Goal: Task Accomplishment & Management: Complete application form

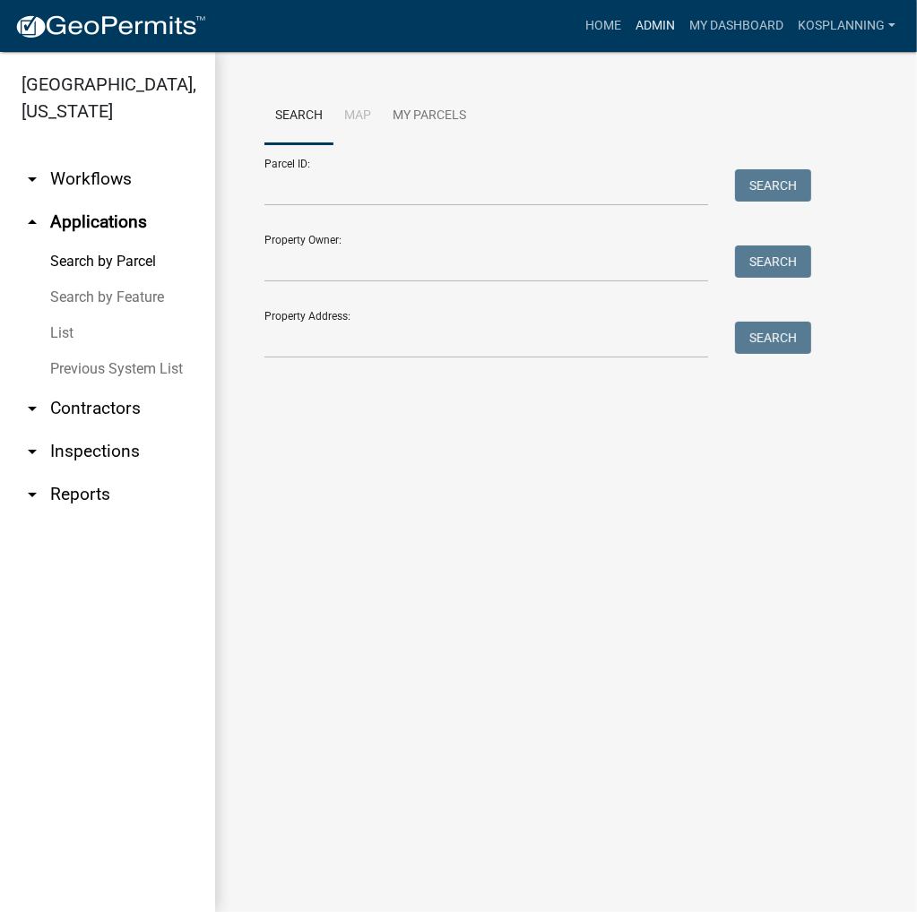
click at [648, 22] on link "Admin" at bounding box center [655, 26] width 54 height 34
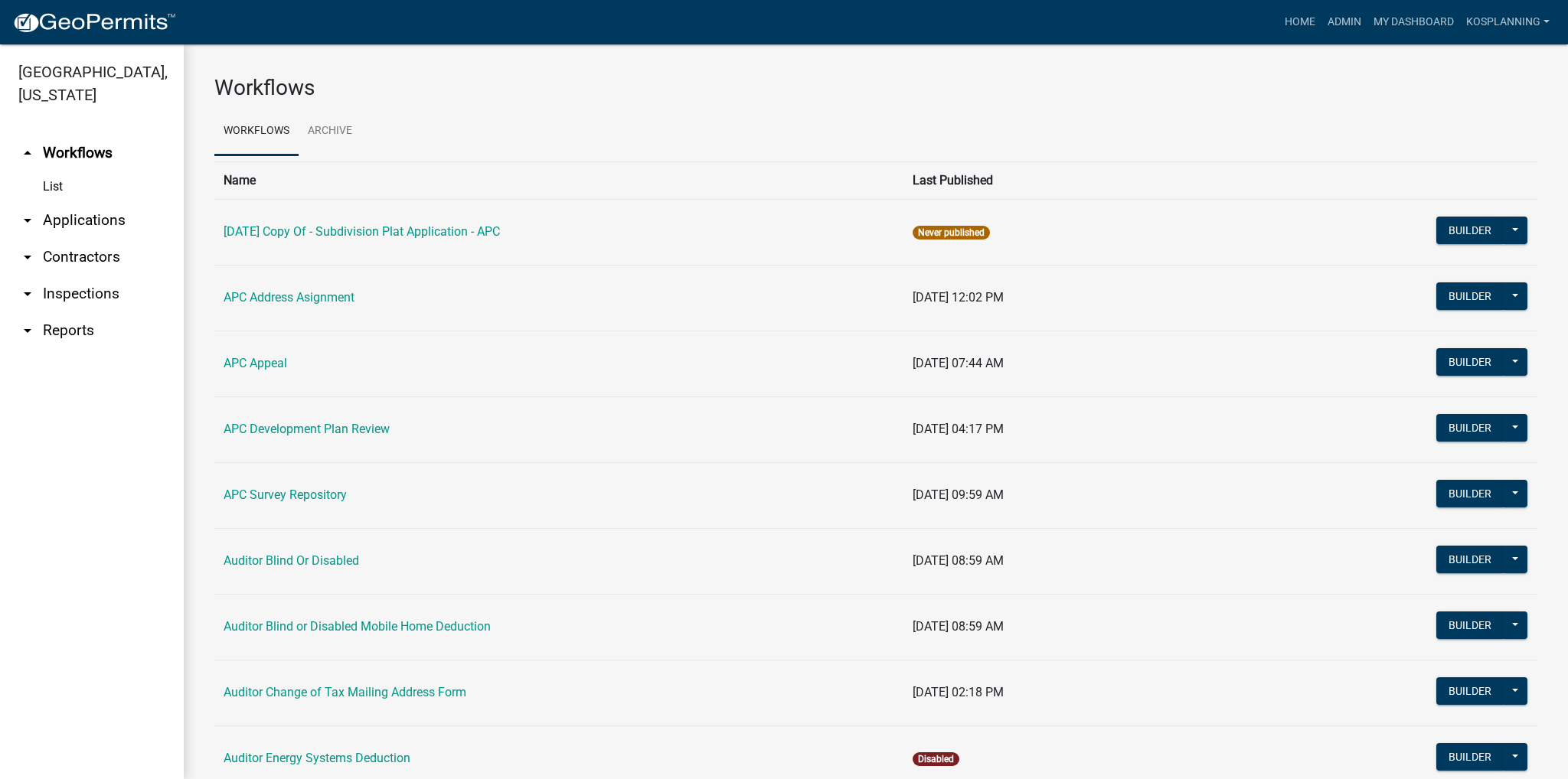
click at [82, 217] on link "arrow_drop_down Applications" at bounding box center [91, 220] width 184 height 37
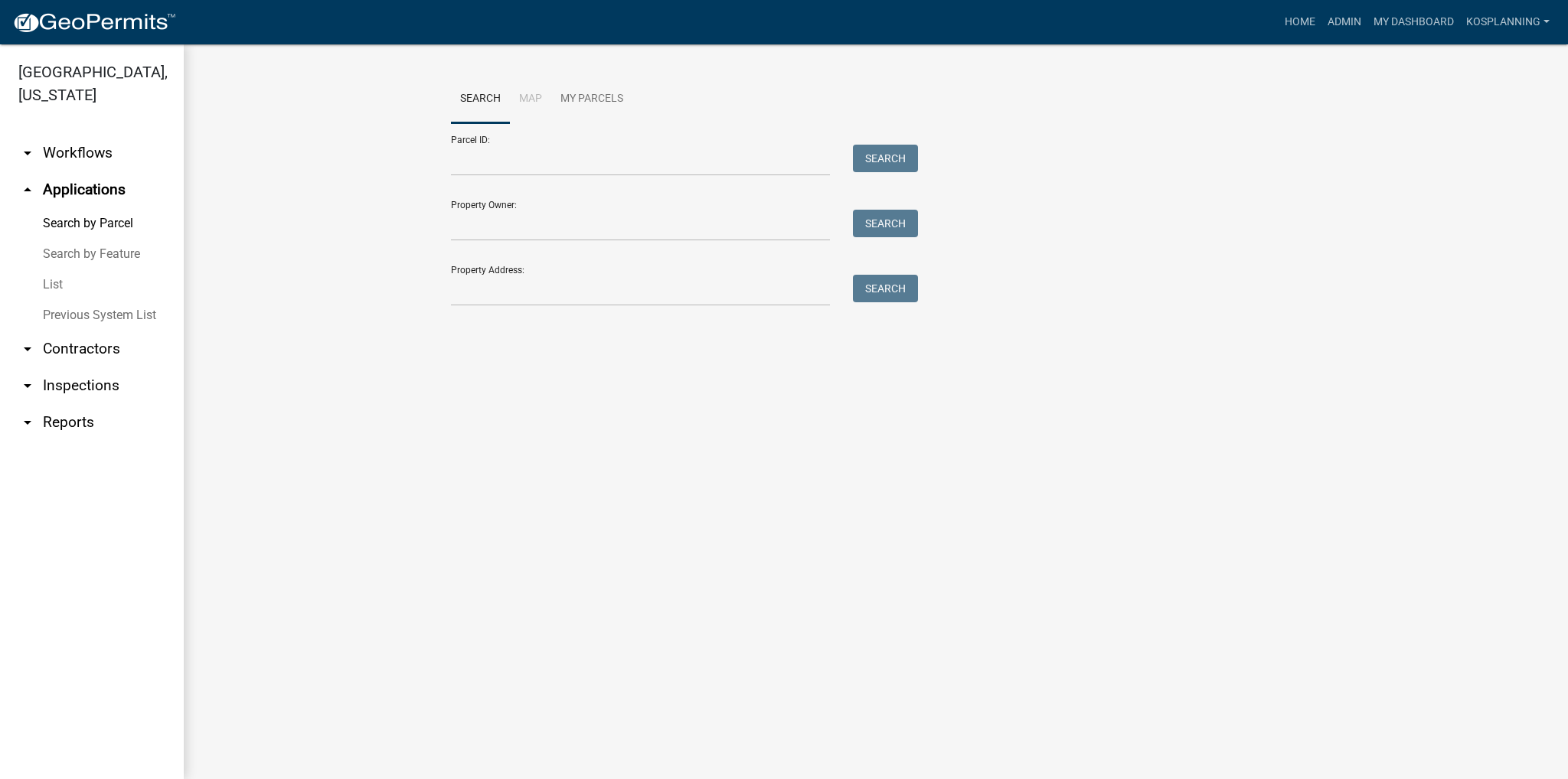
click at [56, 281] on link "List" at bounding box center [91, 284] width 184 height 31
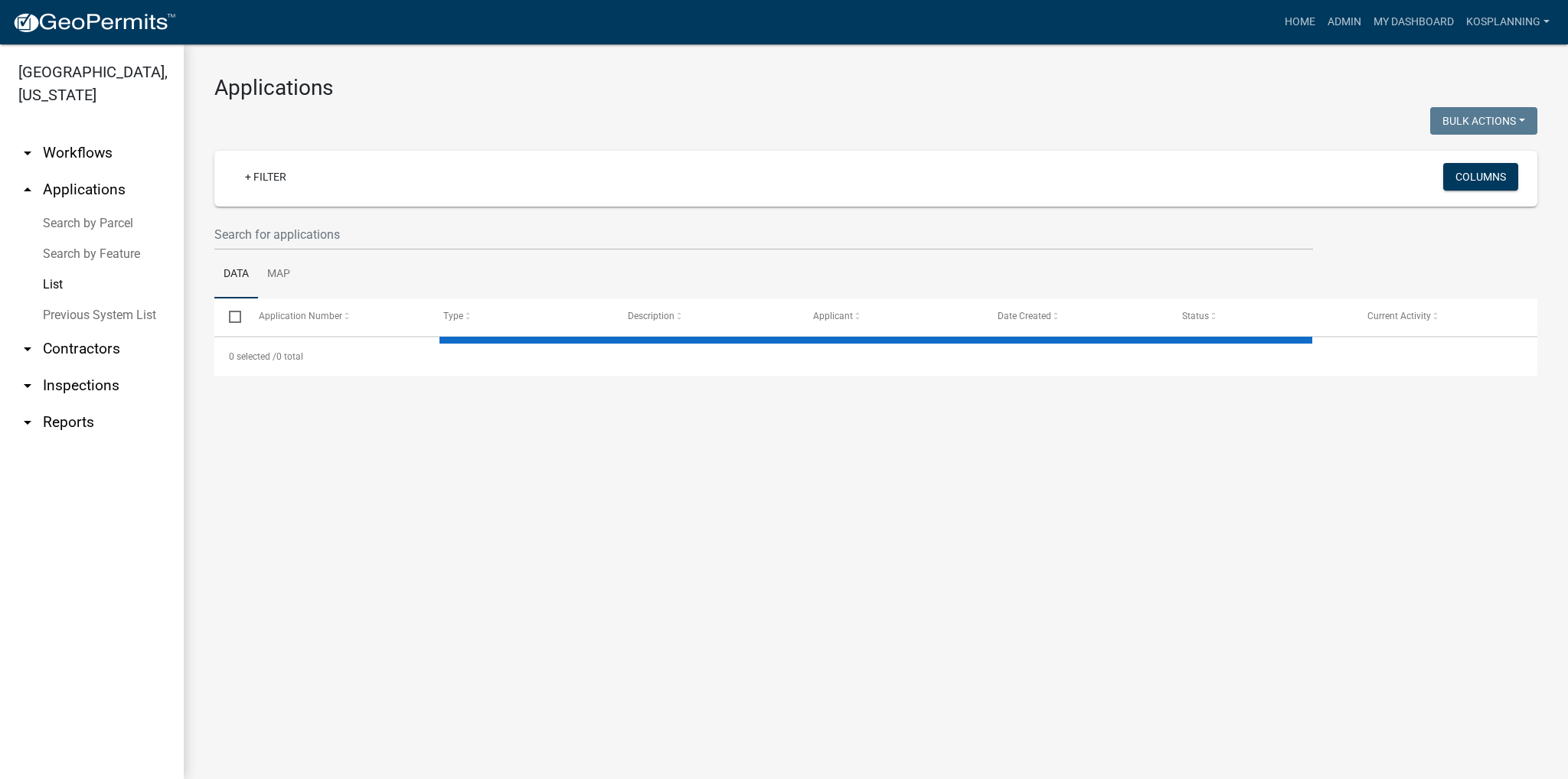
select select "3: 100"
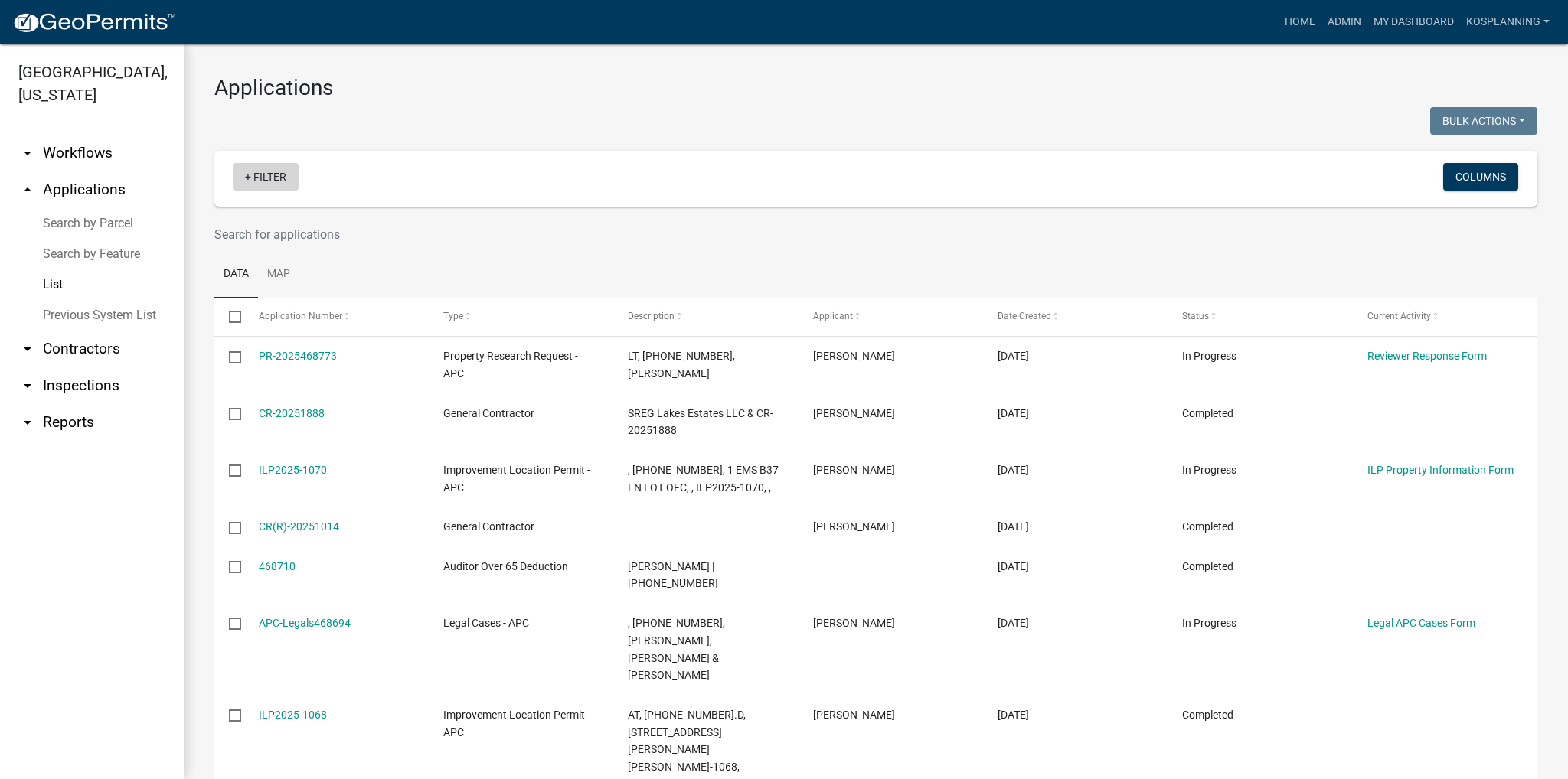
click at [269, 172] on link "+ Filter" at bounding box center [265, 177] width 66 height 27
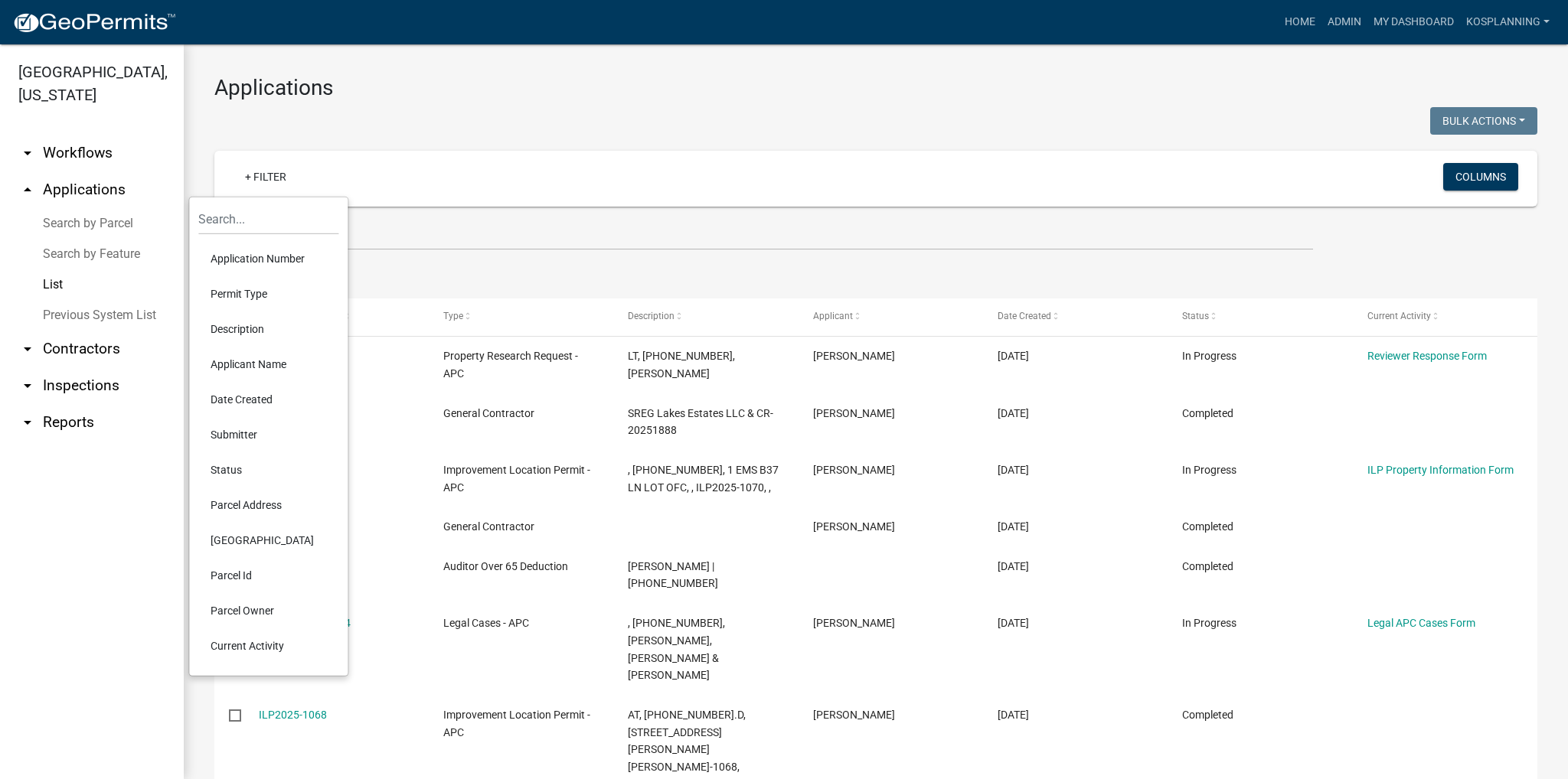
click at [246, 296] on li "Permit Type" at bounding box center [268, 293] width 140 height 35
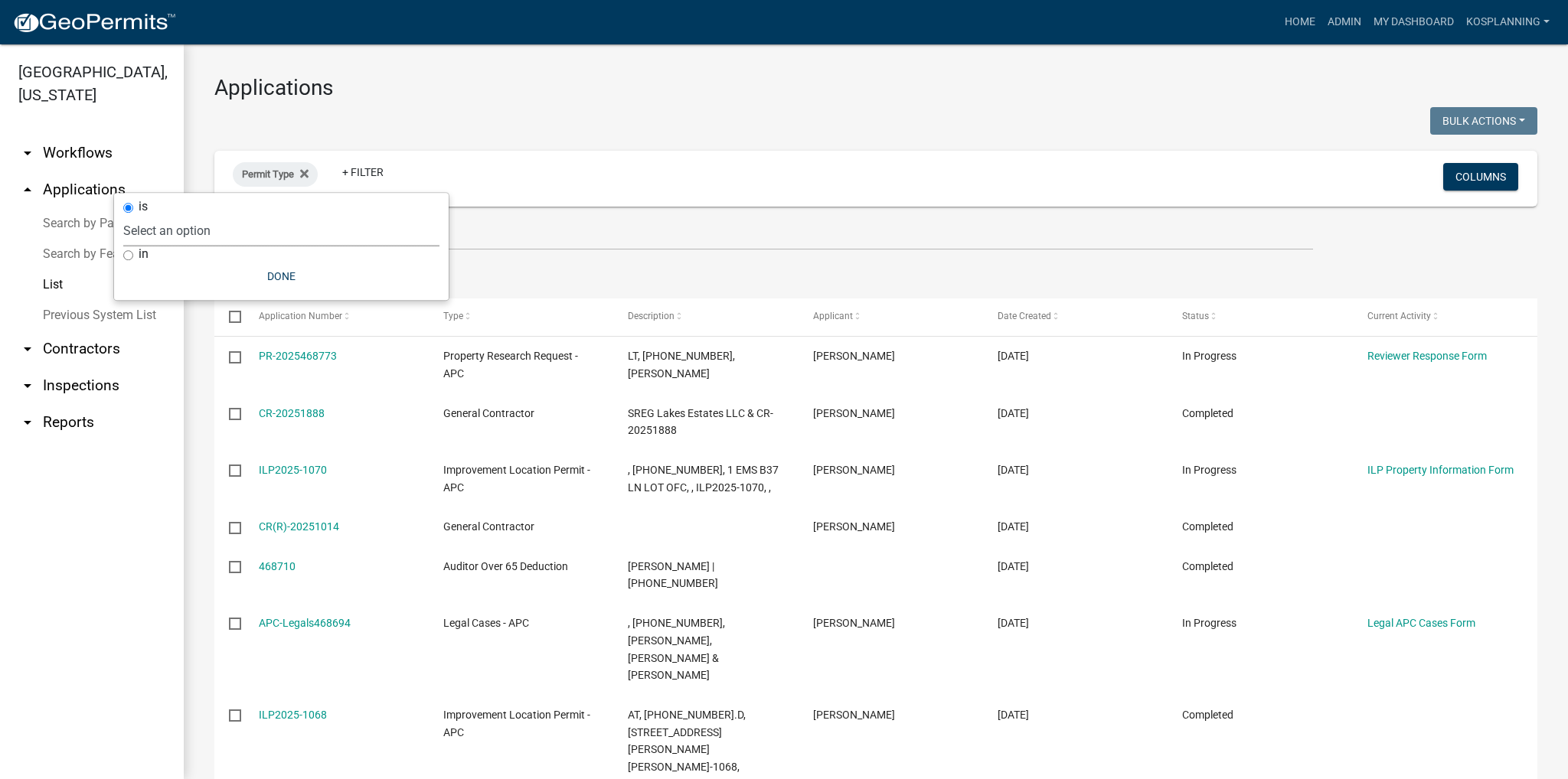
click at [274, 222] on select "Select an option [DATE] Copy Of - Subdivision Plat Application - APC APC Addres…" at bounding box center [281, 231] width 316 height 32
select select "a2c991f8-68ce-43d3-971c-57015753063b"
click at [208, 215] on select "Select an option [DATE] Copy Of - Subdivision Plat Application - APC APC Addres…" at bounding box center [281, 231] width 316 height 32
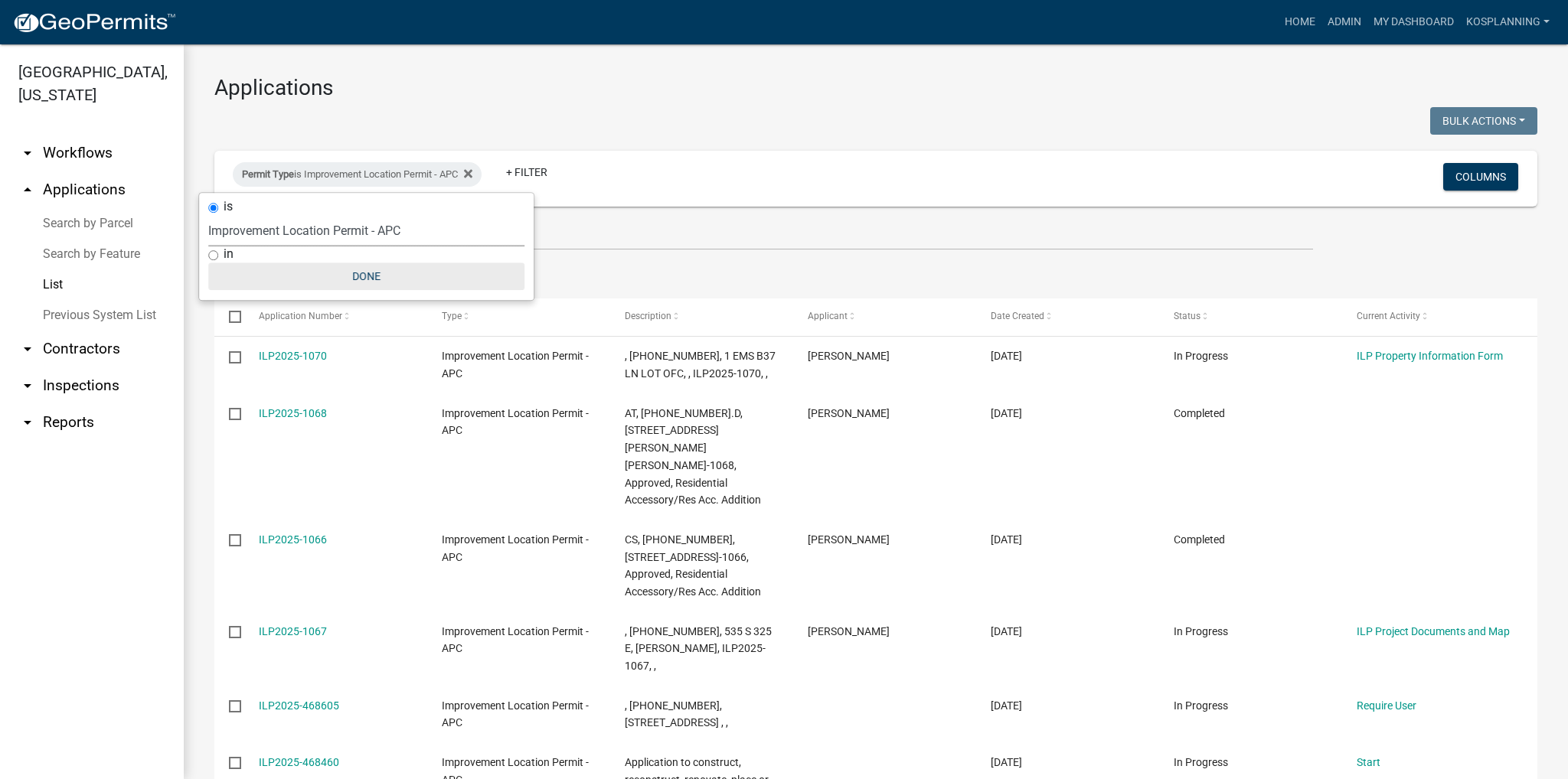
click at [367, 279] on button "Done" at bounding box center [367, 276] width 316 height 27
click at [535, 168] on link "+ Filter" at bounding box center [526, 172] width 66 height 27
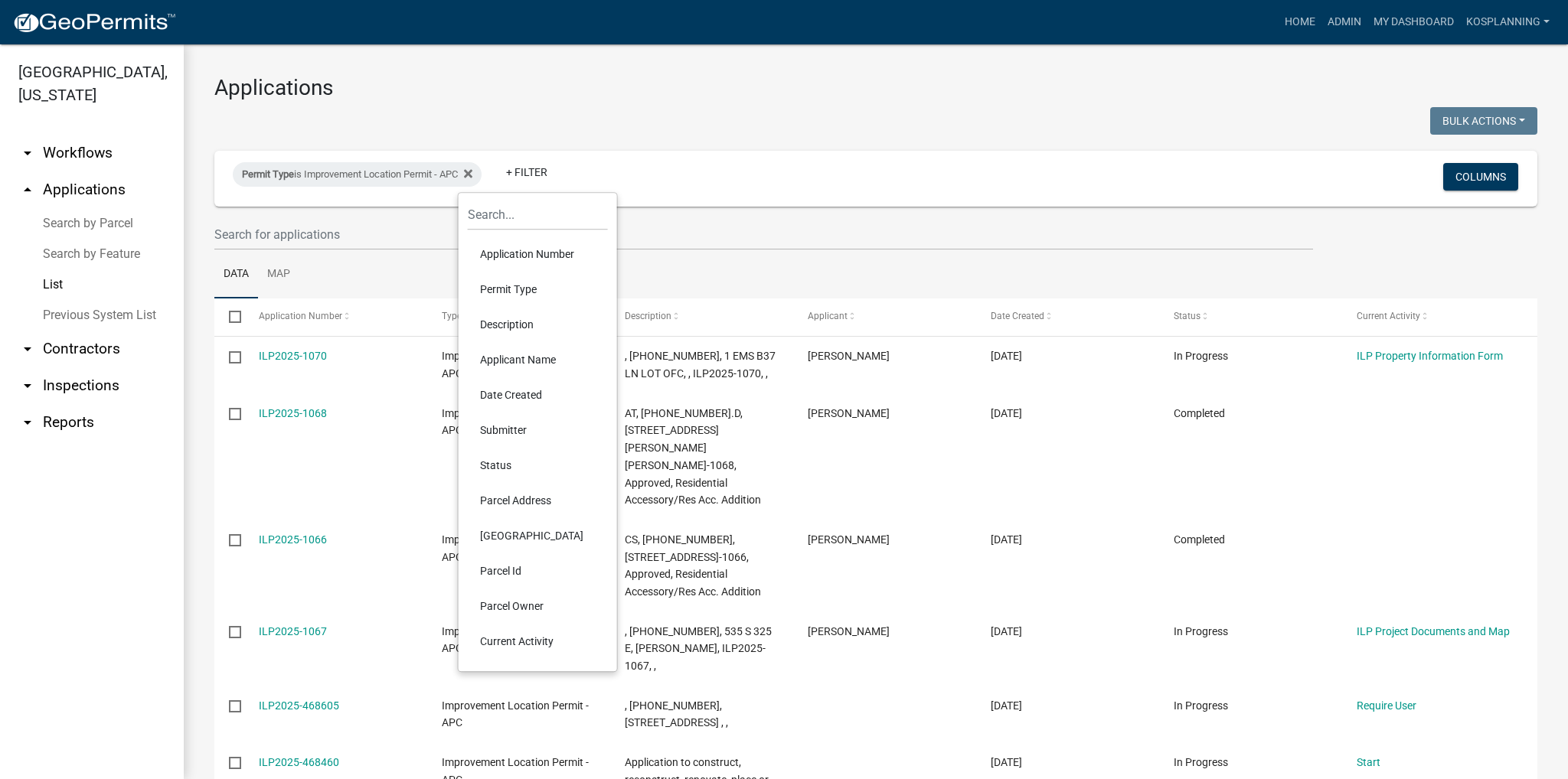
click at [514, 290] on li "Permit Type" at bounding box center [537, 289] width 140 height 35
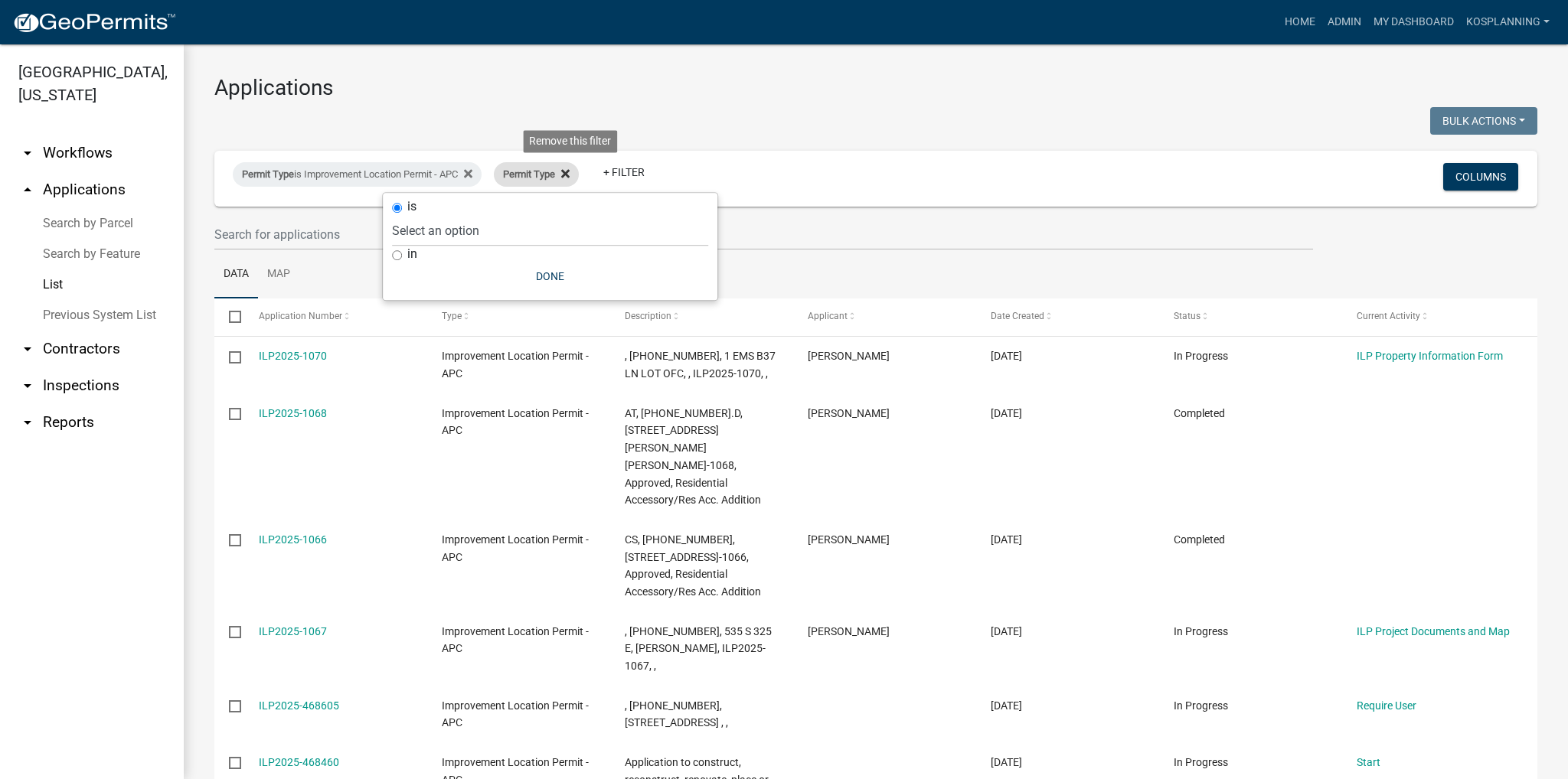
click at [570, 168] on icon at bounding box center [566, 173] width 9 height 12
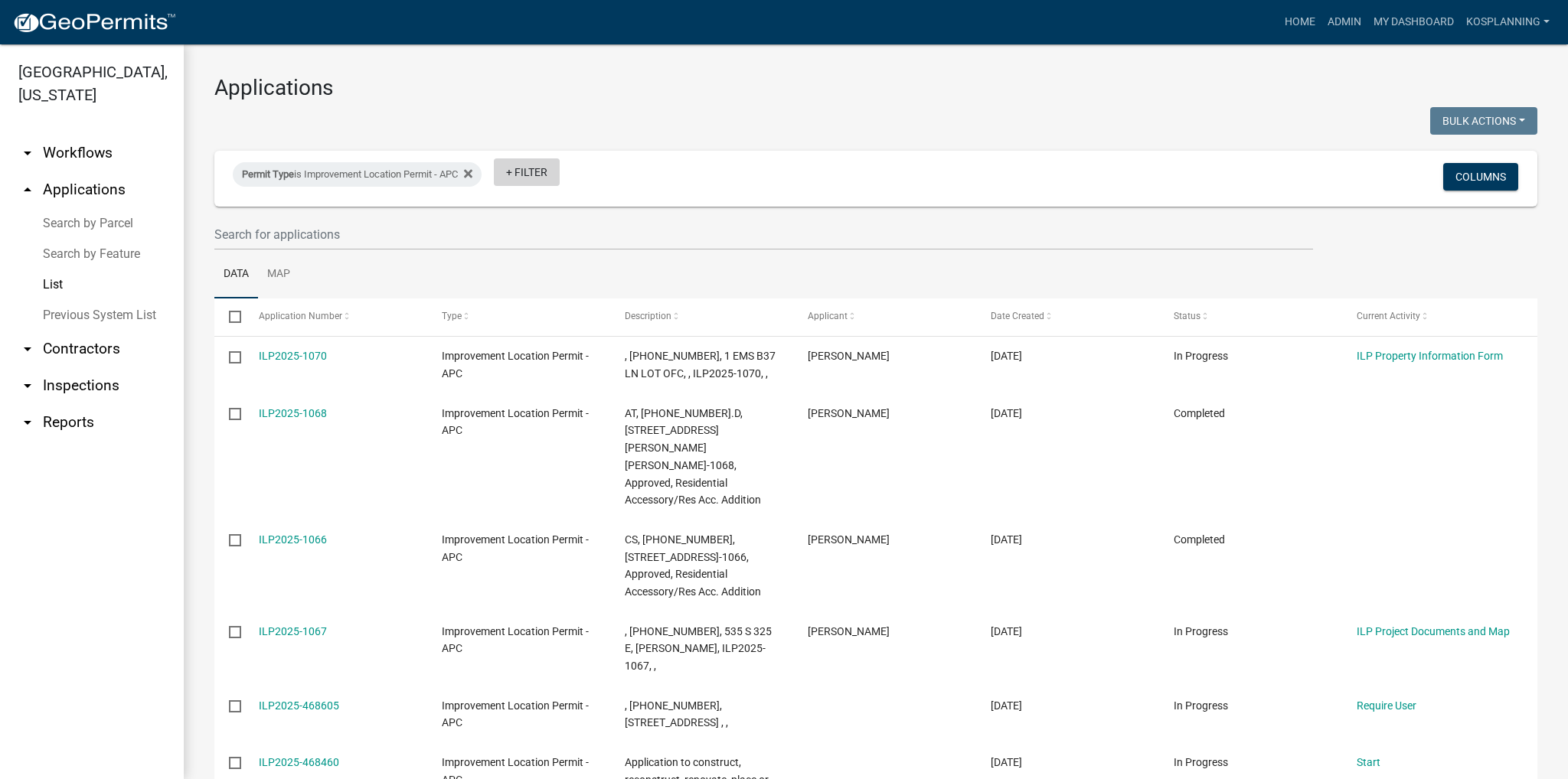
click at [508, 175] on link "+ Filter" at bounding box center [526, 172] width 66 height 27
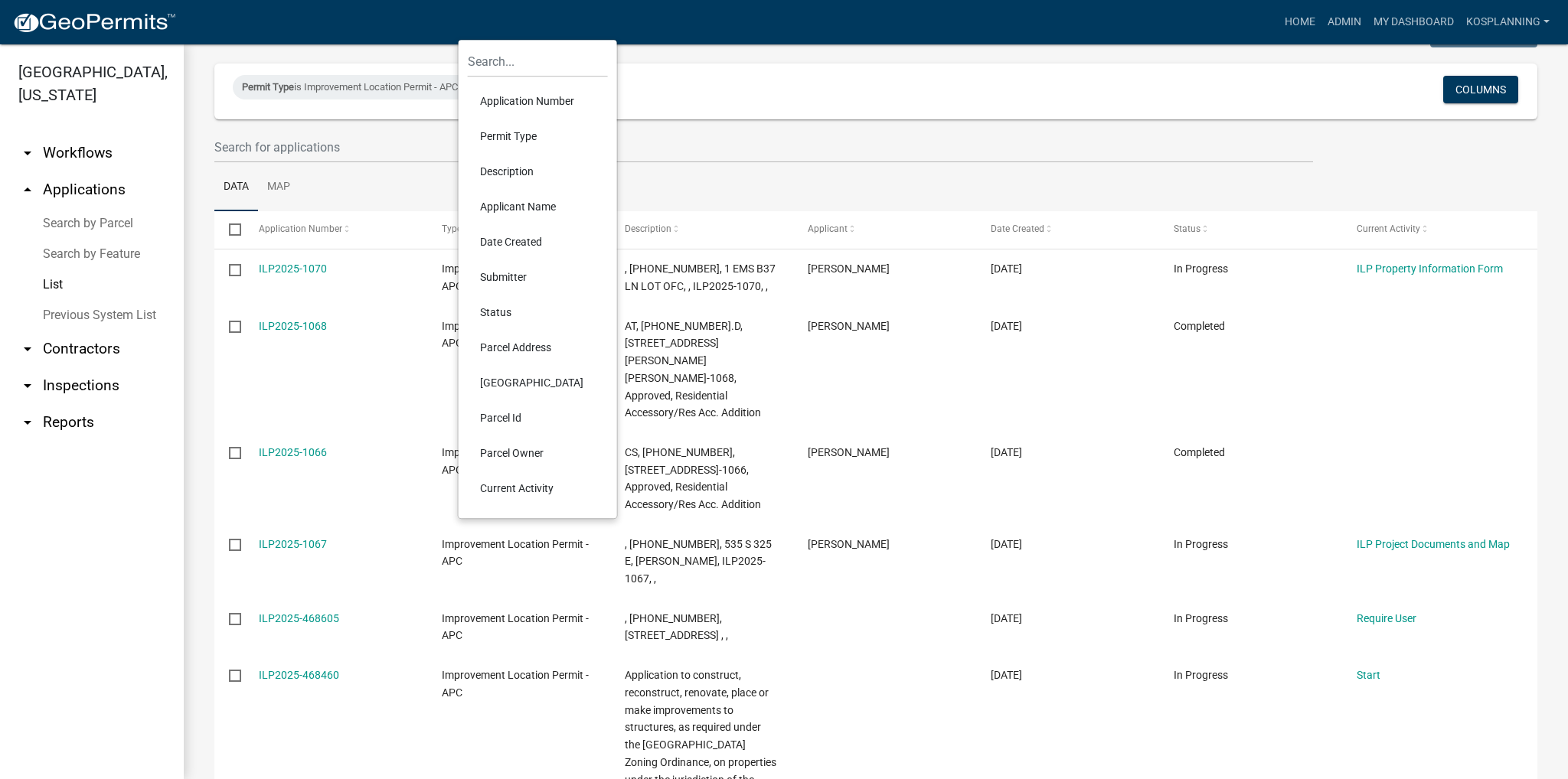
scroll to position [153, 0]
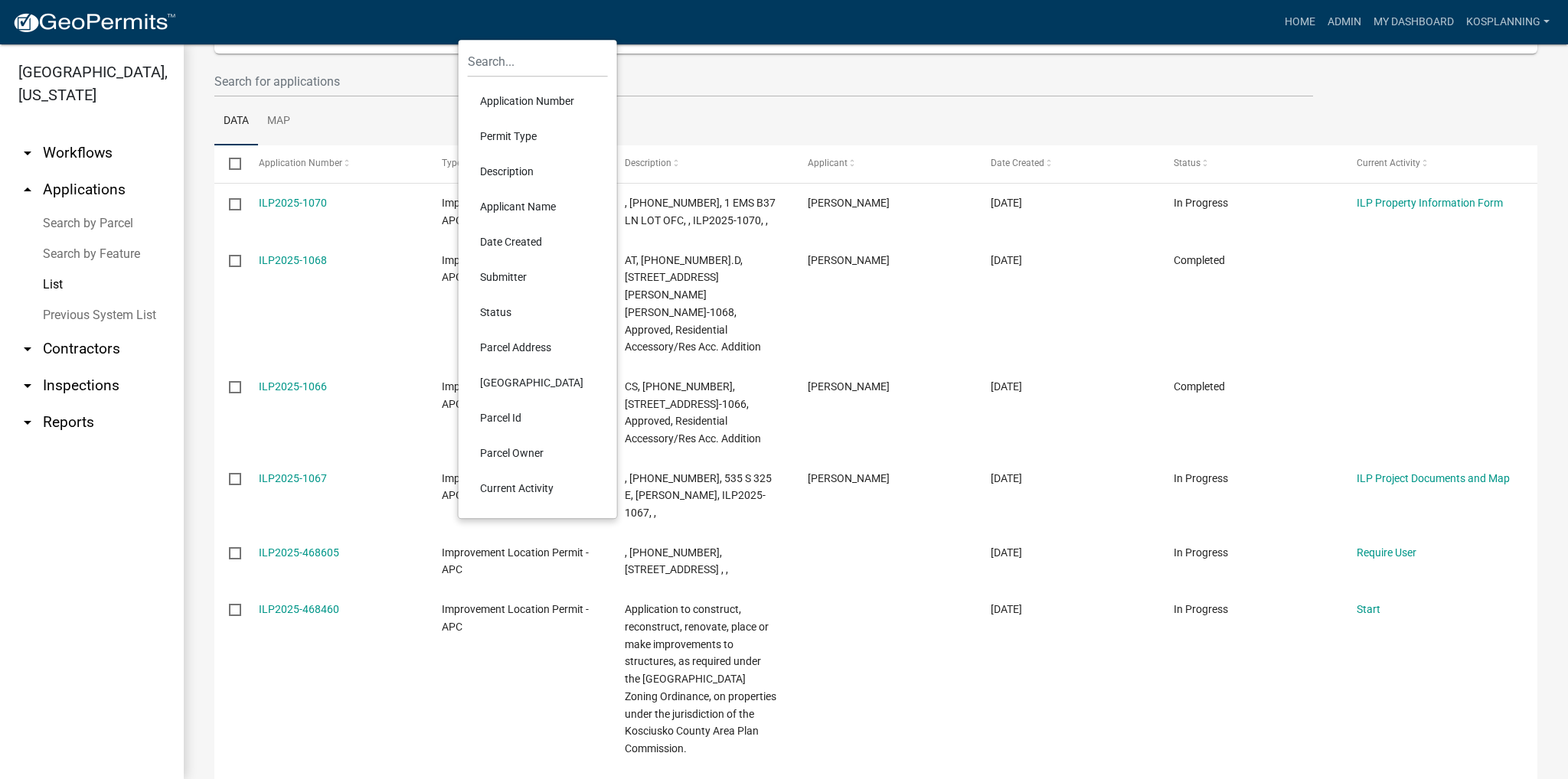
click at [487, 308] on li "Status" at bounding box center [537, 312] width 140 height 35
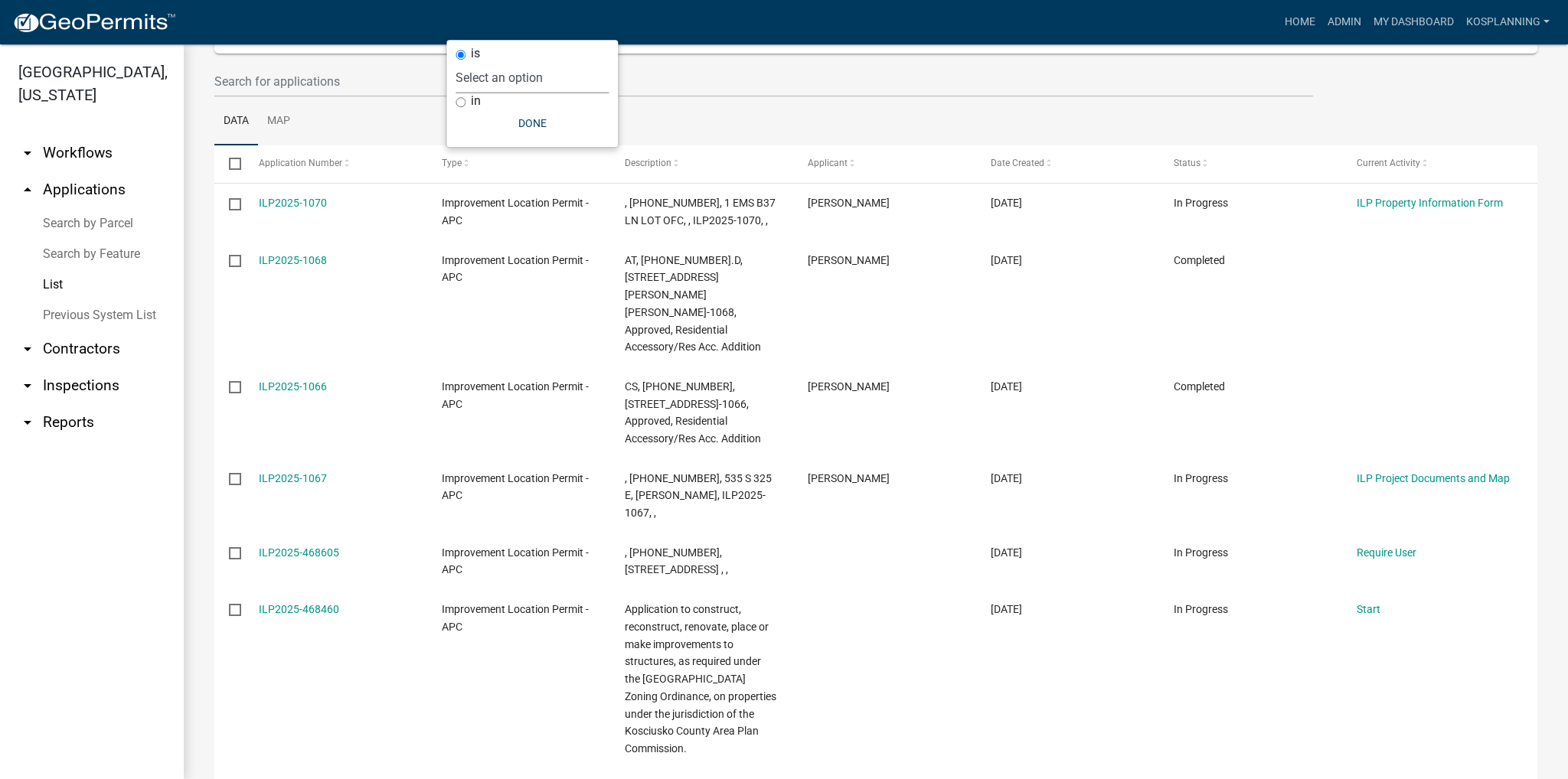
click at [534, 79] on select "Select an option Not Started In Progress Completed Expired Locked Withdrawn Voi…" at bounding box center [531, 78] width 153 height 32
select select "1"
click at [487, 62] on select "Select an option Not Started In Progress Completed Expired Locked Withdrawn Voi…" at bounding box center [531, 78] width 153 height 32
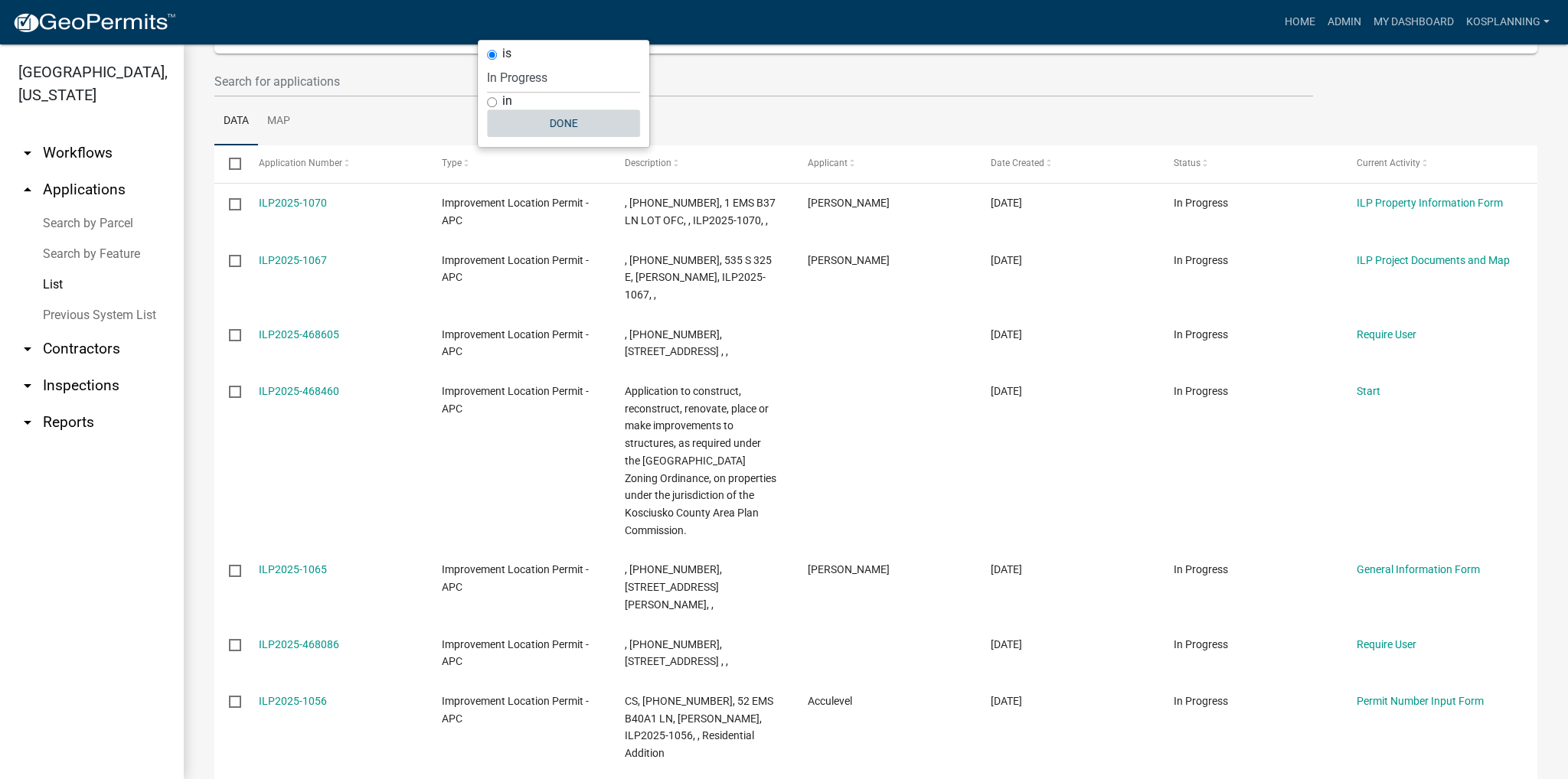
click at [557, 132] on button "Done" at bounding box center [563, 123] width 153 height 27
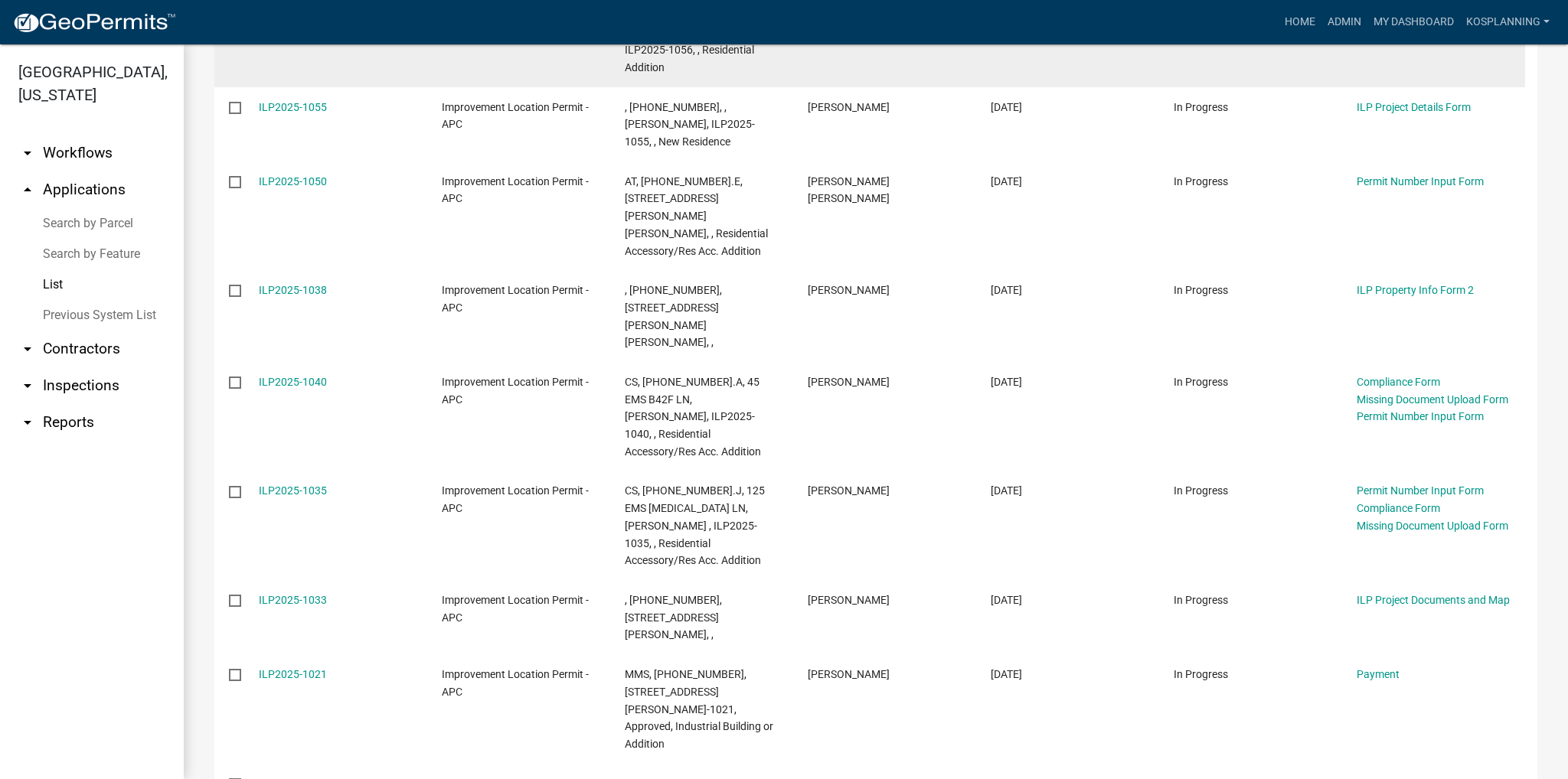
scroll to position [842, 0]
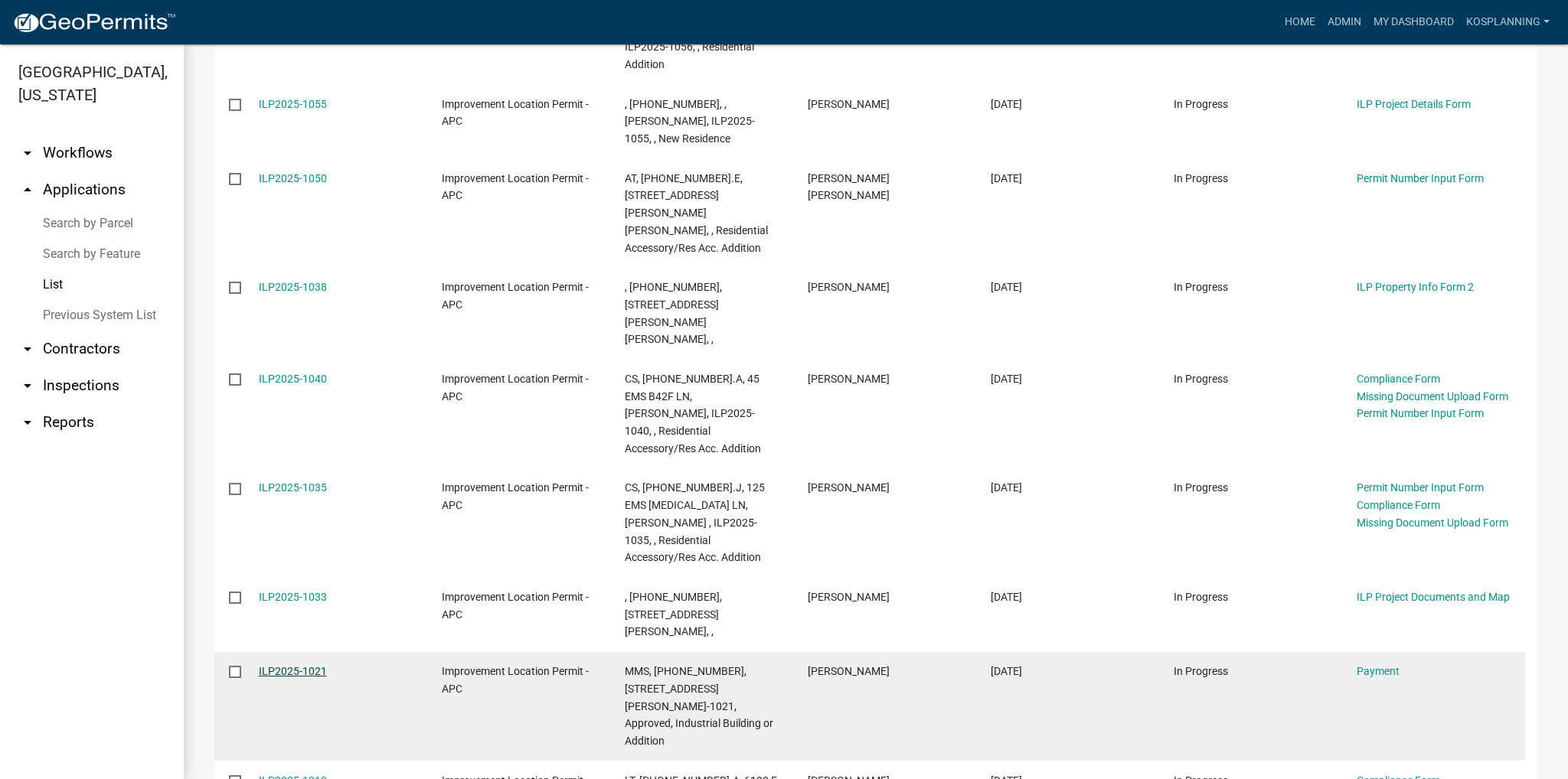
click at [285, 665] on link "ILP2025-1021" at bounding box center [293, 671] width 68 height 12
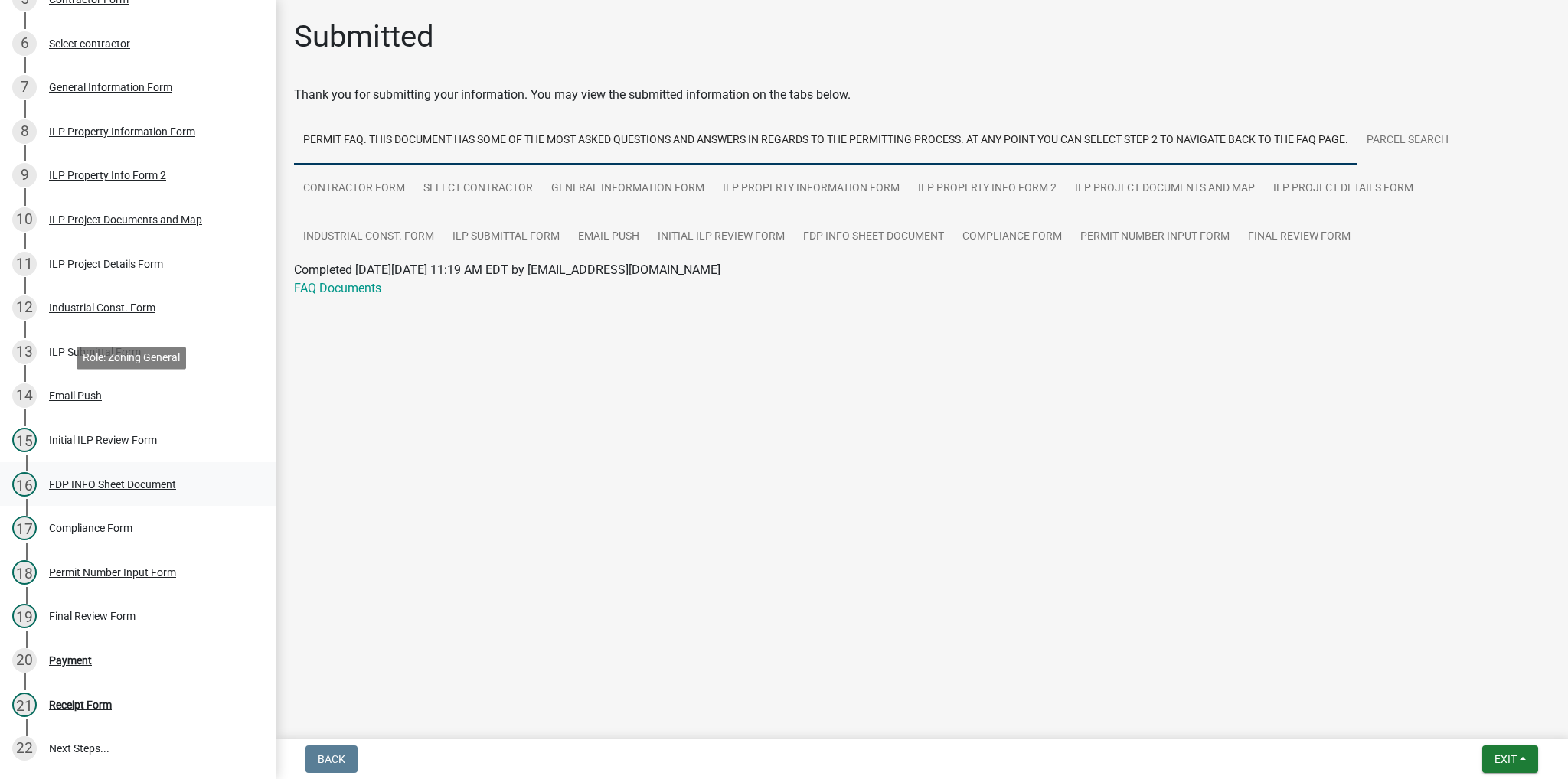
scroll to position [536, 0]
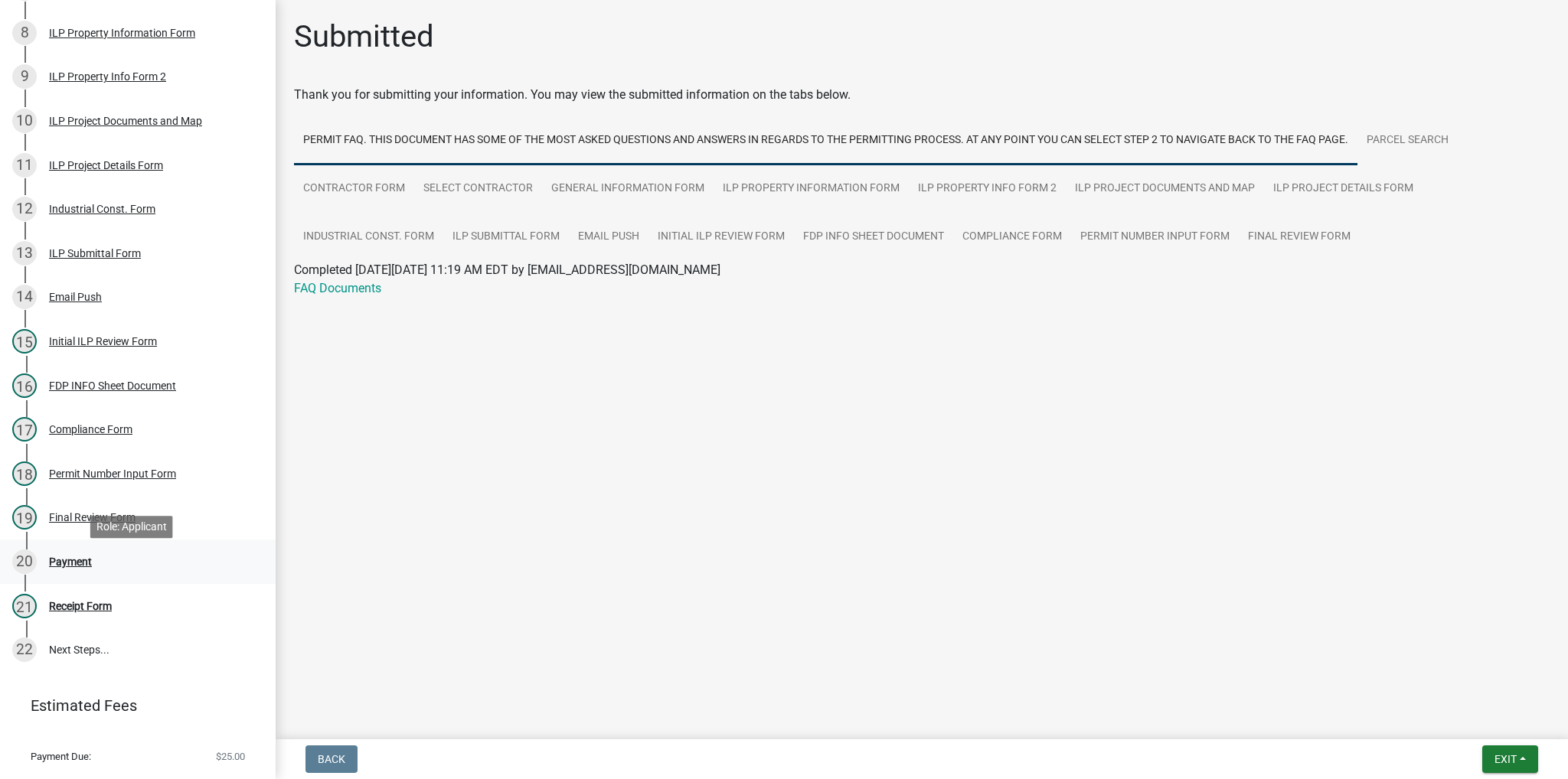
click at [70, 574] on div "20 Payment" at bounding box center [132, 561] width 239 height 25
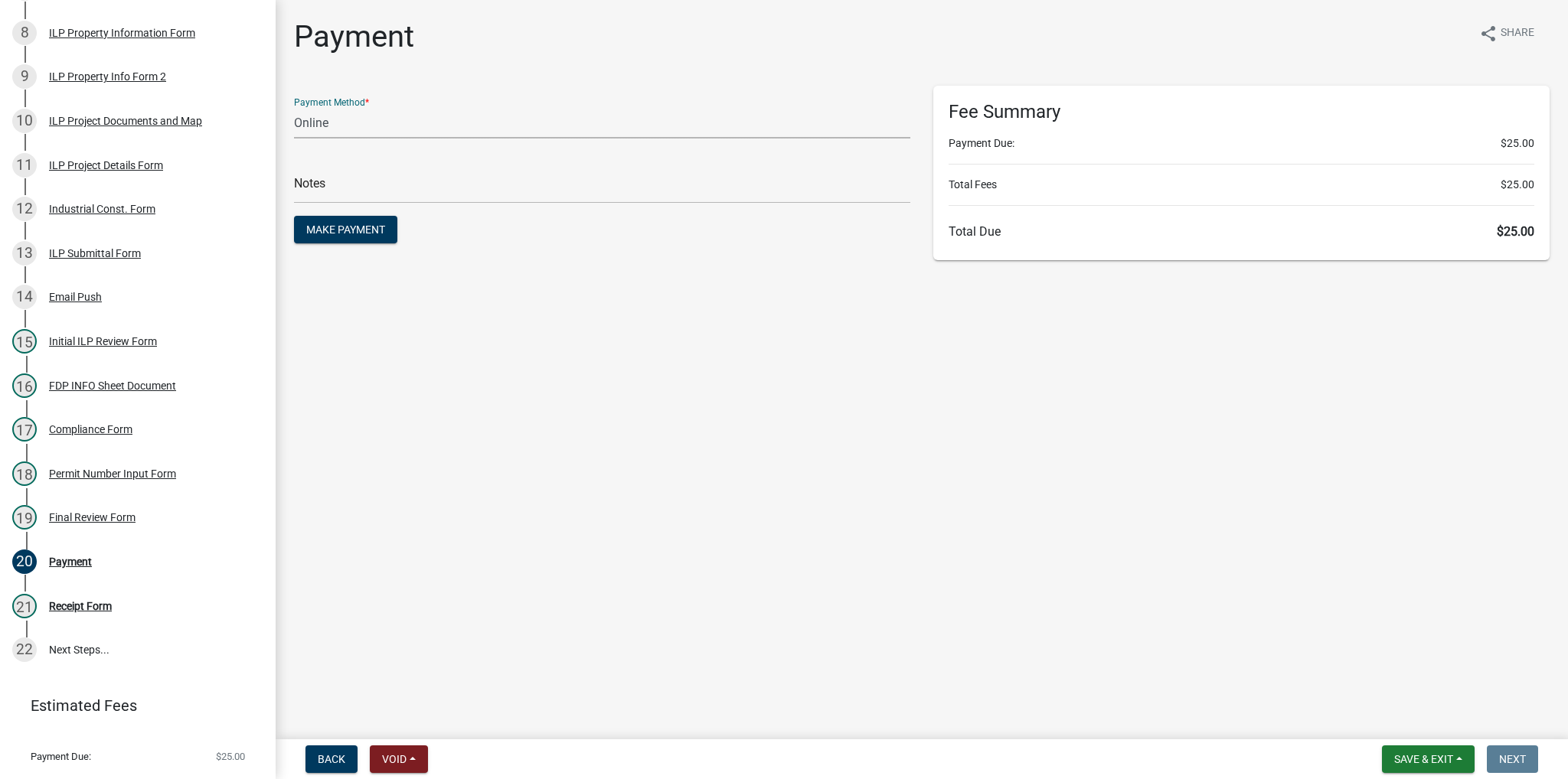
click at [371, 125] on select "Credit Card POS Check Cash Online" at bounding box center [602, 122] width 616 height 32
select select "1: 0"
click at [294, 107] on select "Credit Card POS Check Cash Online" at bounding box center [602, 122] width 616 height 32
click at [356, 187] on input "text" at bounding box center [602, 188] width 616 height 32
type input "028531"
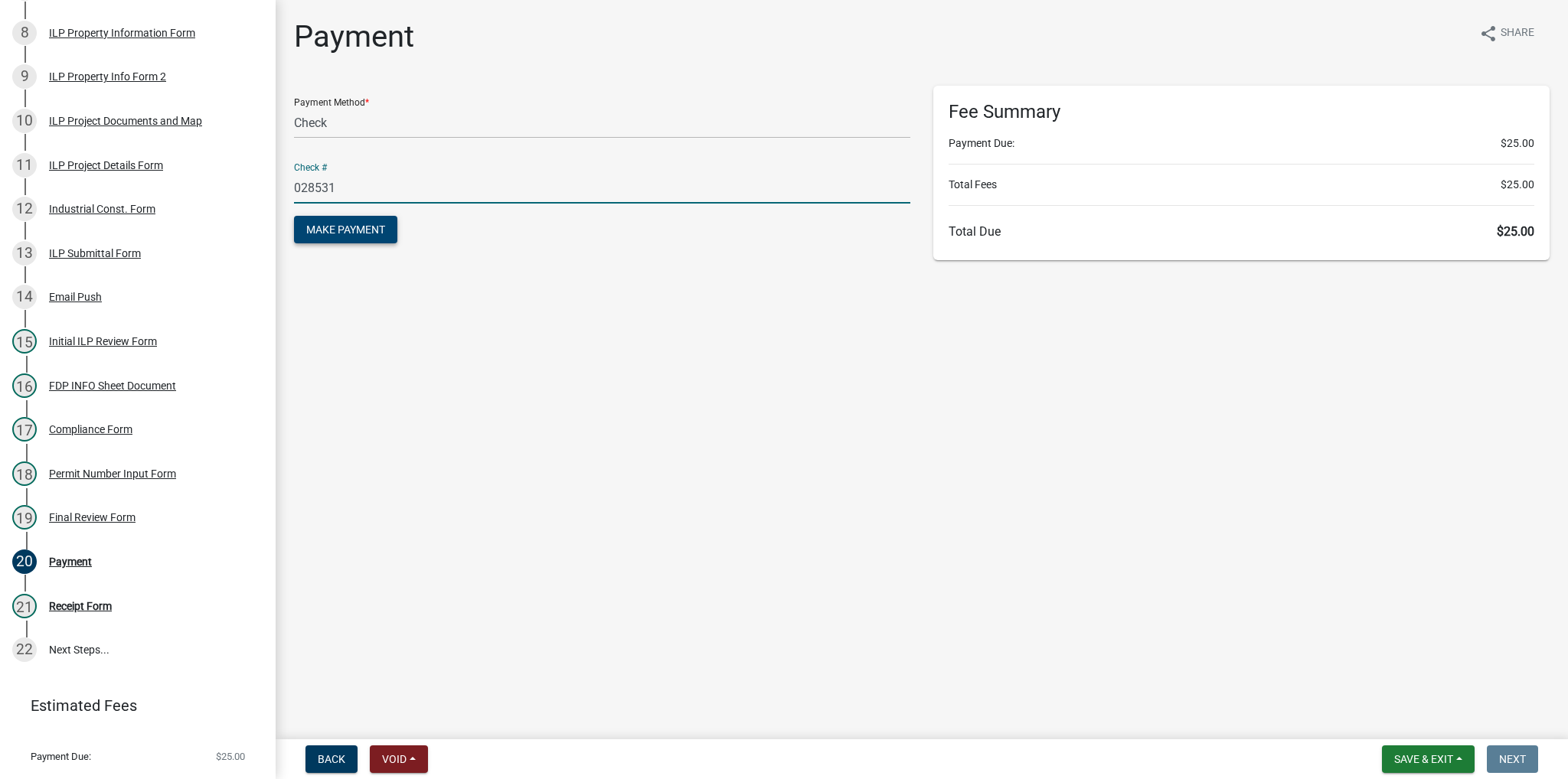
click at [327, 227] on span "Make Payment" at bounding box center [345, 230] width 79 height 12
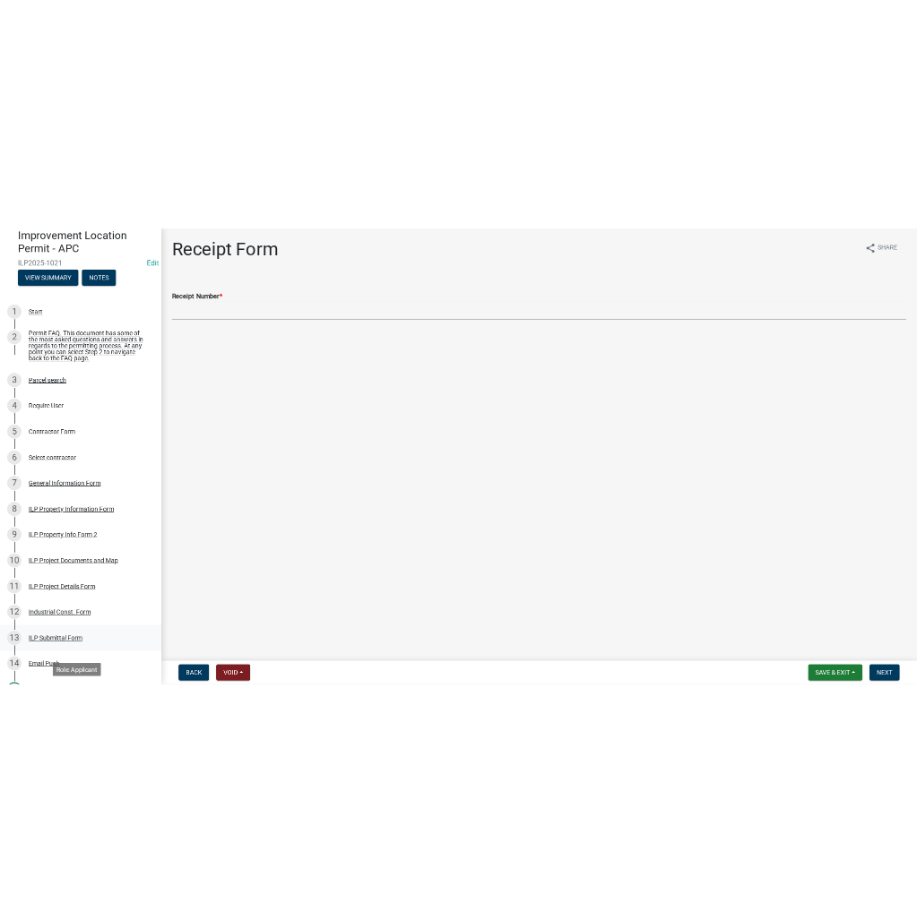
scroll to position [0, 0]
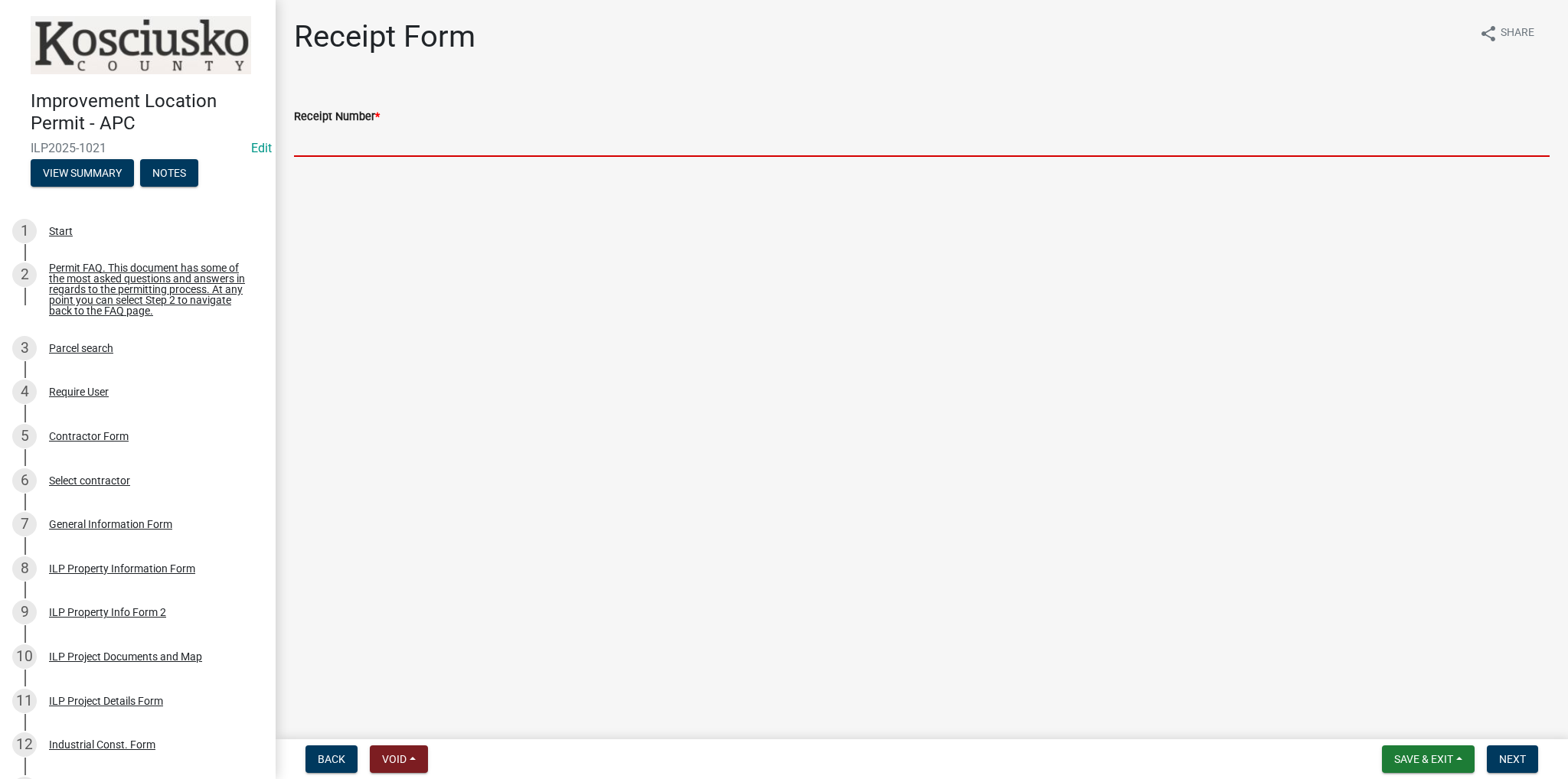
click at [379, 148] on input "Receipt Number *" at bounding box center [921, 141] width 1255 height 32
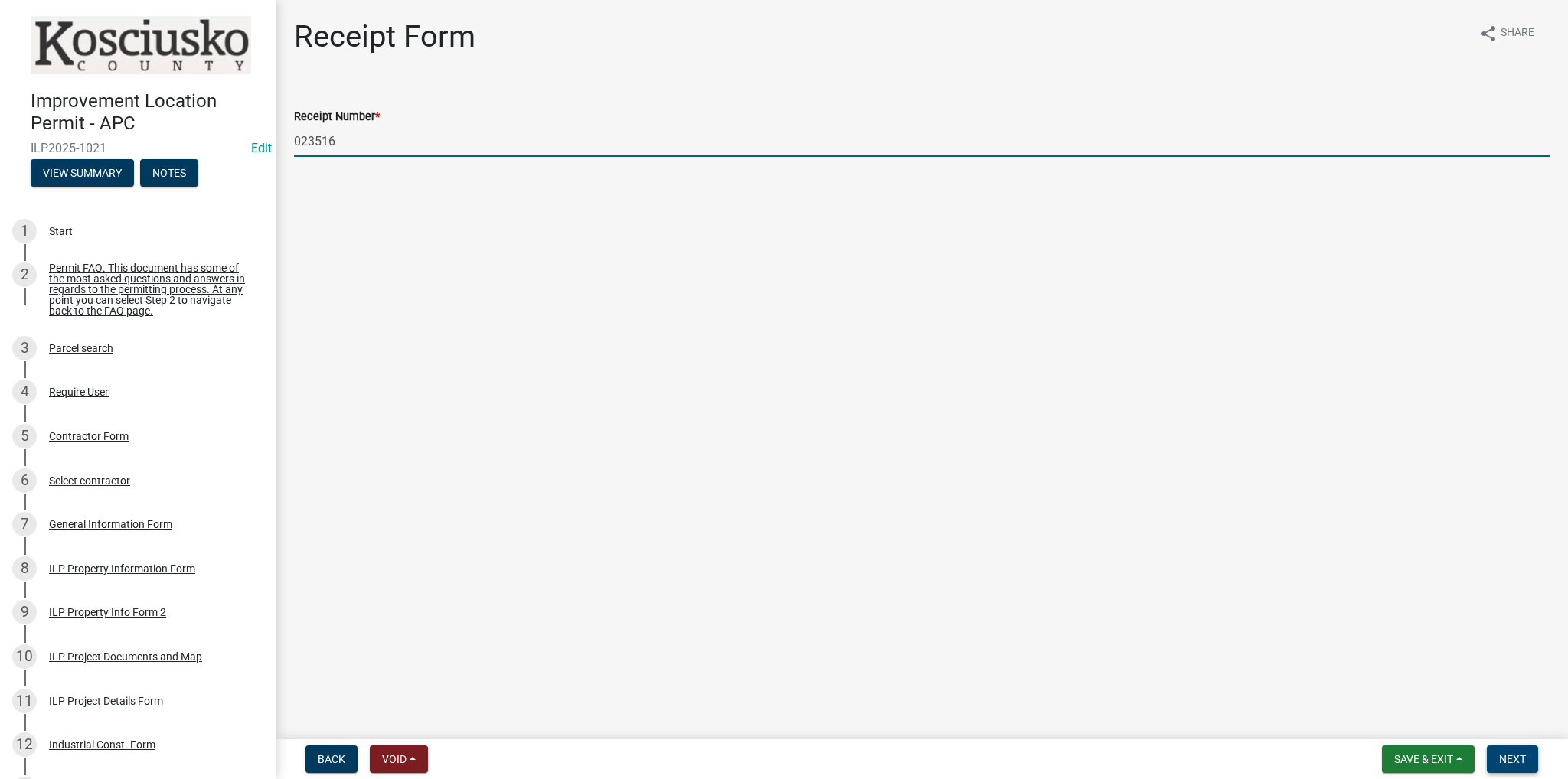
type input "023516"
click at [783, 757] on span "Next" at bounding box center [1512, 759] width 26 height 12
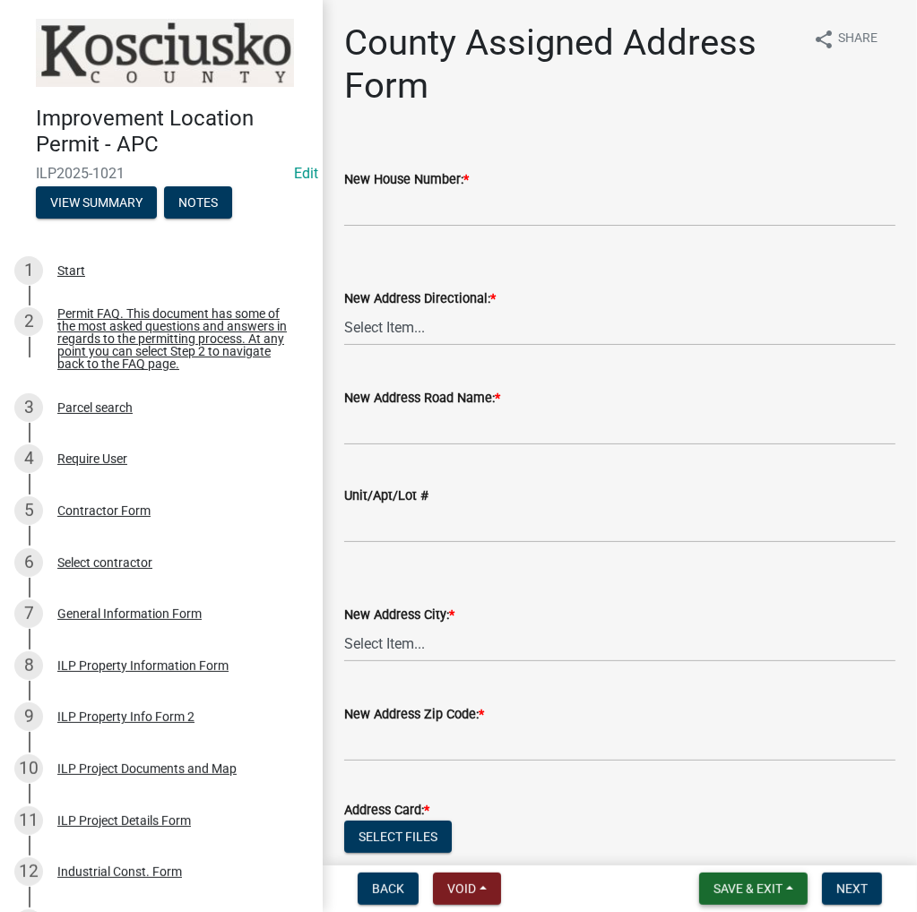
click at [724, 883] on span "Save & Exit" at bounding box center [747, 889] width 69 height 14
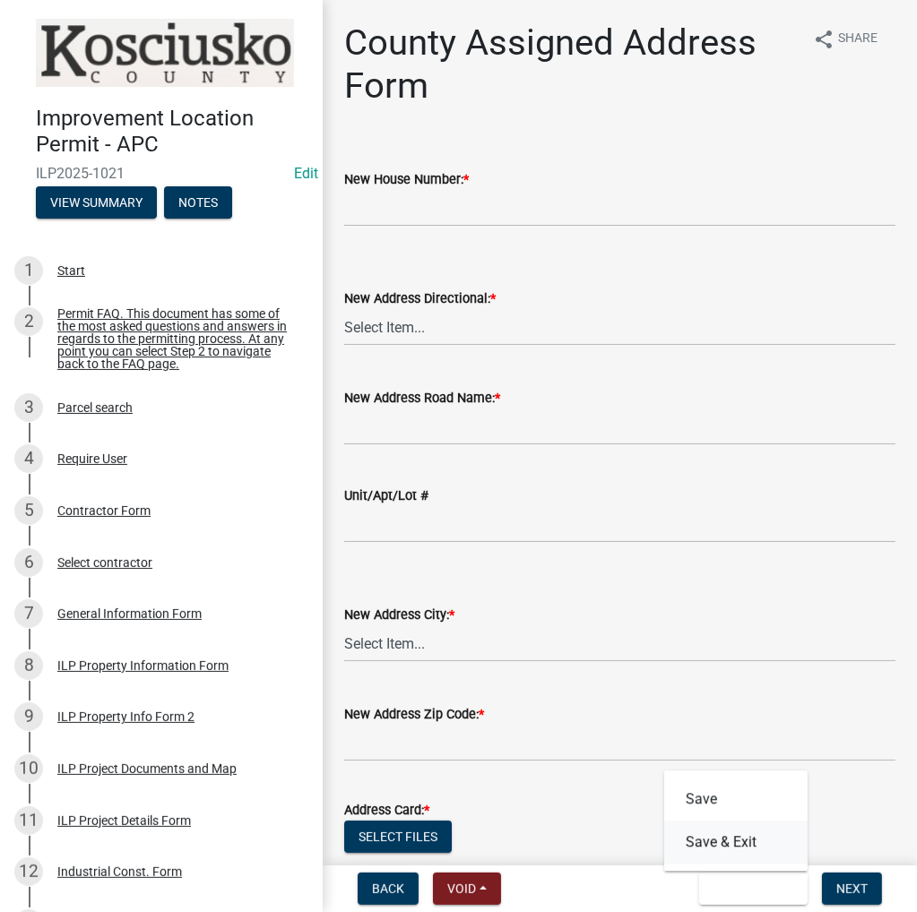
click at [718, 844] on button "Save & Exit" at bounding box center [735, 842] width 143 height 43
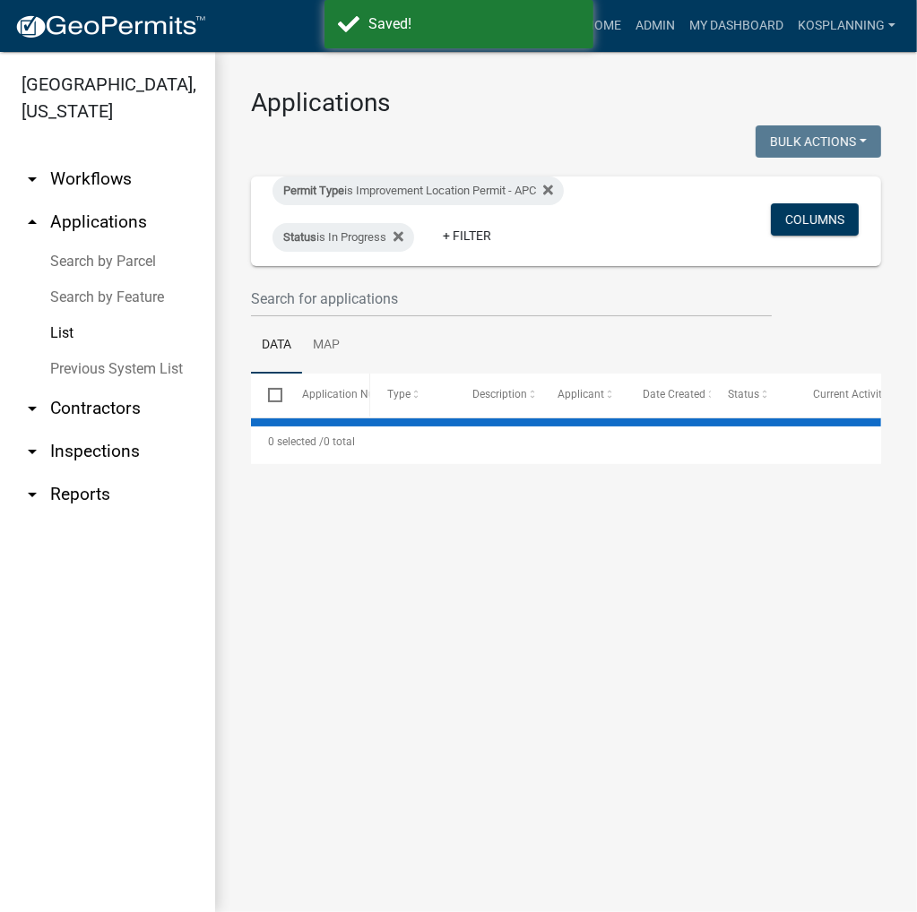
select select "3: 100"
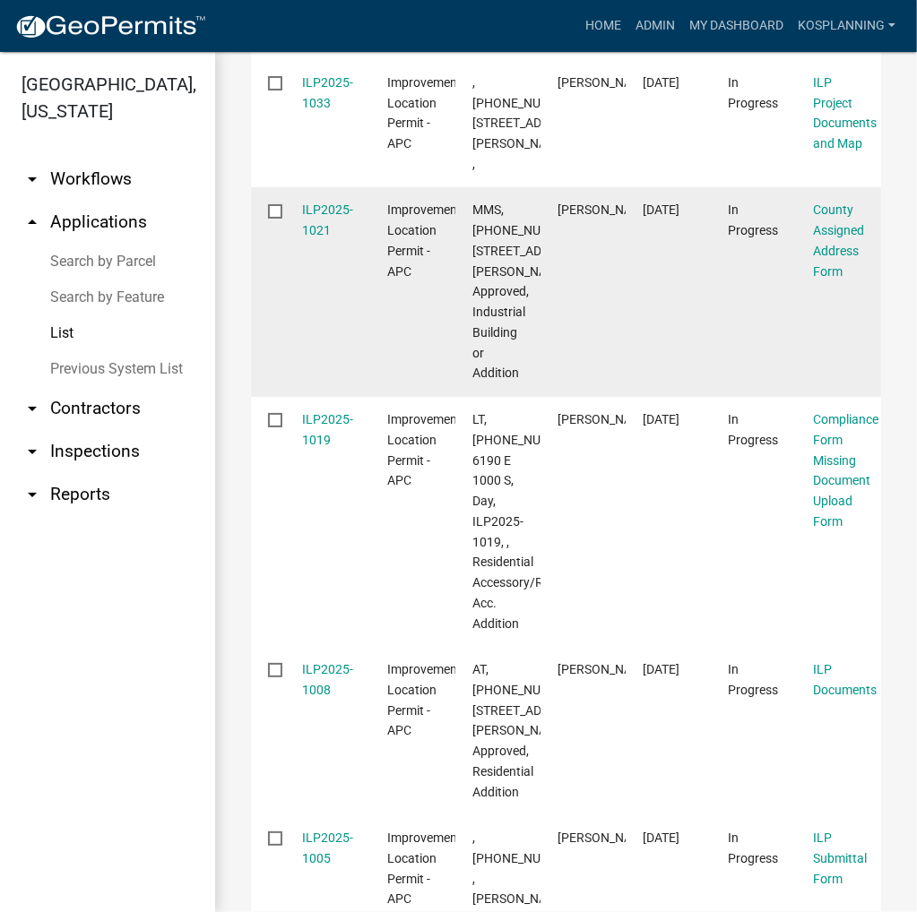
scroll to position [3136, 0]
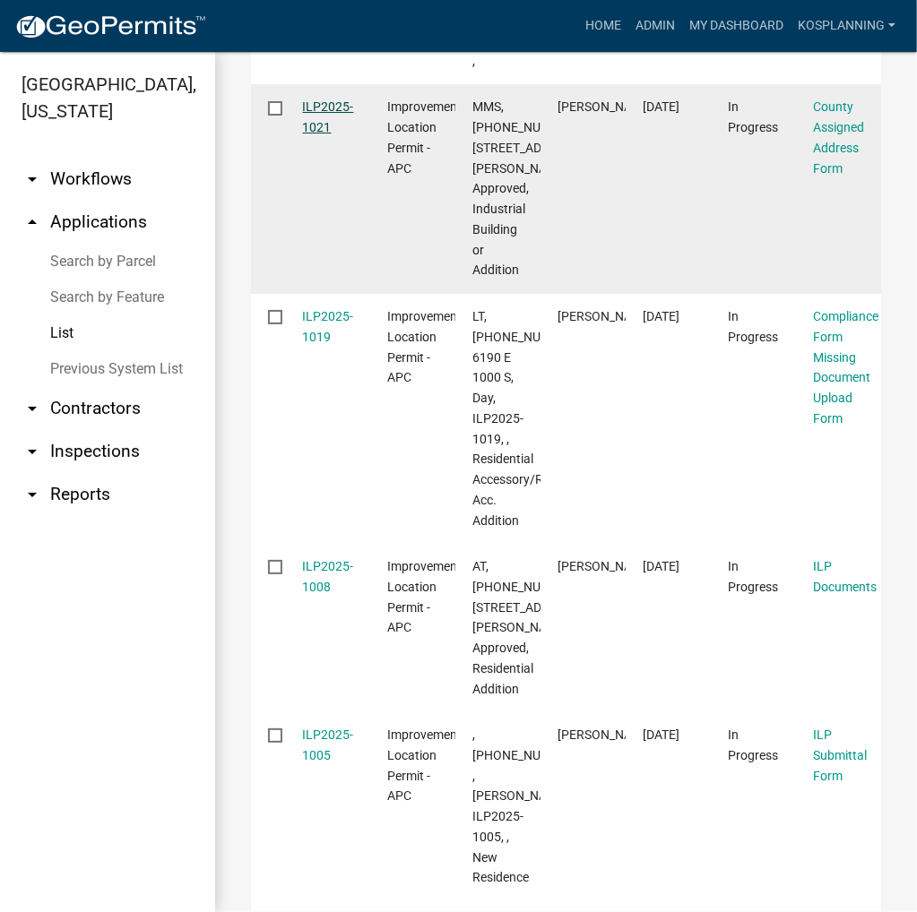
click at [311, 134] on link "ILP2025-1021" at bounding box center [328, 116] width 51 height 35
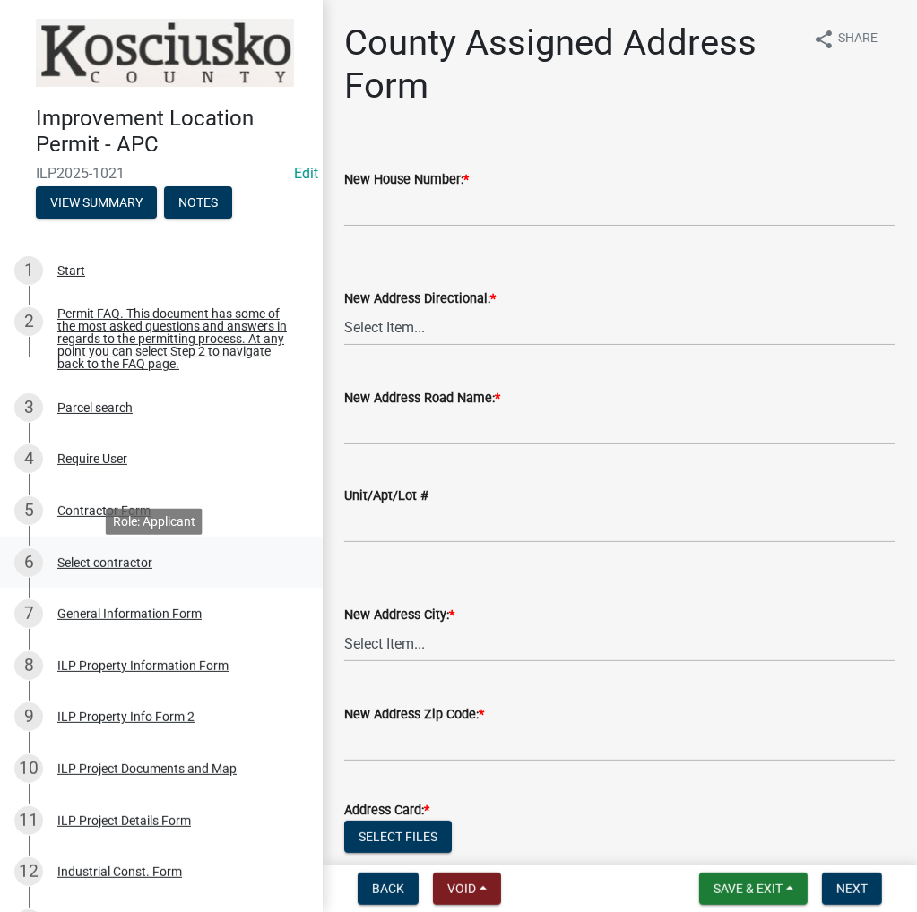
click at [89, 564] on div "Select contractor" at bounding box center [104, 562] width 95 height 13
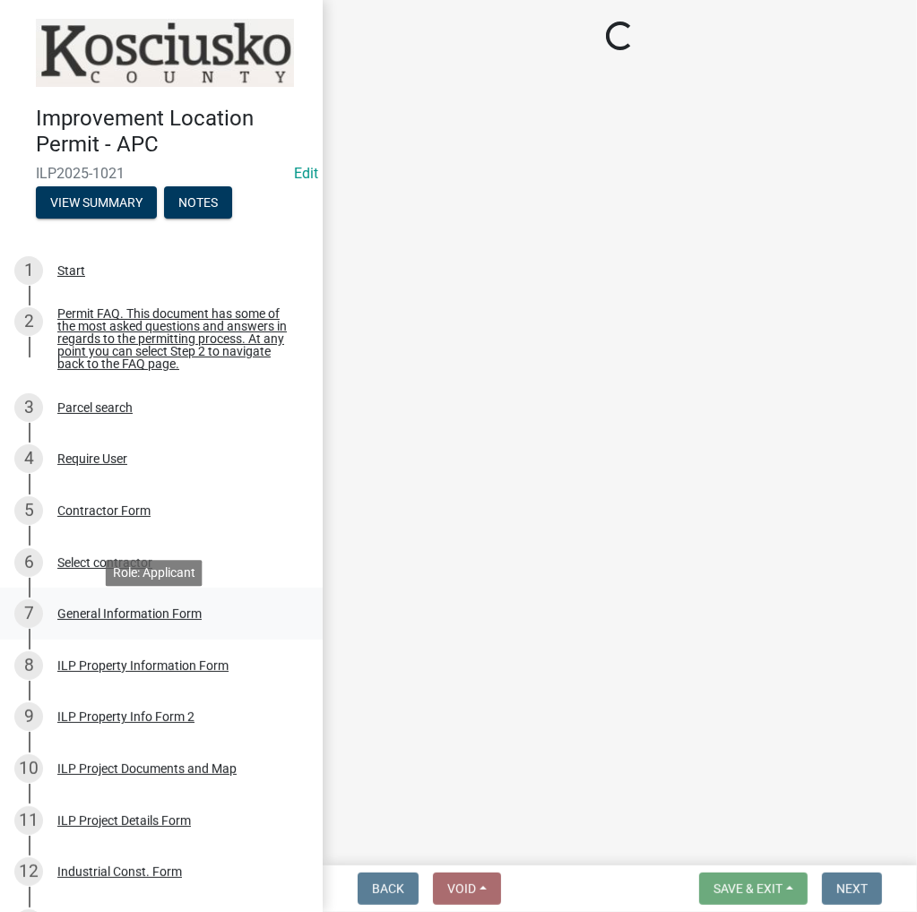
click at [88, 620] on div "General Information Form" at bounding box center [129, 613] width 144 height 13
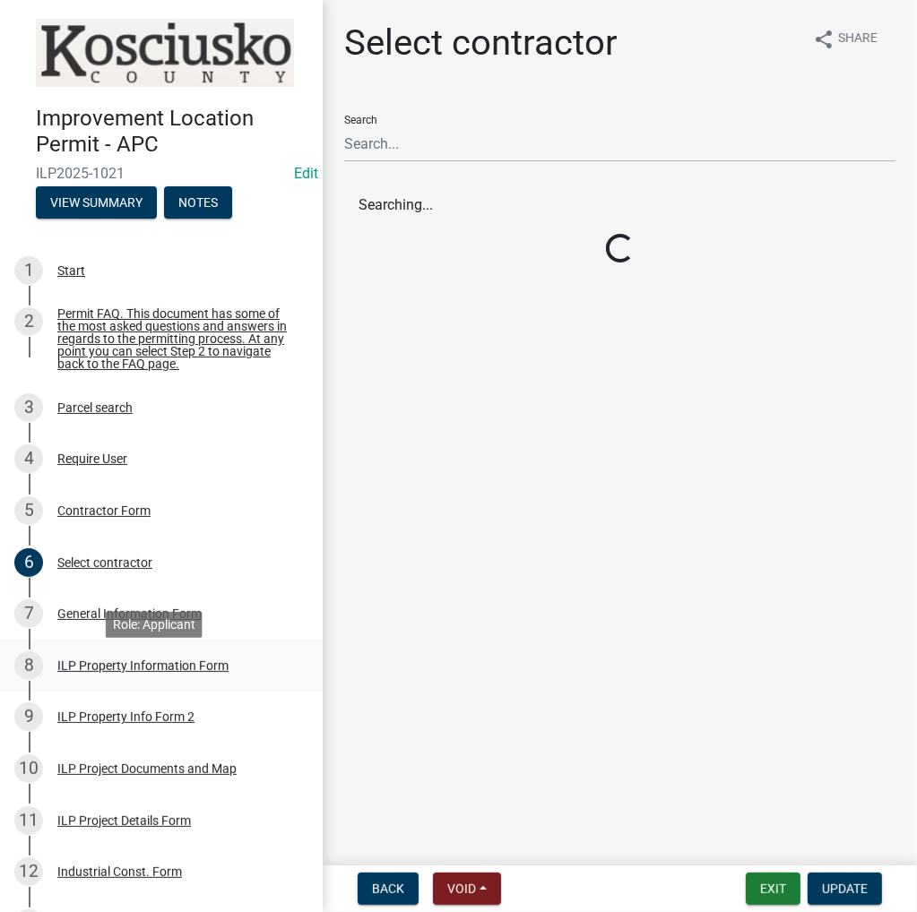
click at [97, 671] on div "ILP Property Information Form" at bounding box center [142, 665] width 171 height 13
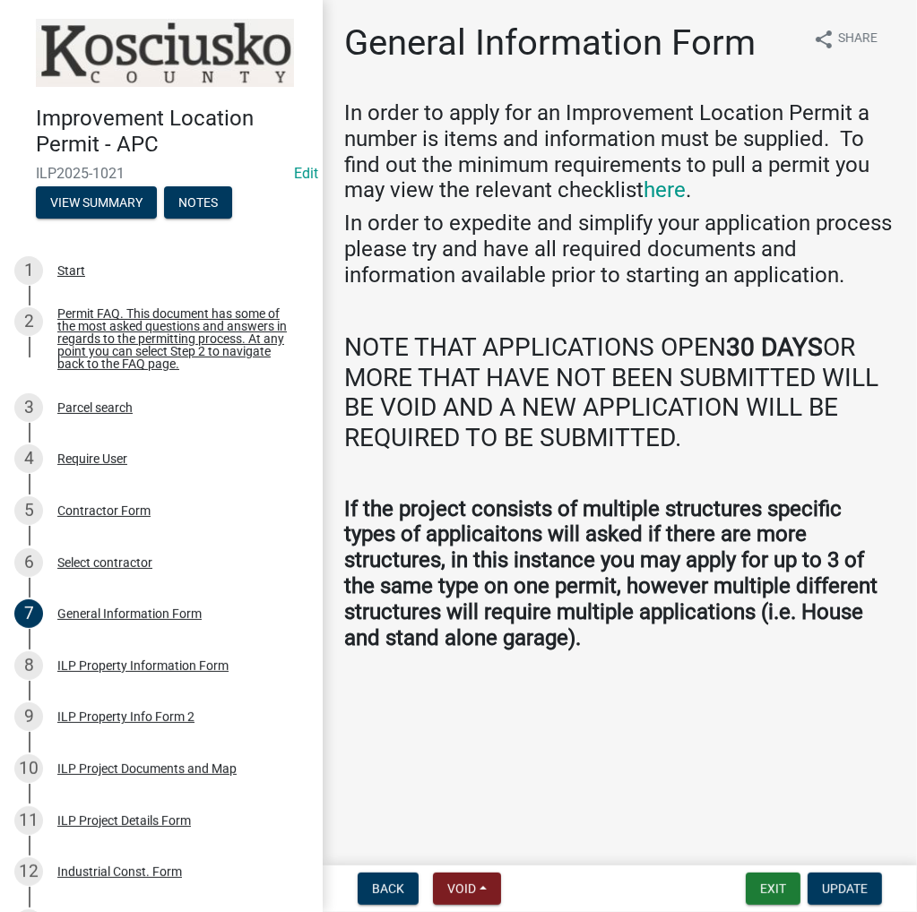
select select "c785d9ed-c86a-432d-9bd7-a6969d607853"
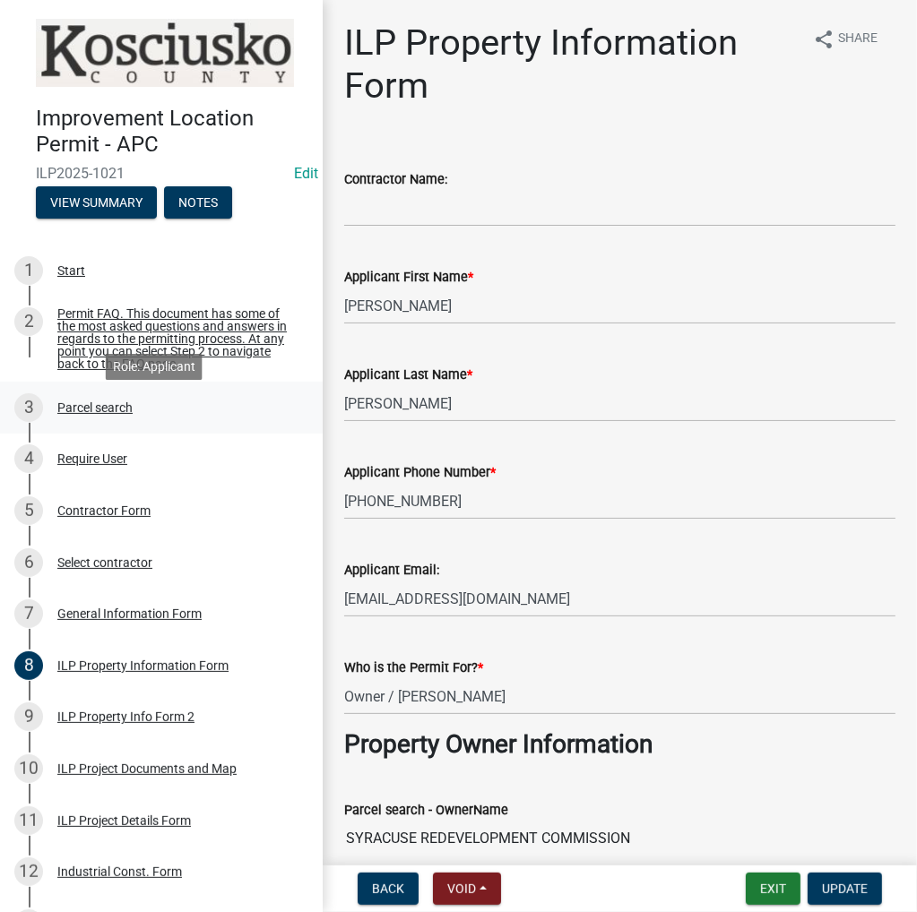
click at [84, 413] on div "Parcel search" at bounding box center [94, 407] width 75 height 13
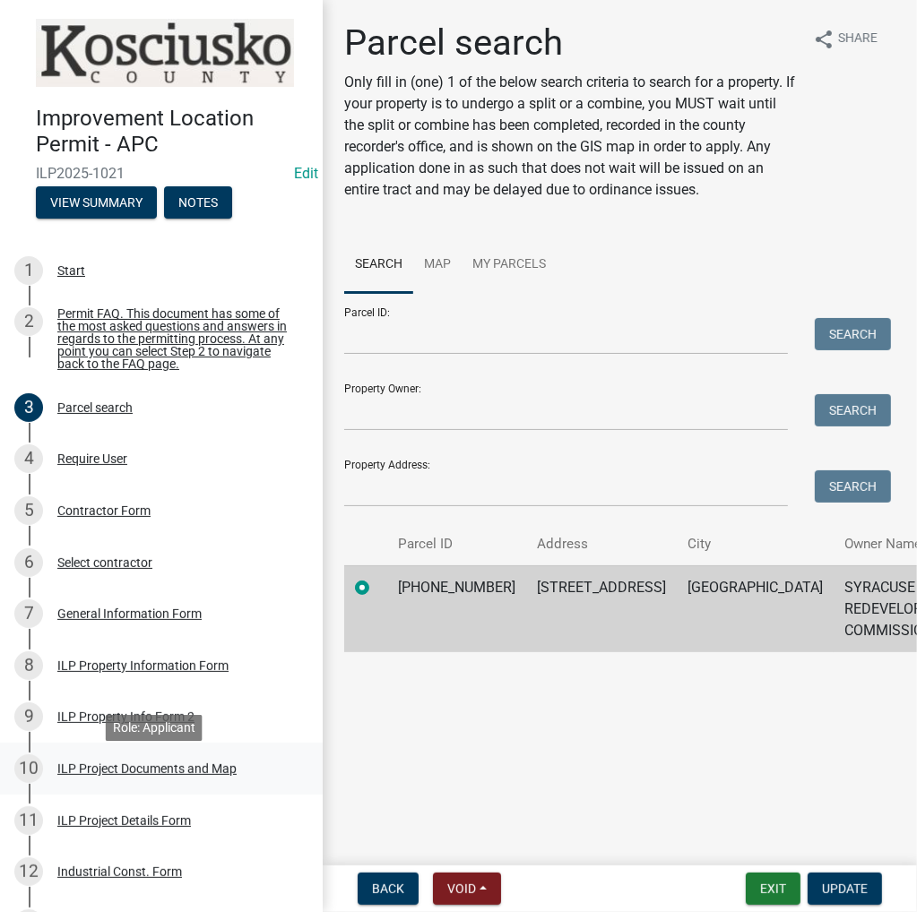
scroll to position [269, 0]
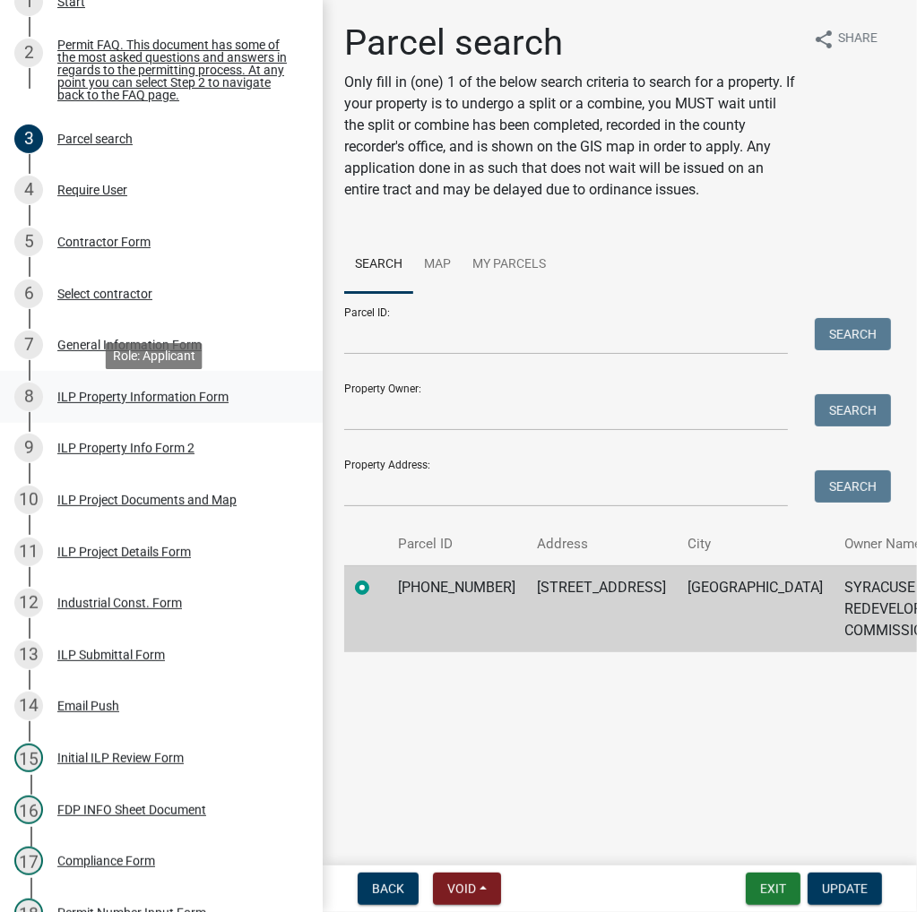
click at [140, 402] on div "ILP Property Information Form" at bounding box center [142, 397] width 171 height 13
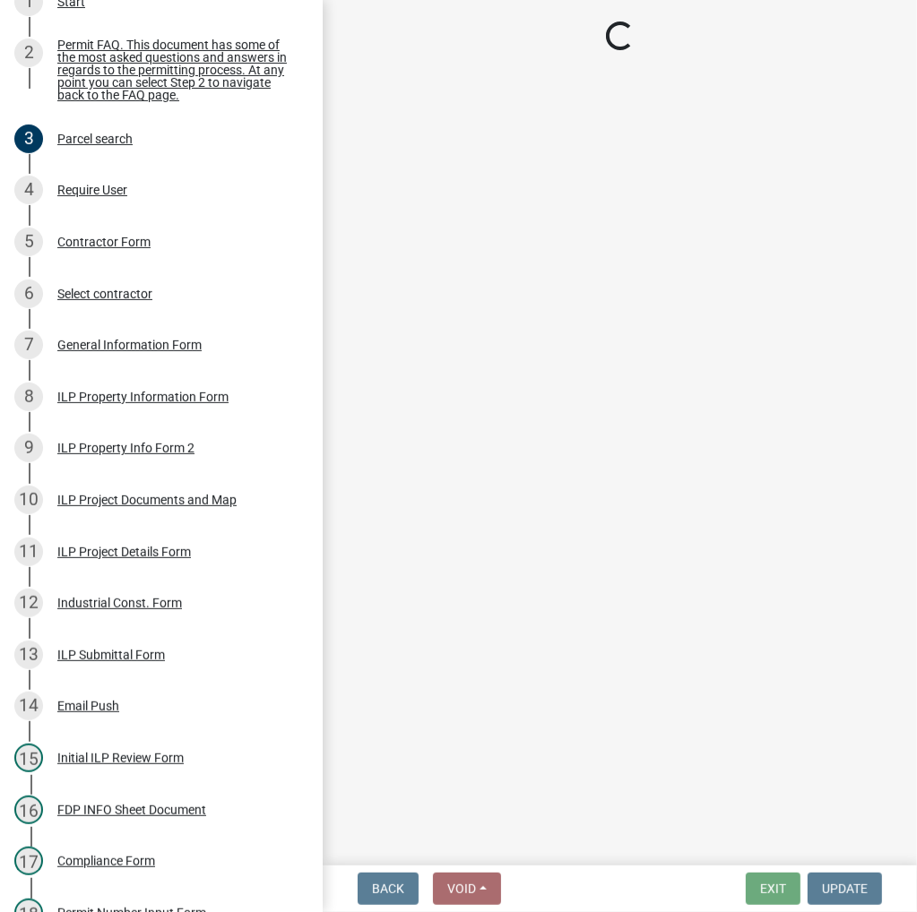
select select "c785d9ed-c86a-432d-9bd7-a6969d607853"
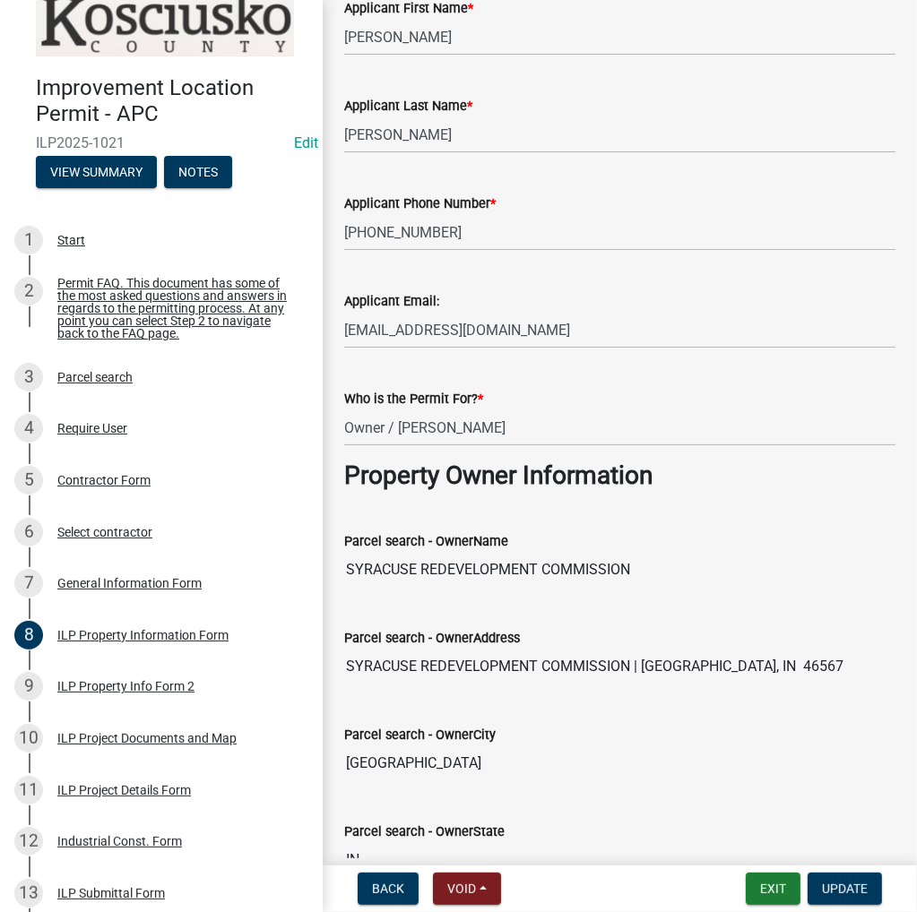
scroll to position [0, 0]
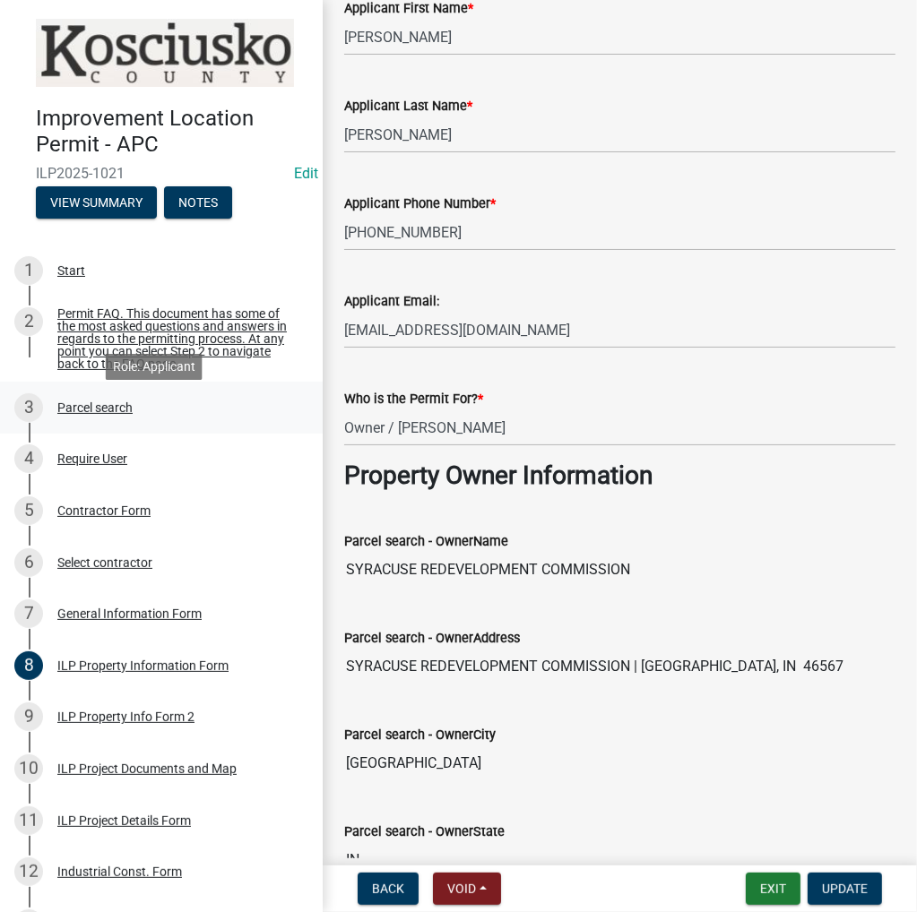
click at [110, 413] on div "Parcel search" at bounding box center [94, 407] width 75 height 13
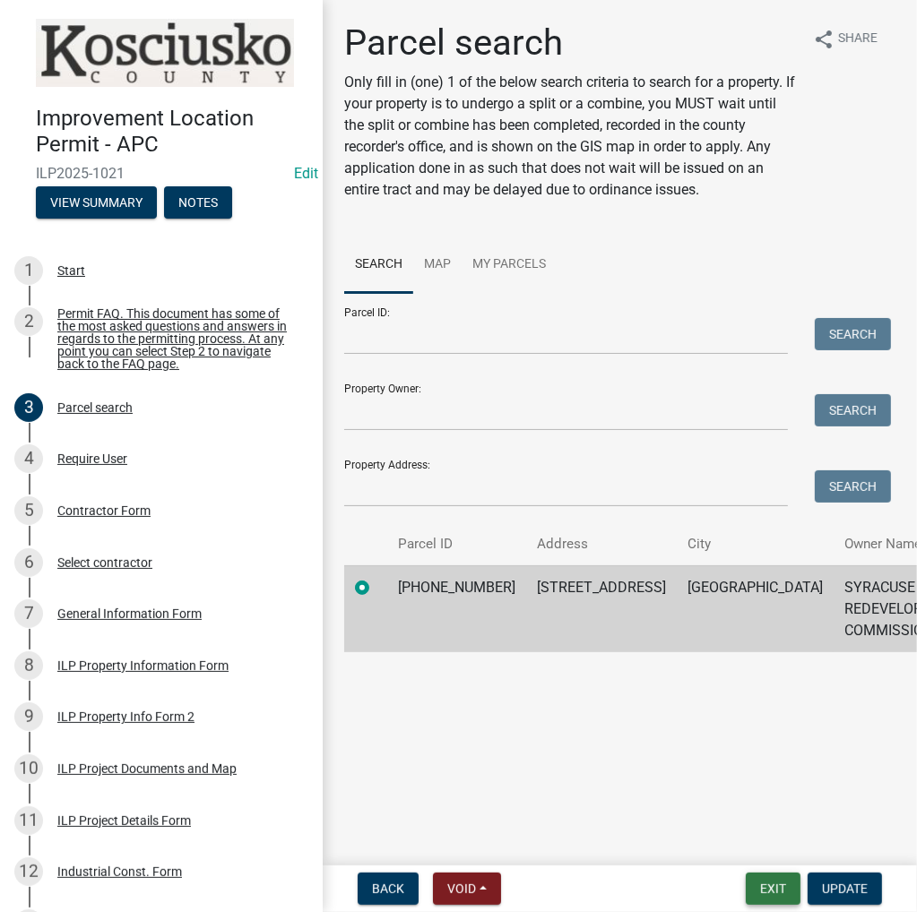
click at [766, 884] on button "Exit" at bounding box center [772, 889] width 55 height 32
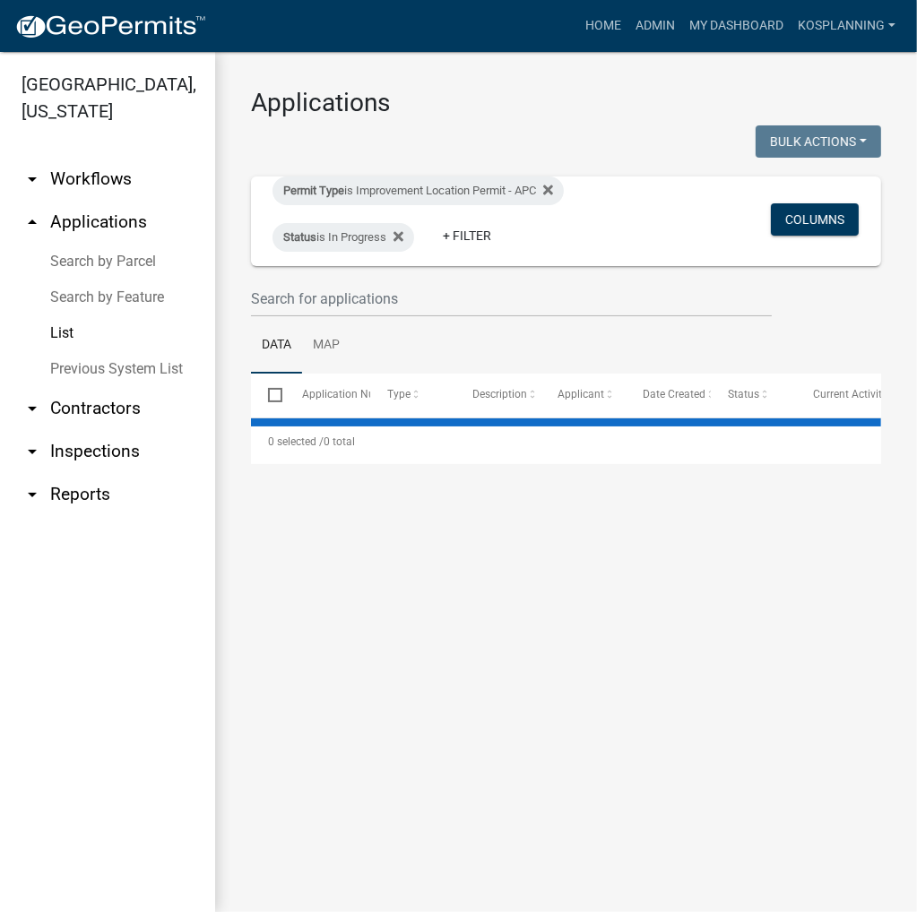
select select "3: 100"
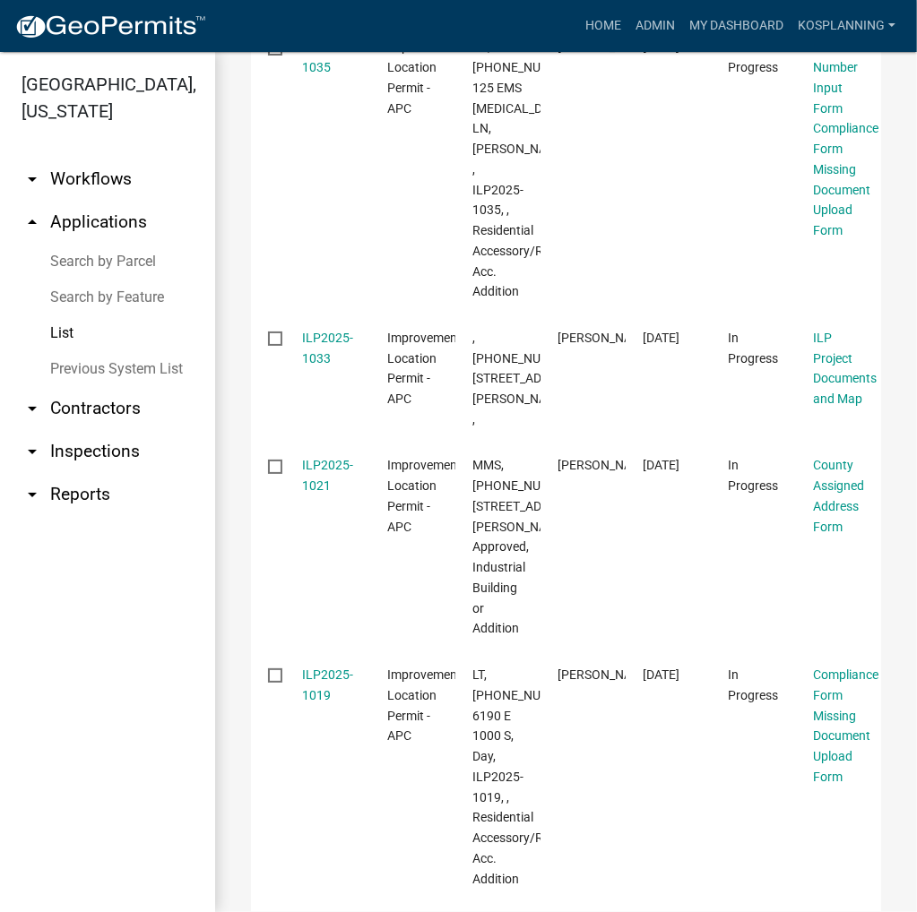
scroll to position [3046, 0]
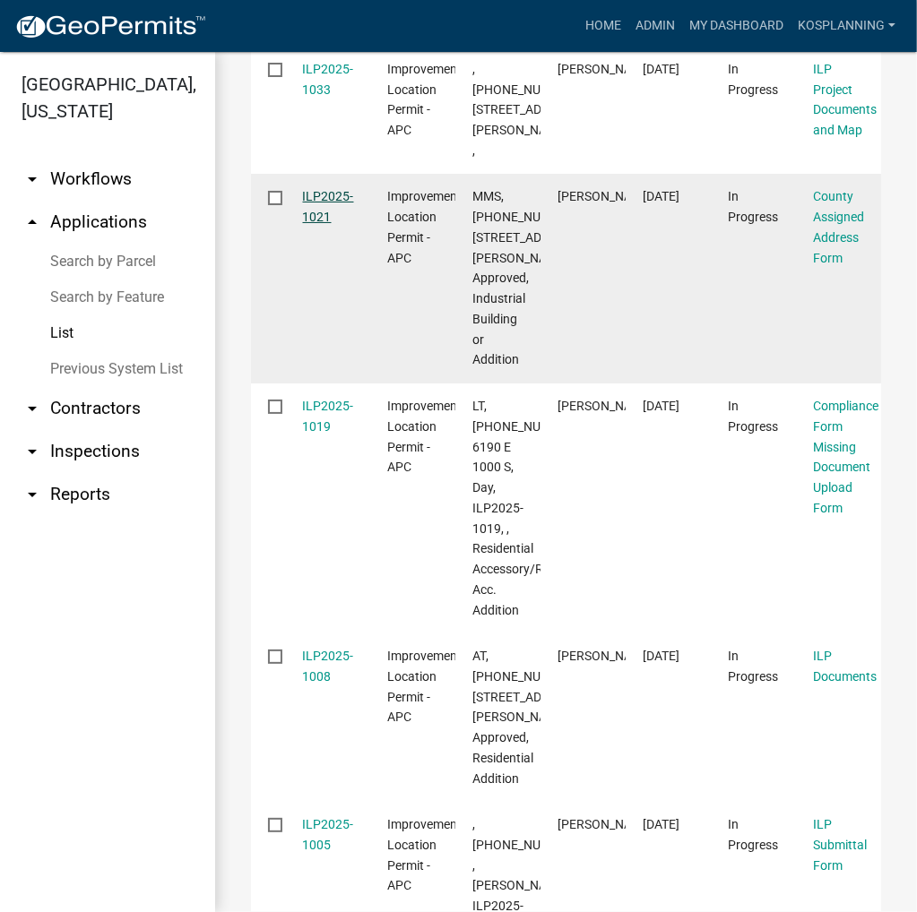
click at [315, 224] on link "ILP2025-1021" at bounding box center [328, 206] width 51 height 35
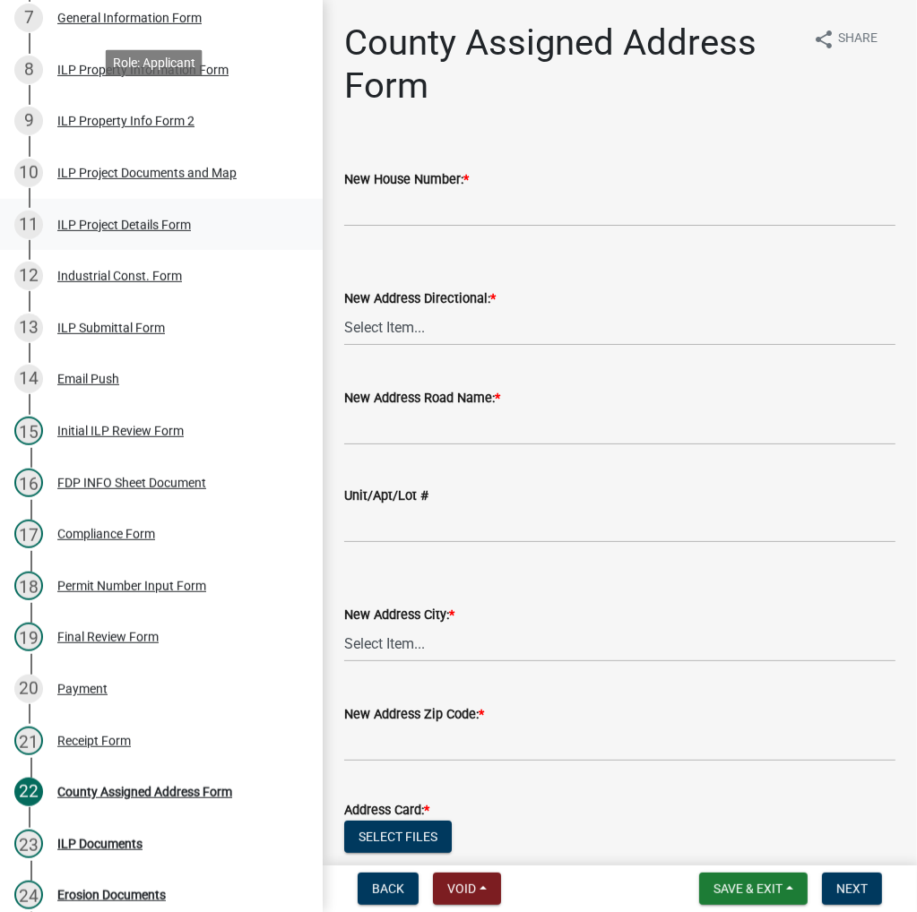
scroll to position [717, 0]
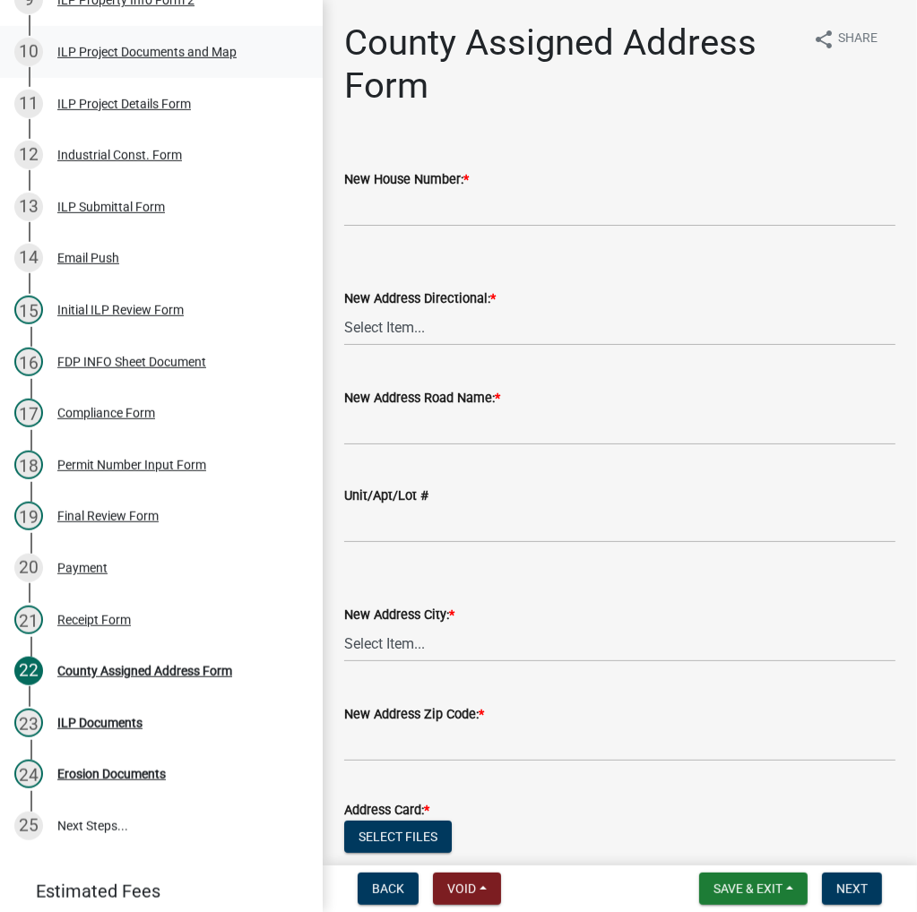
click at [161, 56] on div "ILP Project Documents and Map" at bounding box center [146, 52] width 179 height 13
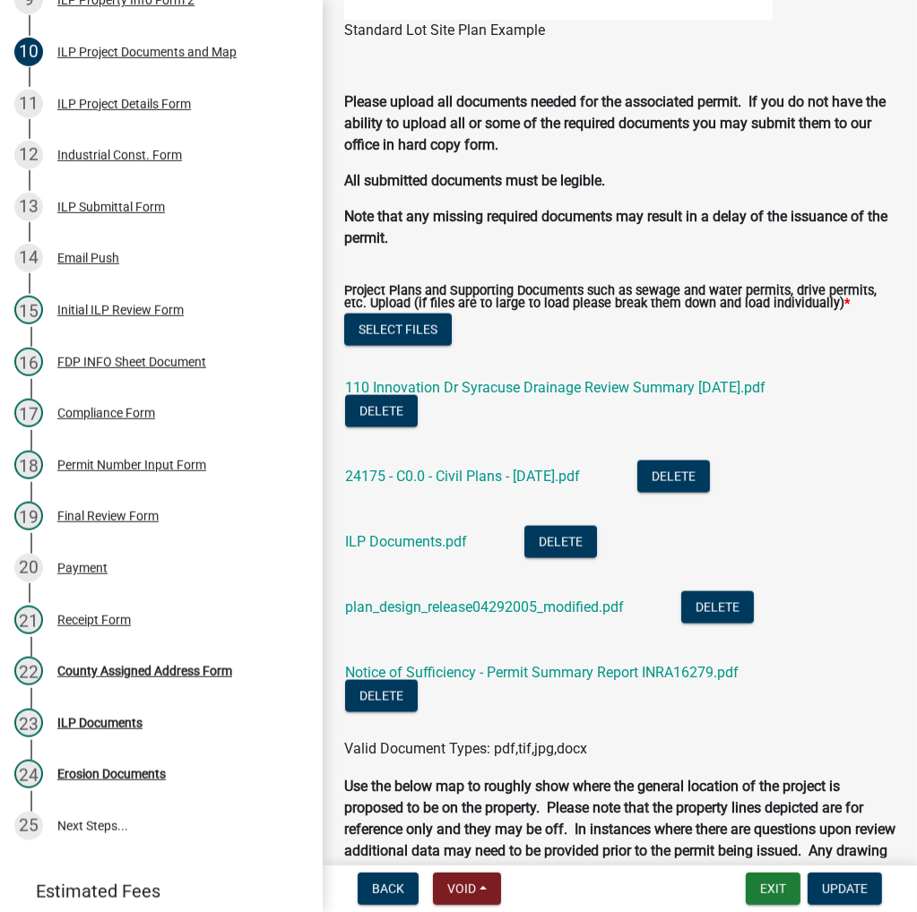
scroll to position [1613, 0]
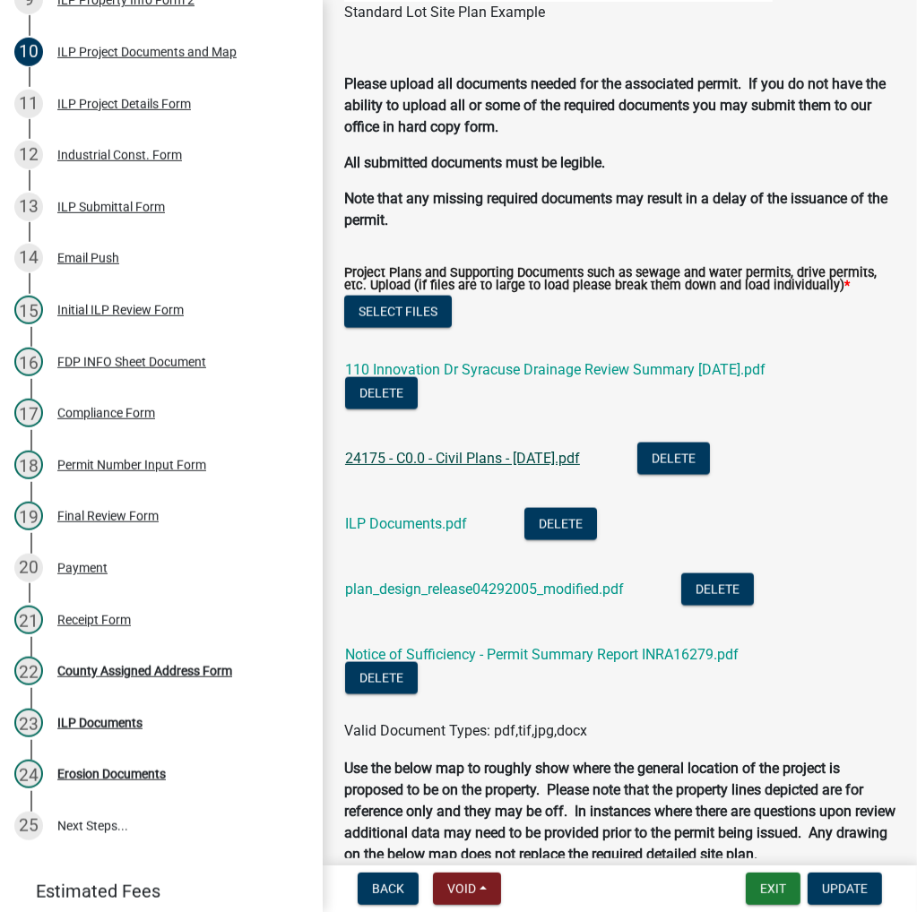
click at [441, 467] on link "24175 - C0.0 - Civil Plans - [DATE].pdf" at bounding box center [462, 458] width 235 height 17
click at [770, 887] on button "Exit" at bounding box center [772, 889] width 55 height 32
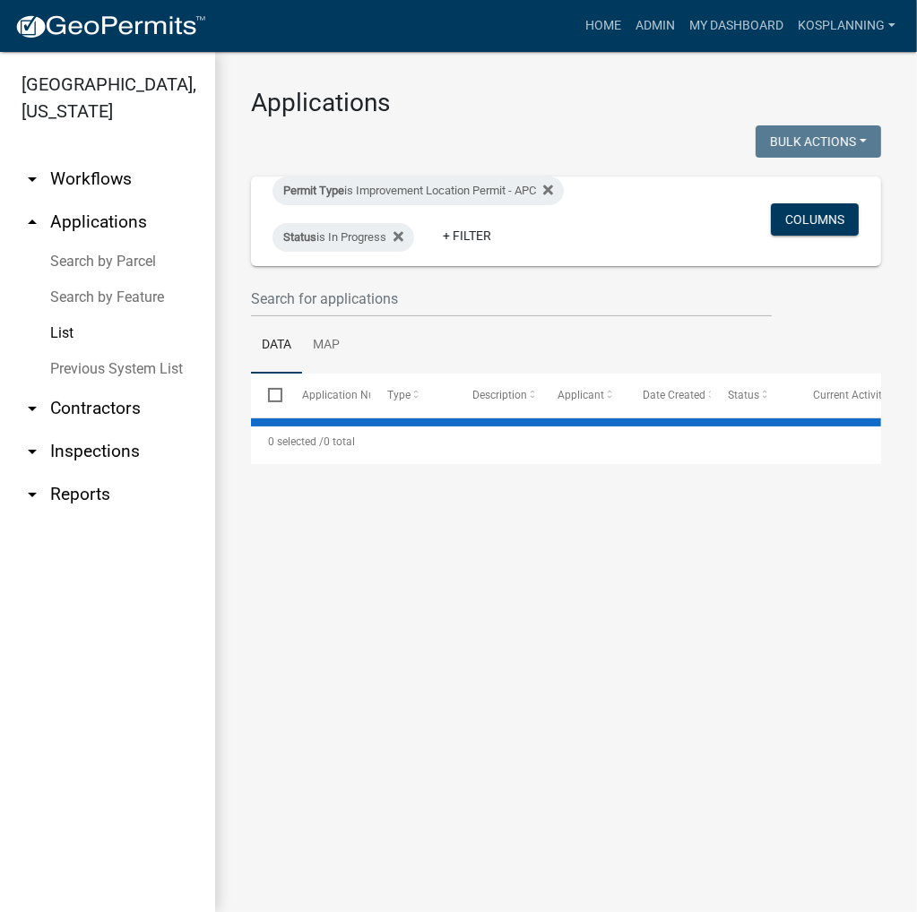
select select "3: 100"
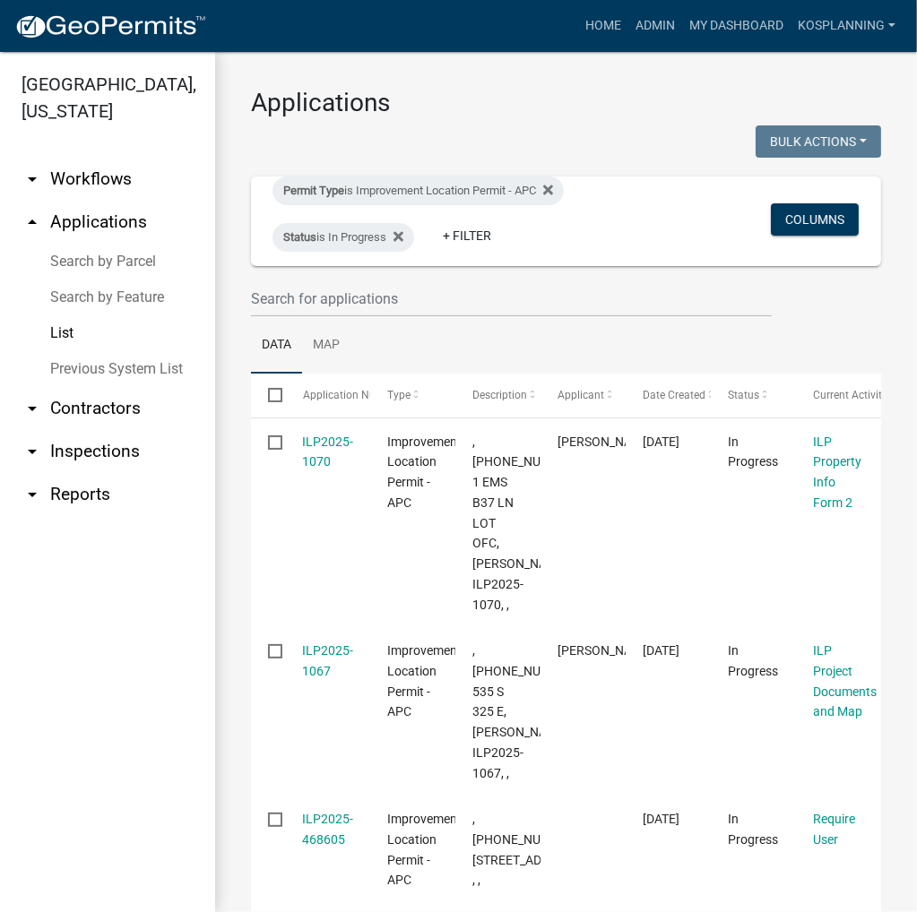
click at [90, 260] on link "Search by Parcel" at bounding box center [107, 262] width 215 height 36
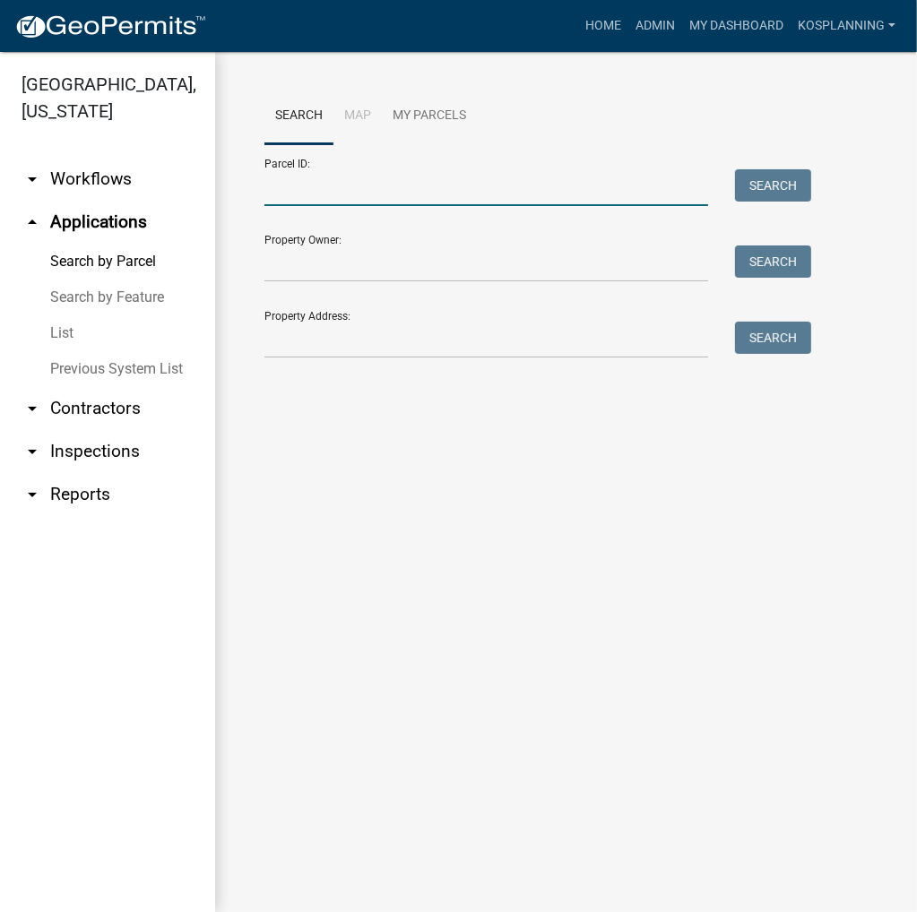
click at [455, 194] on input "Parcel ID:" at bounding box center [486, 187] width 444 height 37
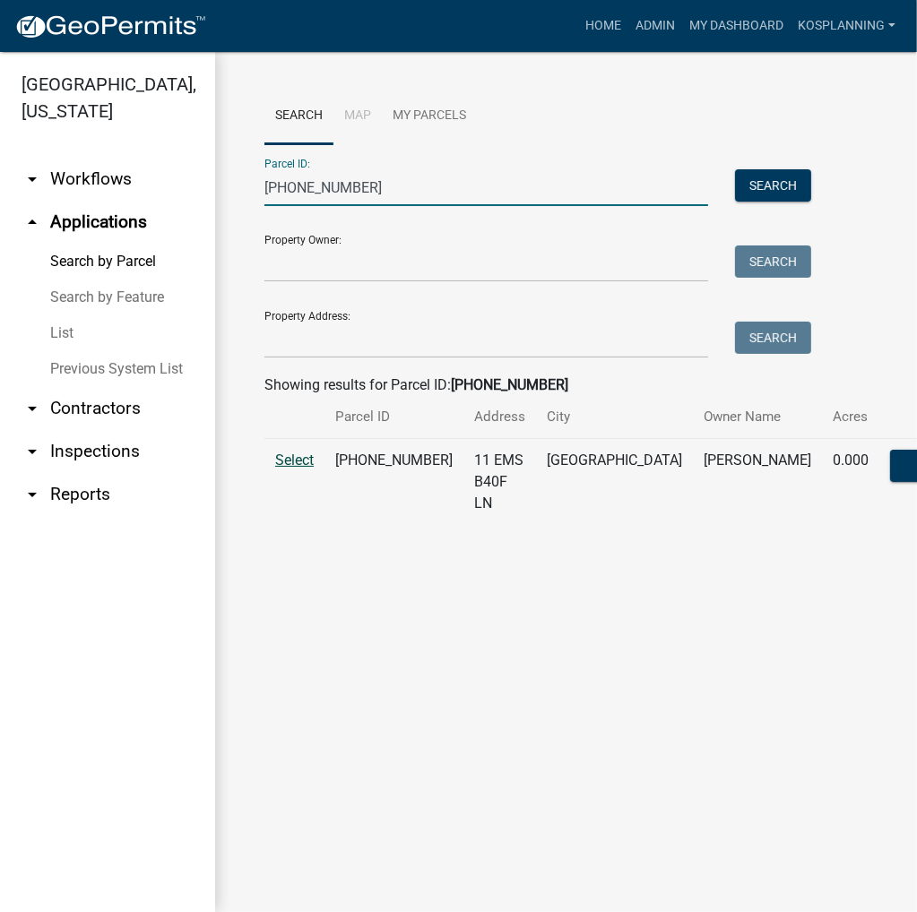
type input "[PHONE_NUMBER]"
click at [305, 469] on span "Select" at bounding box center [294, 460] width 39 height 17
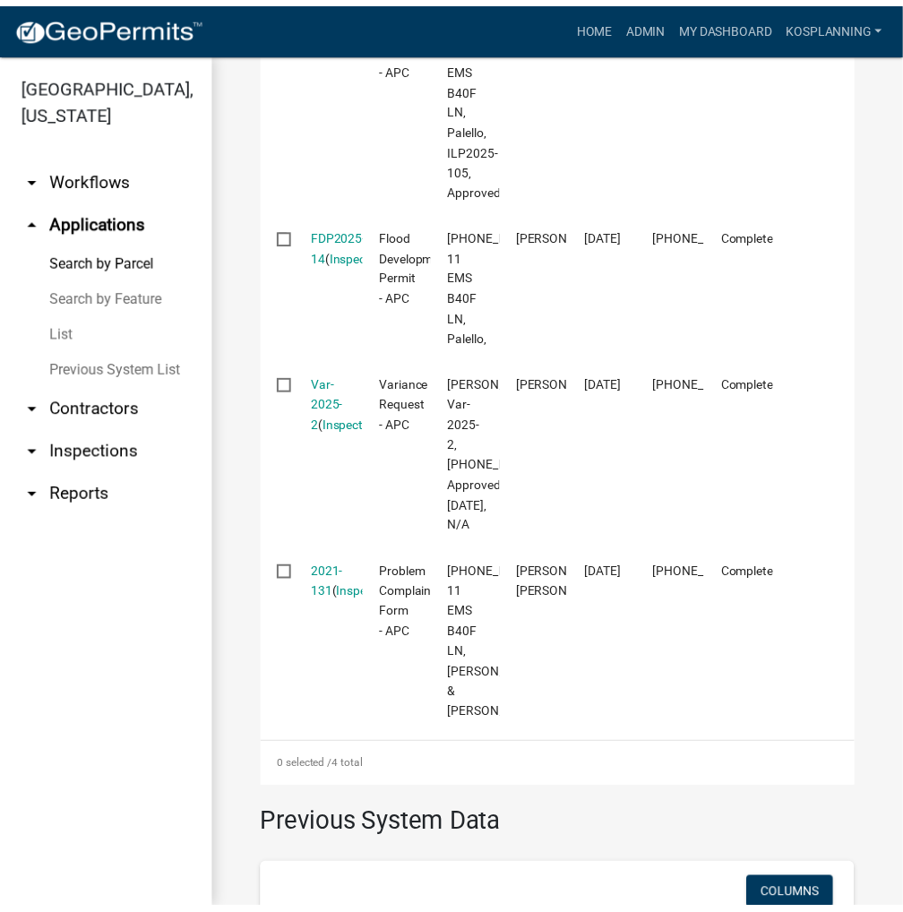
scroll to position [717, 0]
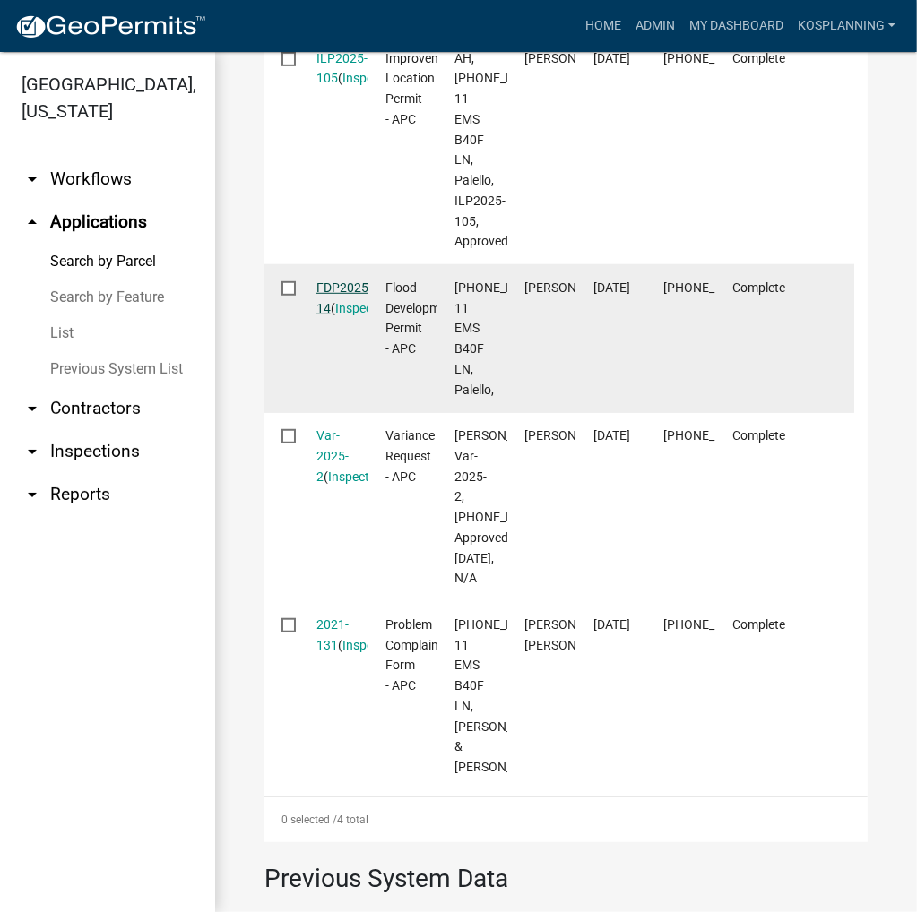
click at [337, 315] on link "FDP2025-14" at bounding box center [344, 297] width 56 height 35
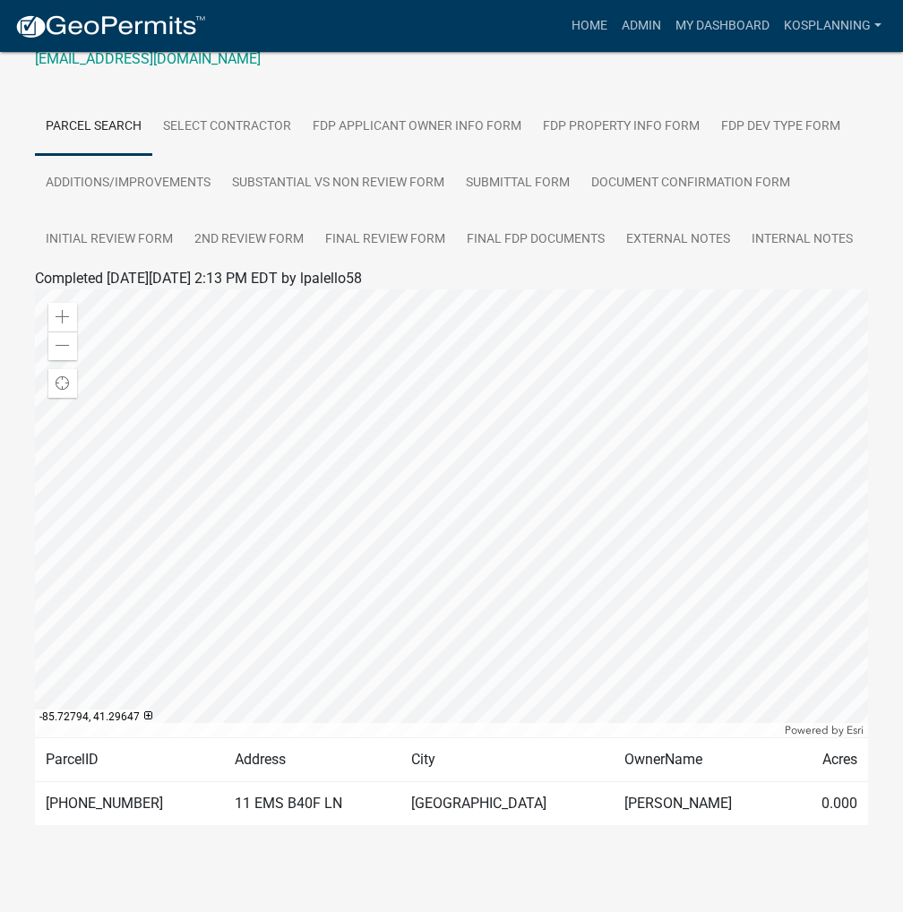
scroll to position [282, 0]
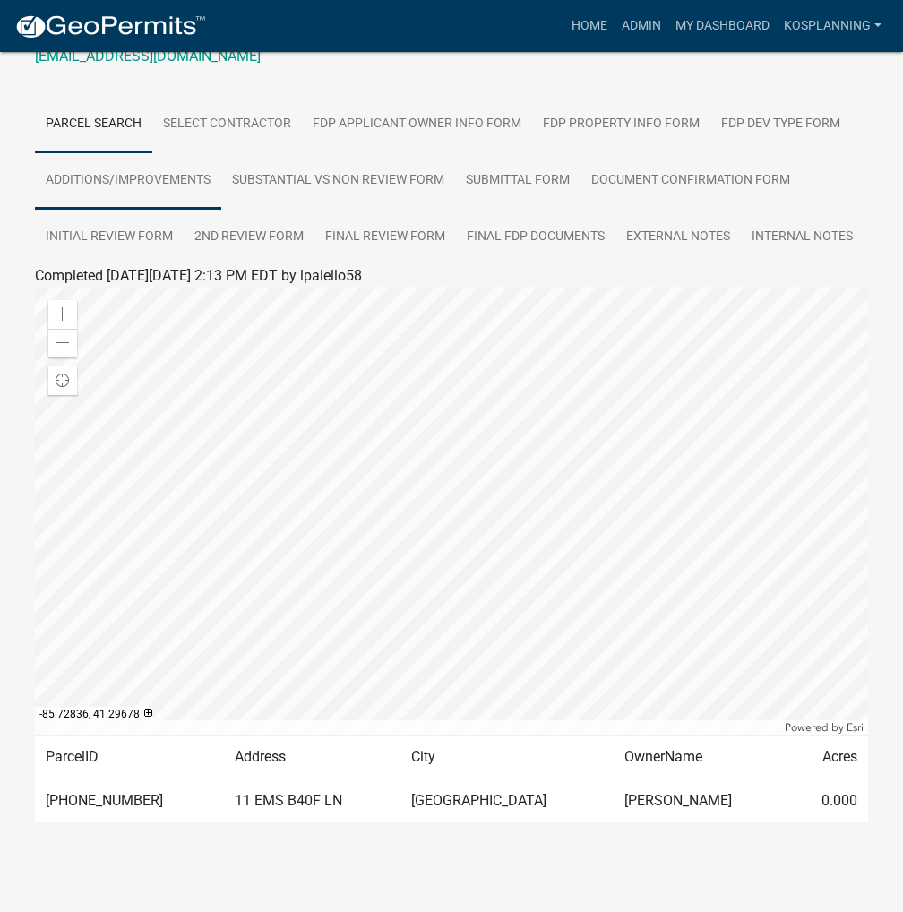
click at [176, 179] on link "Additions/Improvements" at bounding box center [128, 180] width 186 height 57
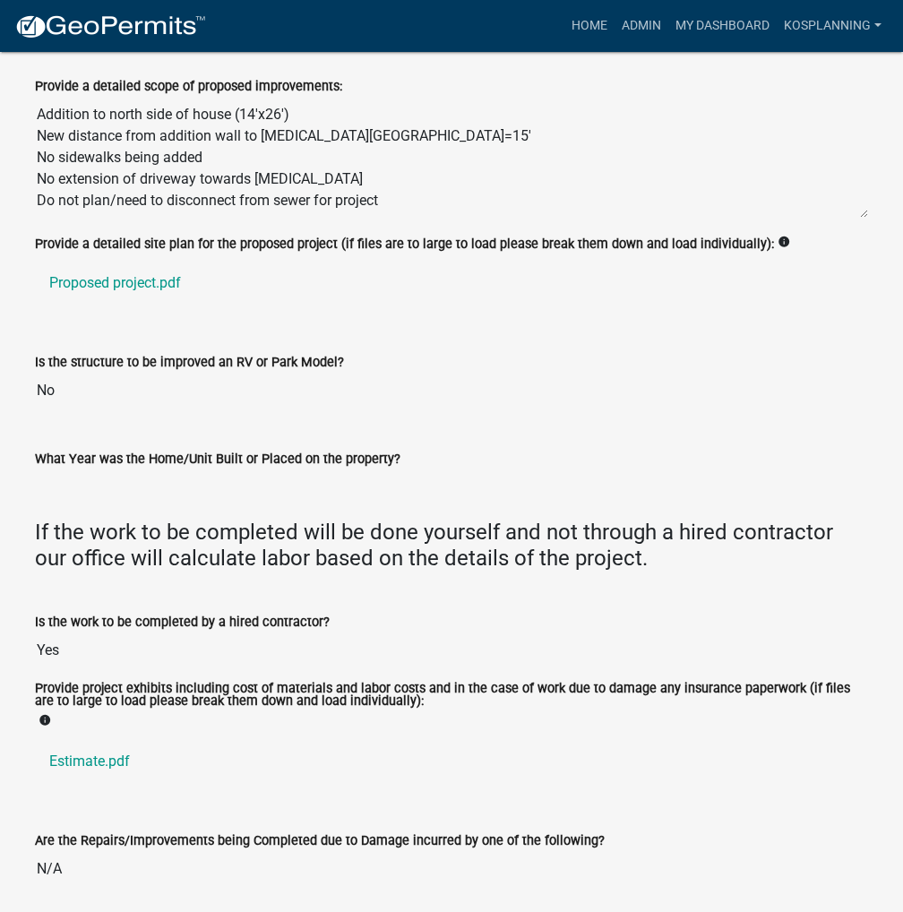
scroll to position [730, 0]
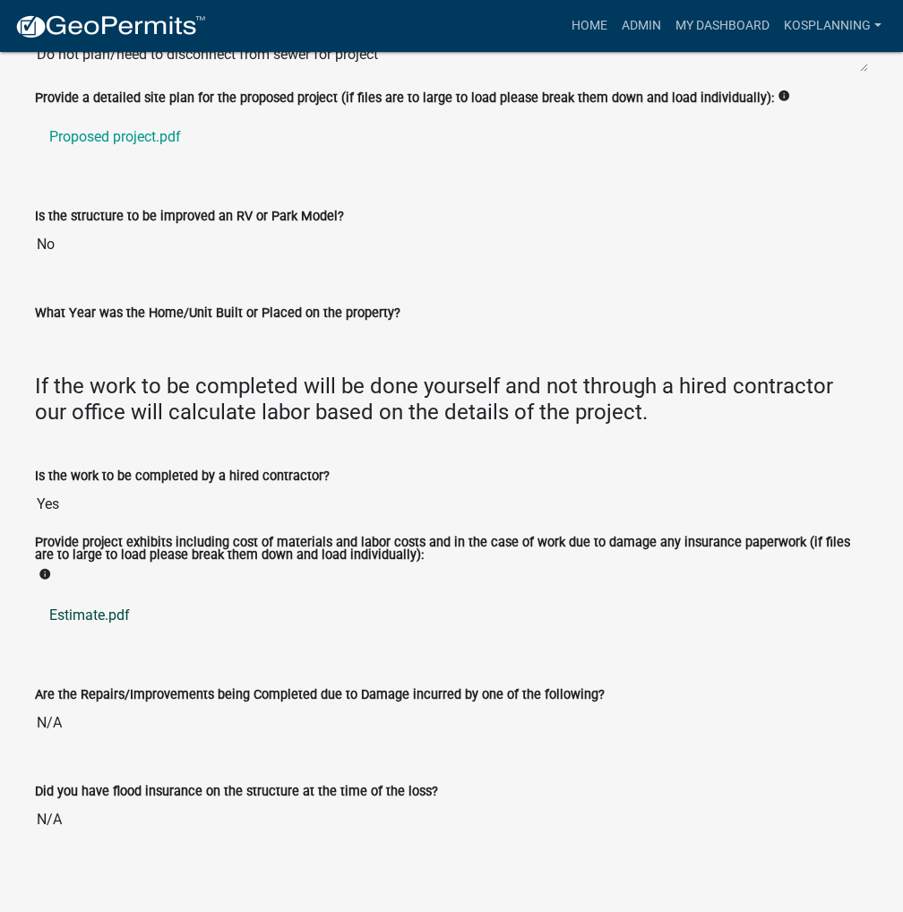
click at [107, 610] on link "Estimate.pdf" at bounding box center [451, 615] width 833 height 43
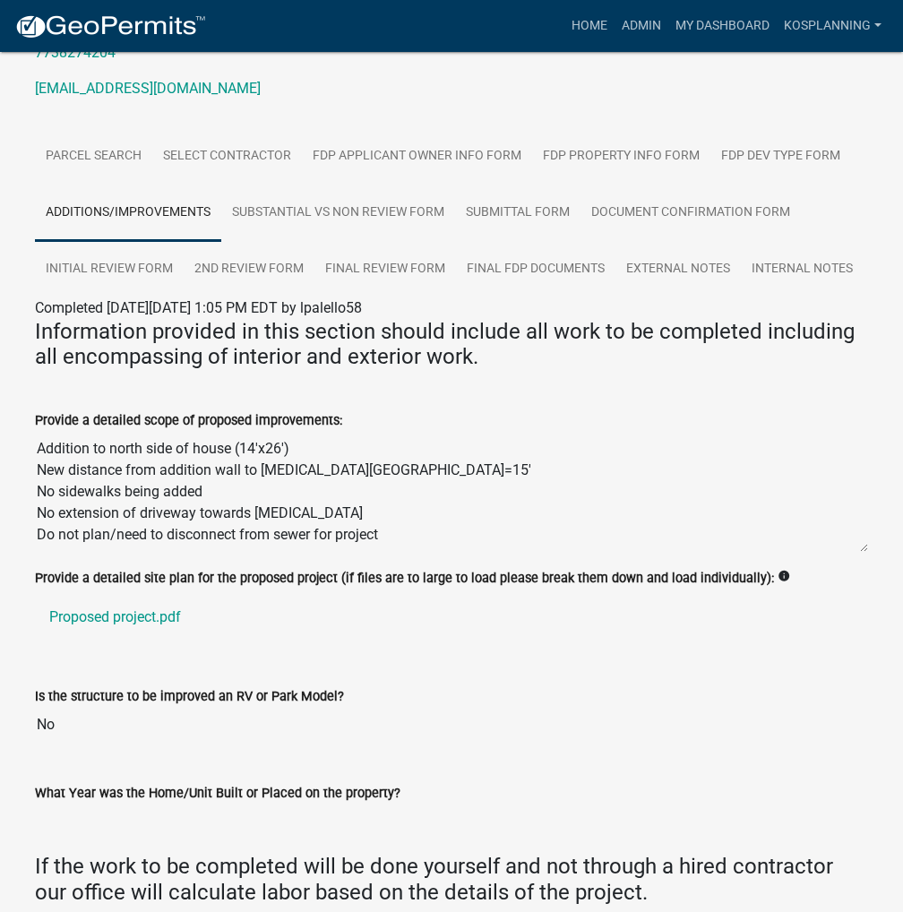
scroll to position [103, 0]
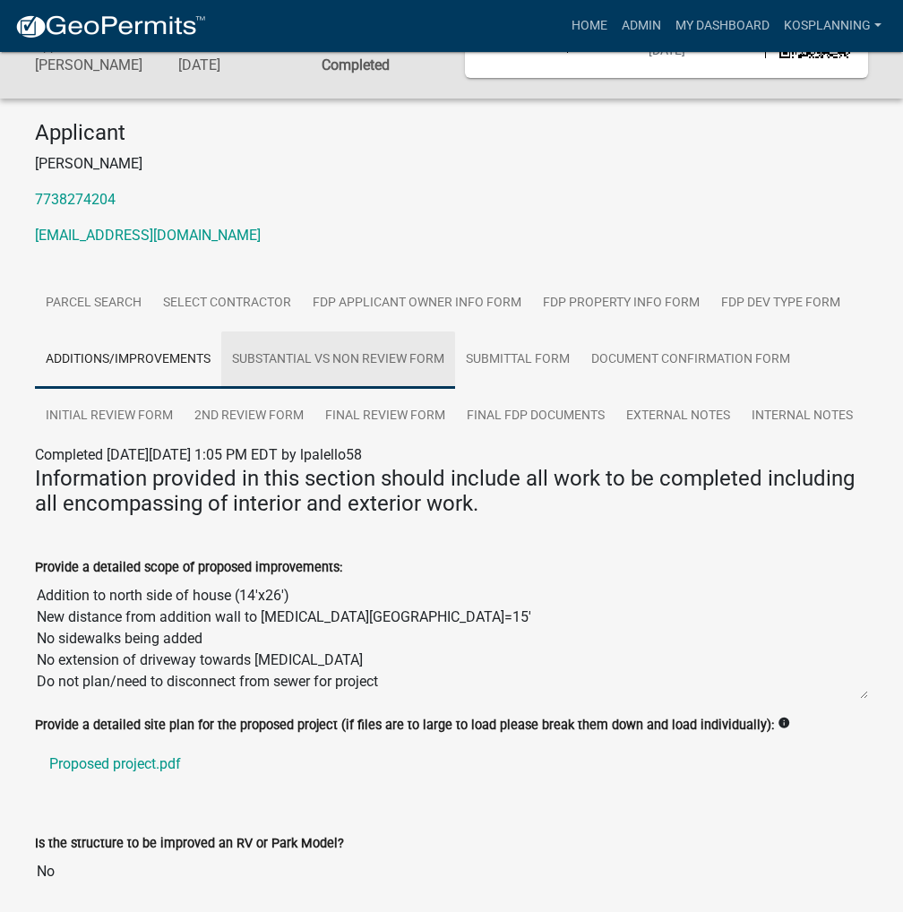
click at [314, 358] on link "Substantial vs Non Review Form" at bounding box center [338, 360] width 234 height 57
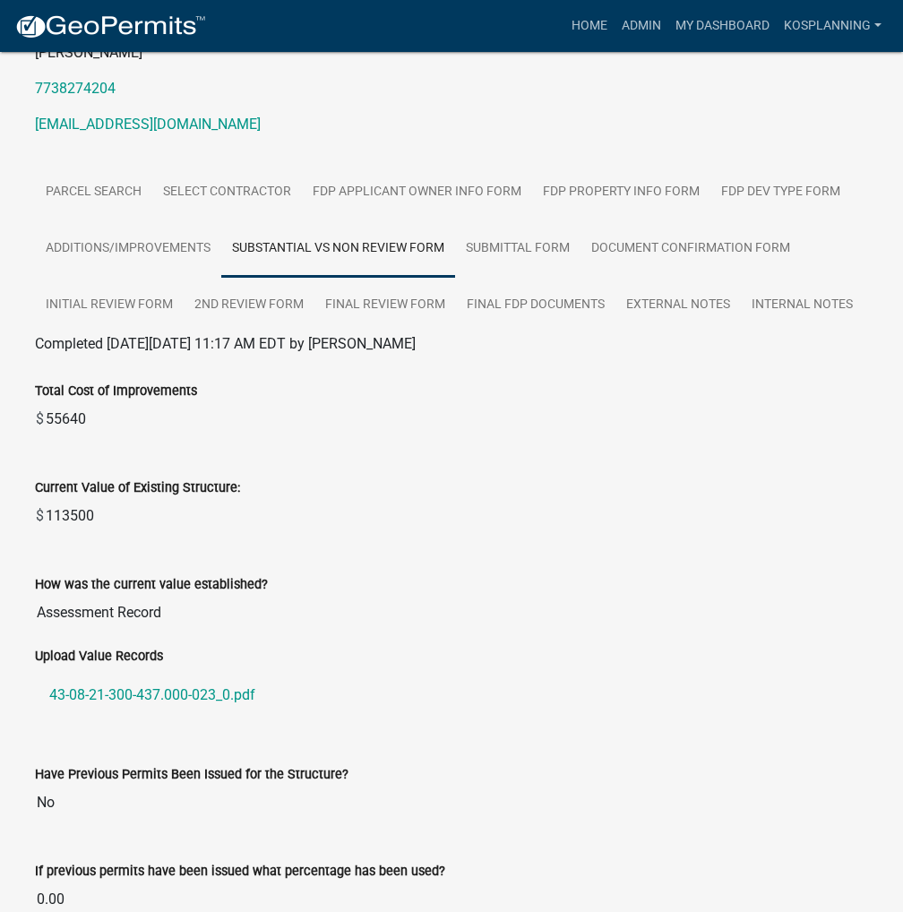
scroll to position [372, 0]
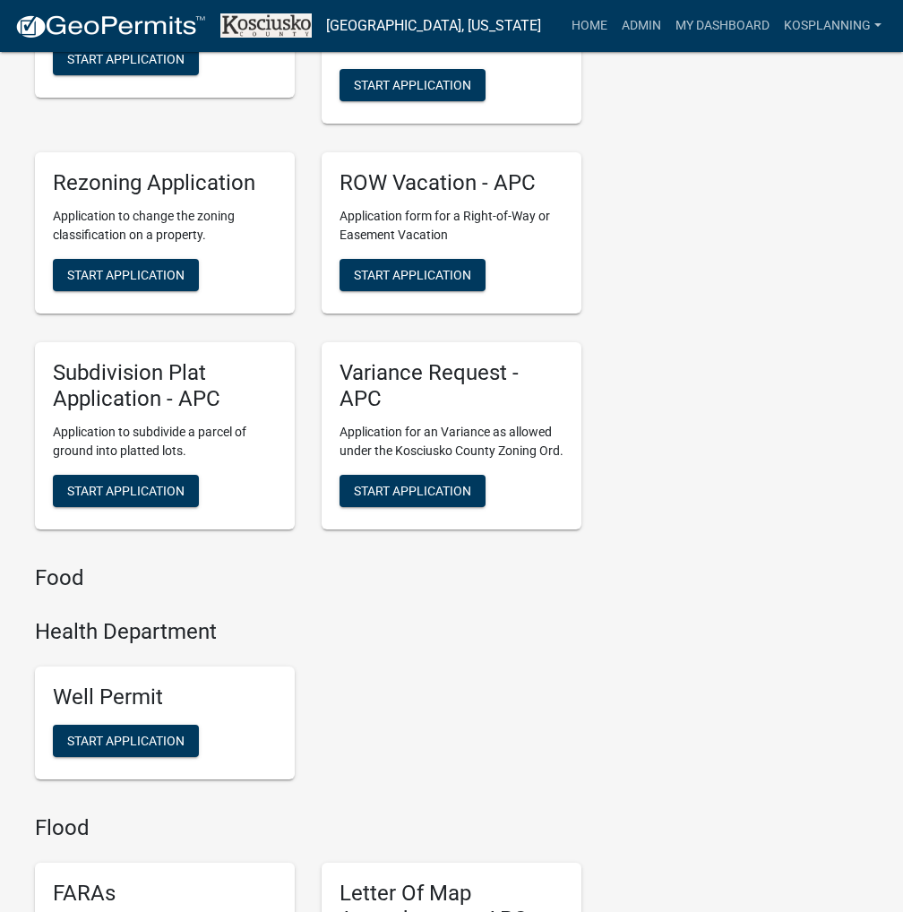
scroll to position [4928, 0]
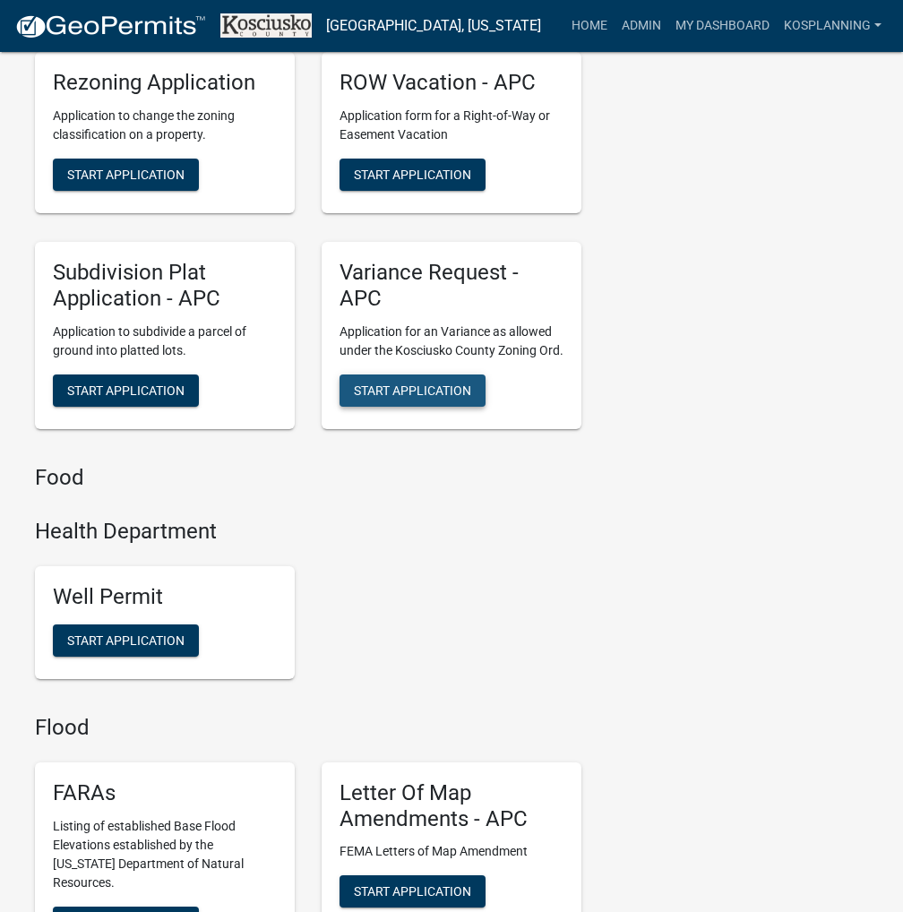
click at [437, 397] on span "Start Application" at bounding box center [412, 390] width 117 height 14
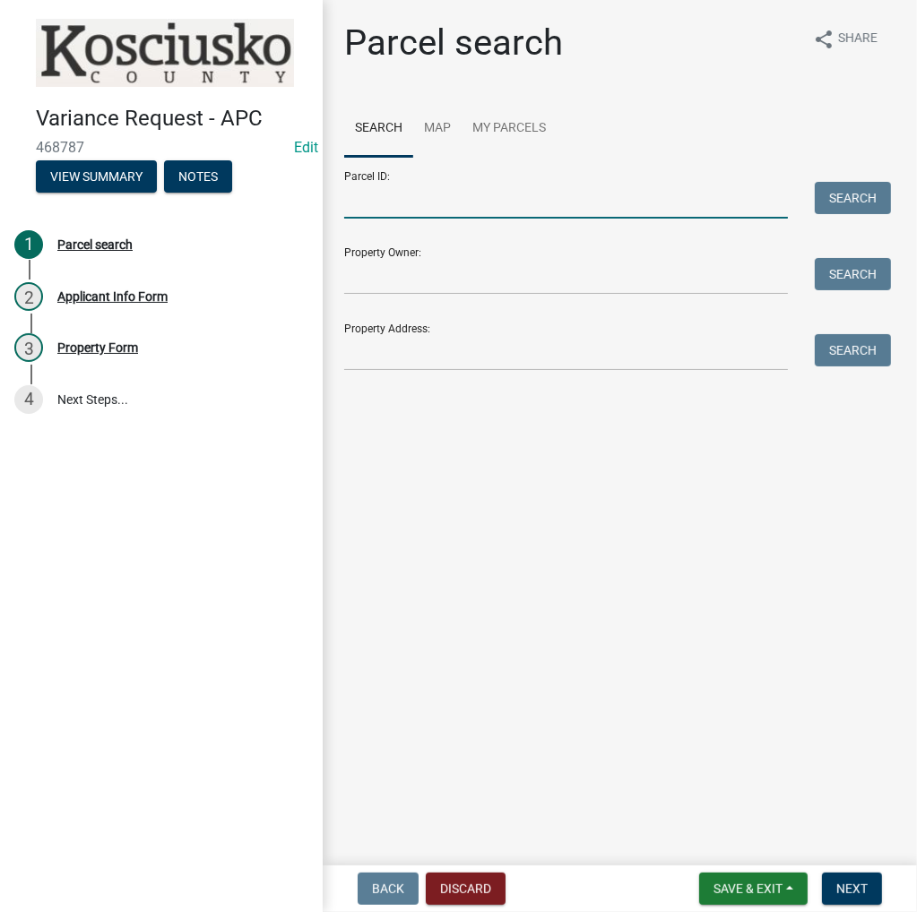
click at [408, 193] on input "Parcel ID:" at bounding box center [566, 200] width 444 height 37
click at [434, 208] on input "Parcel ID:" at bounding box center [566, 200] width 444 height 37
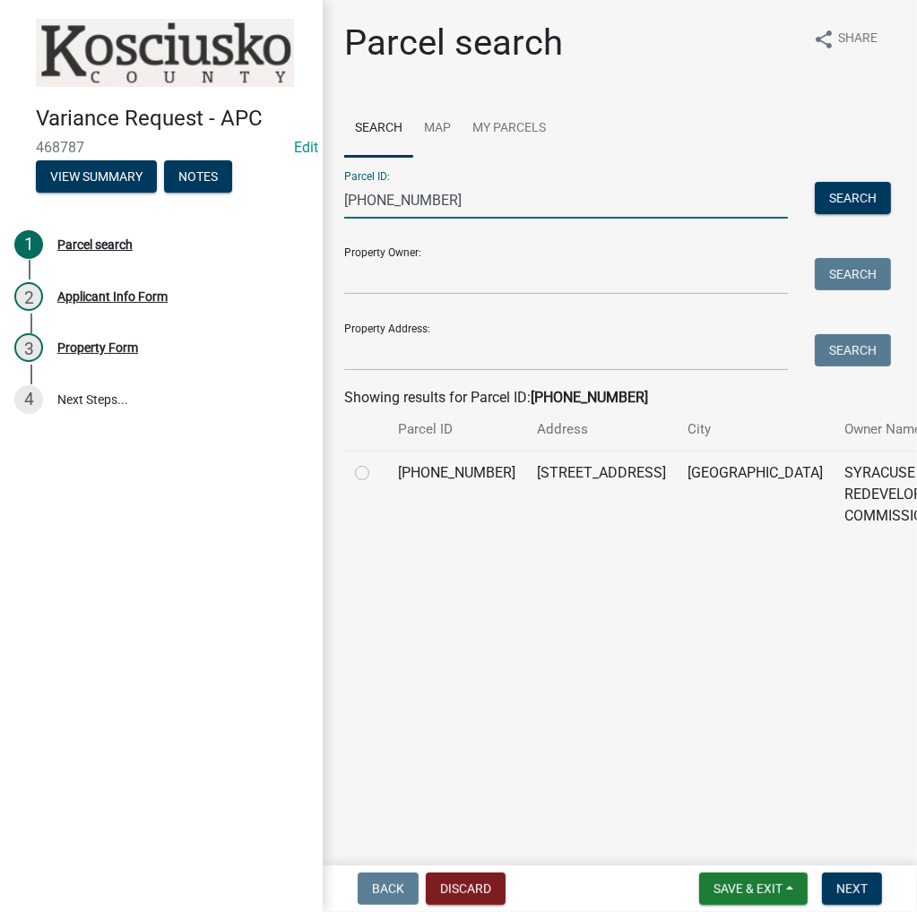
type input "[PHONE_NUMBER]"
click at [376, 462] on label at bounding box center [376, 462] width 0 height 0
click at [376, 474] on input "radio" at bounding box center [382, 468] width 12 height 12
radio input "true"
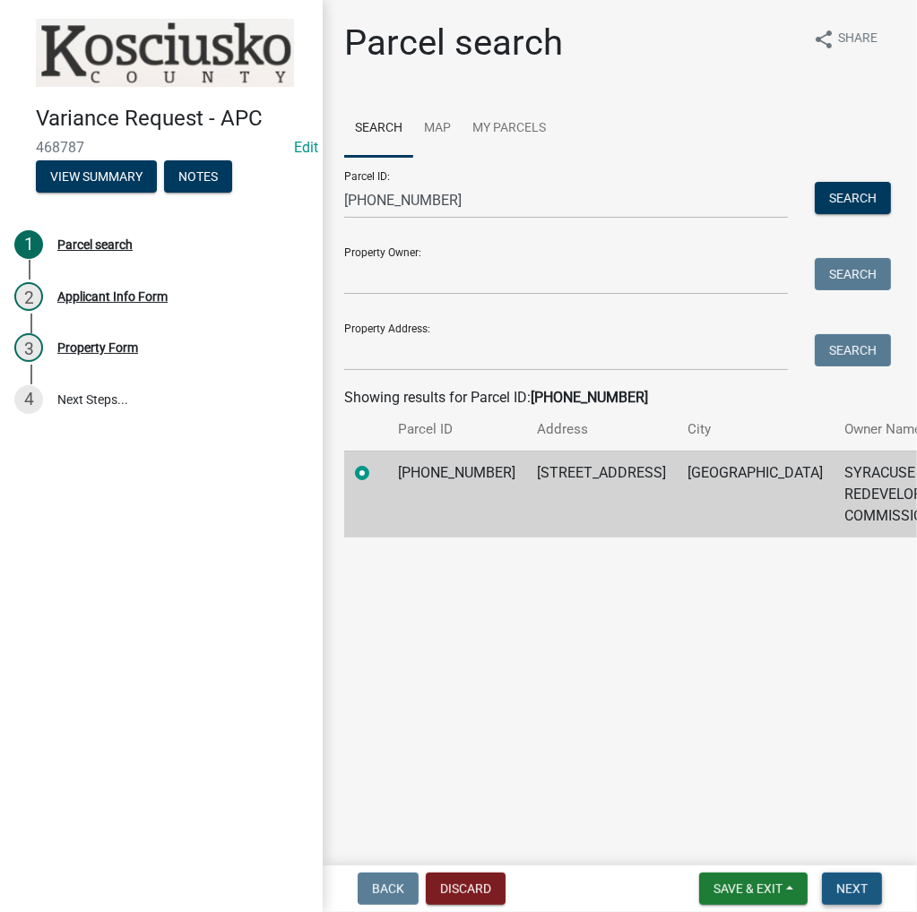
click at [868, 883] on button "Next" at bounding box center [852, 889] width 60 height 32
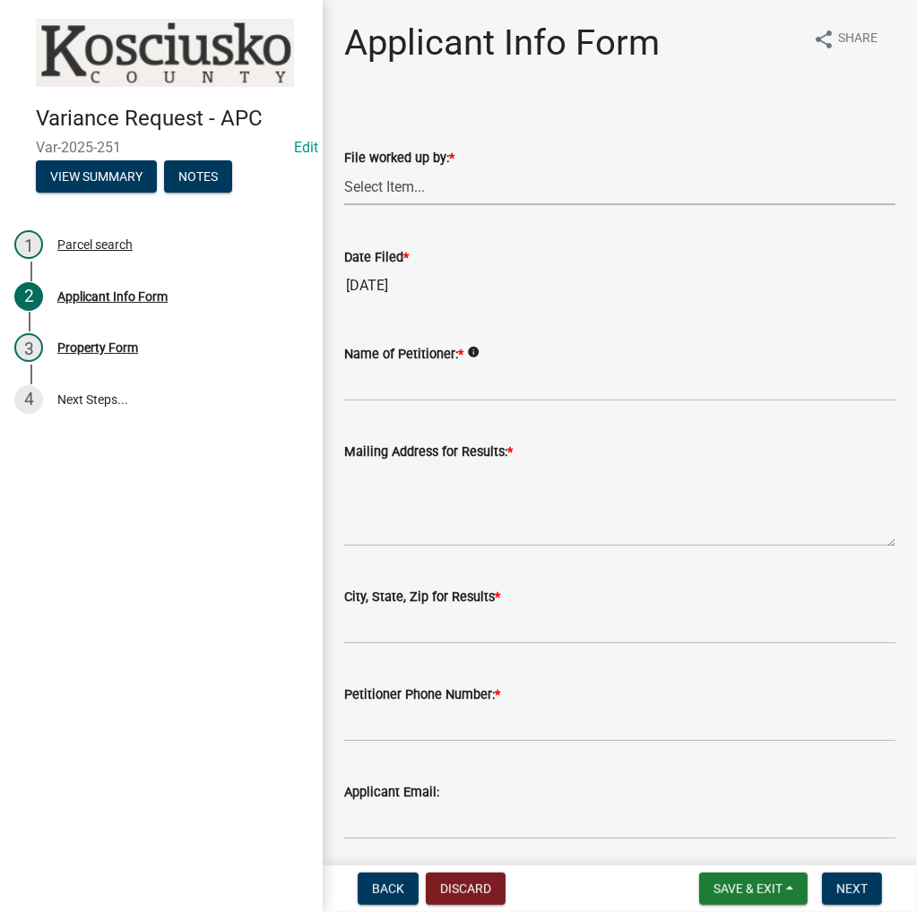
click at [413, 184] on select "Select Item... MMS LT AT CS Vacant Vacant" at bounding box center [619, 186] width 551 height 37
click at [344, 168] on select "Select Item... MMS LT AT CS Vacant Vacant" at bounding box center [619, 186] width 551 height 37
select select "4d3913d6-5a87-4fbb-afdb-cf4209782895"
click at [399, 381] on input "Name of Petitioner: *" at bounding box center [619, 383] width 551 height 37
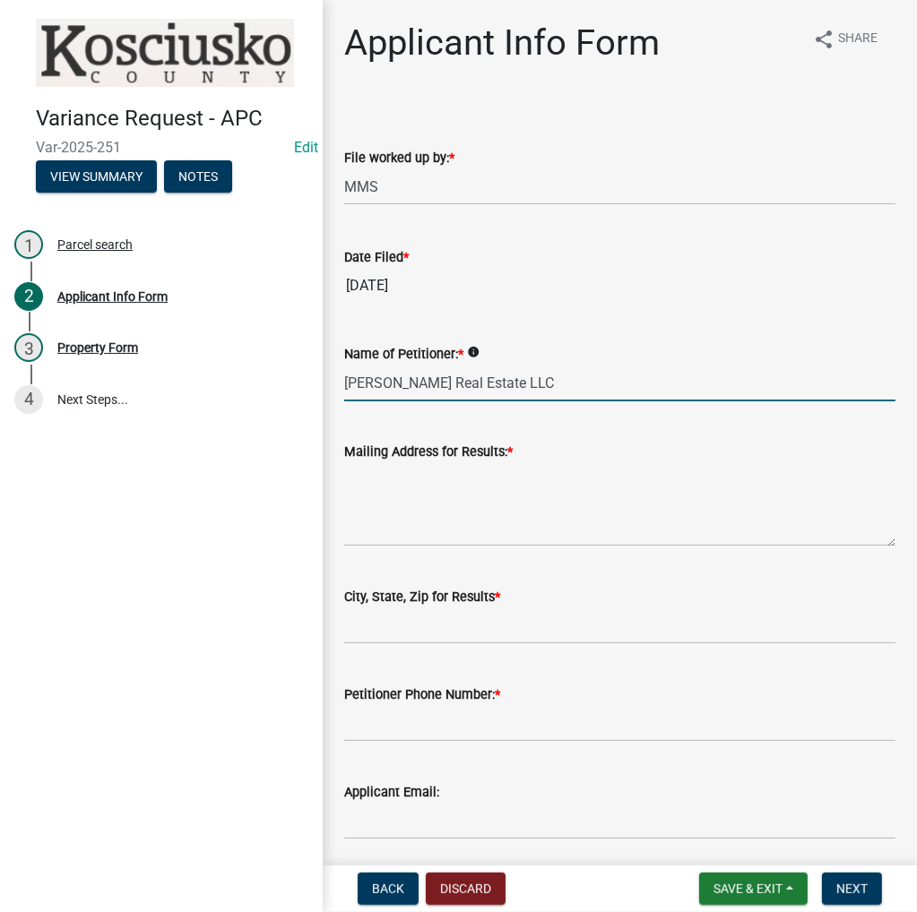
type input "Storie Real Estate LLC"
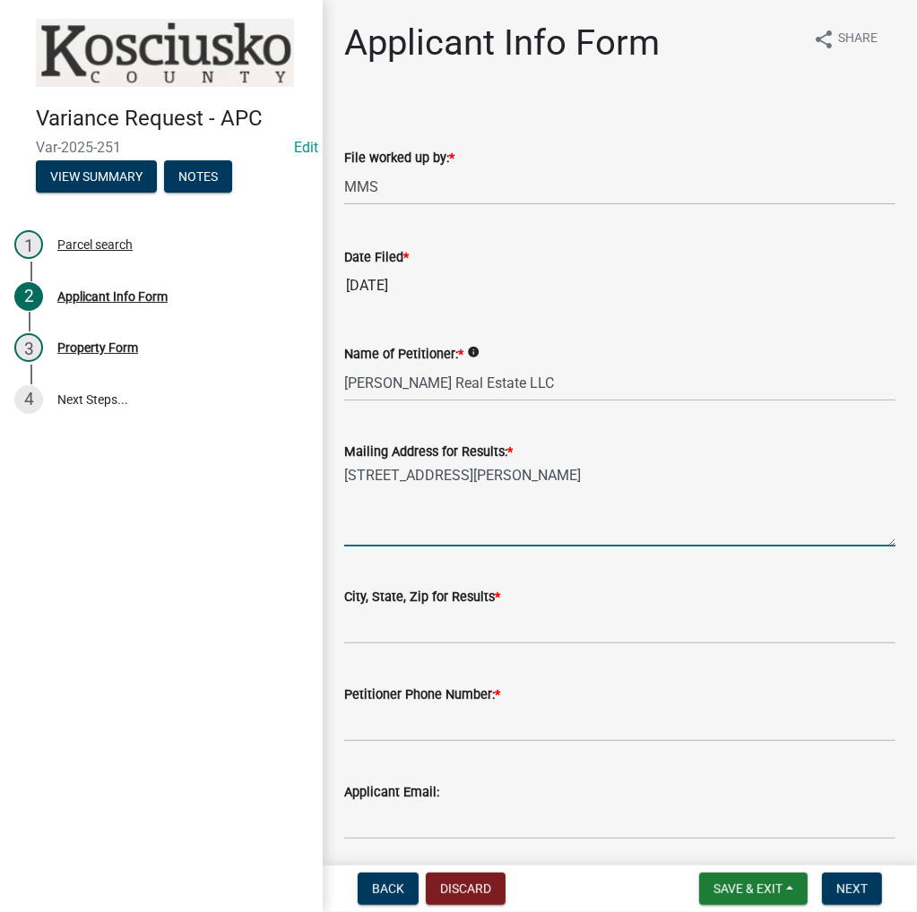
type textarea "14633 Egret Ct"
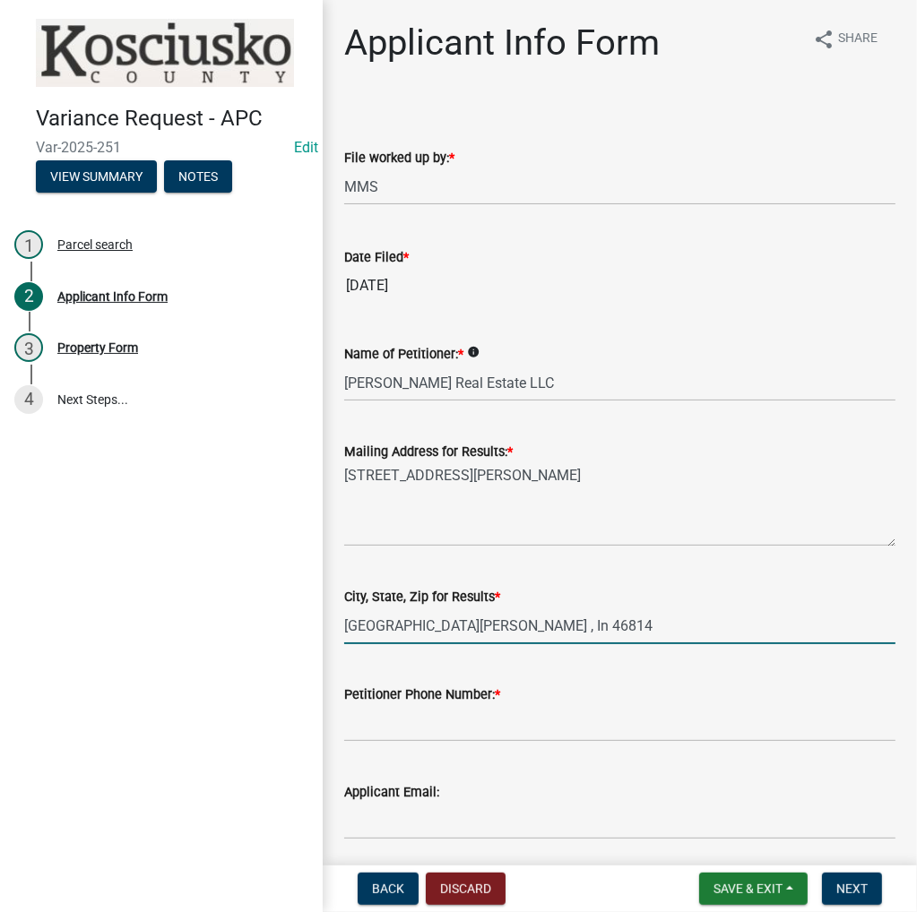
type input "Fort Wayne , In 46814"
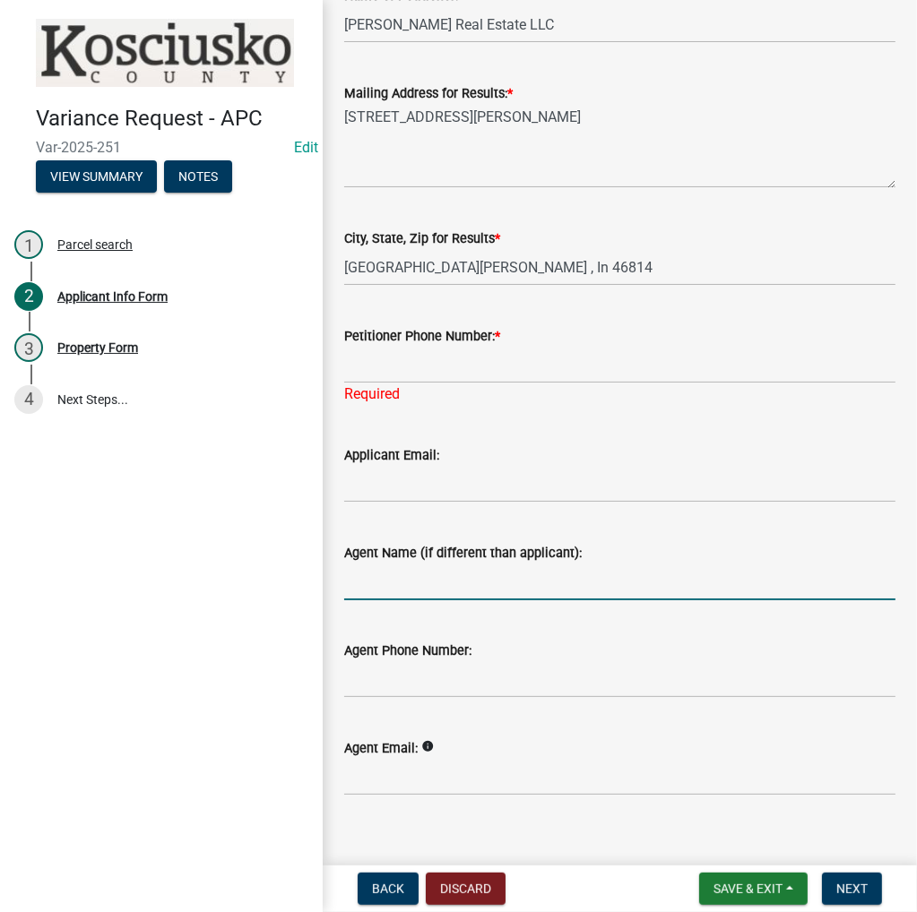
click at [409, 573] on input "Agent Name (if different than applicant):" at bounding box center [619, 582] width 551 height 37
type input "Aaron Cal"
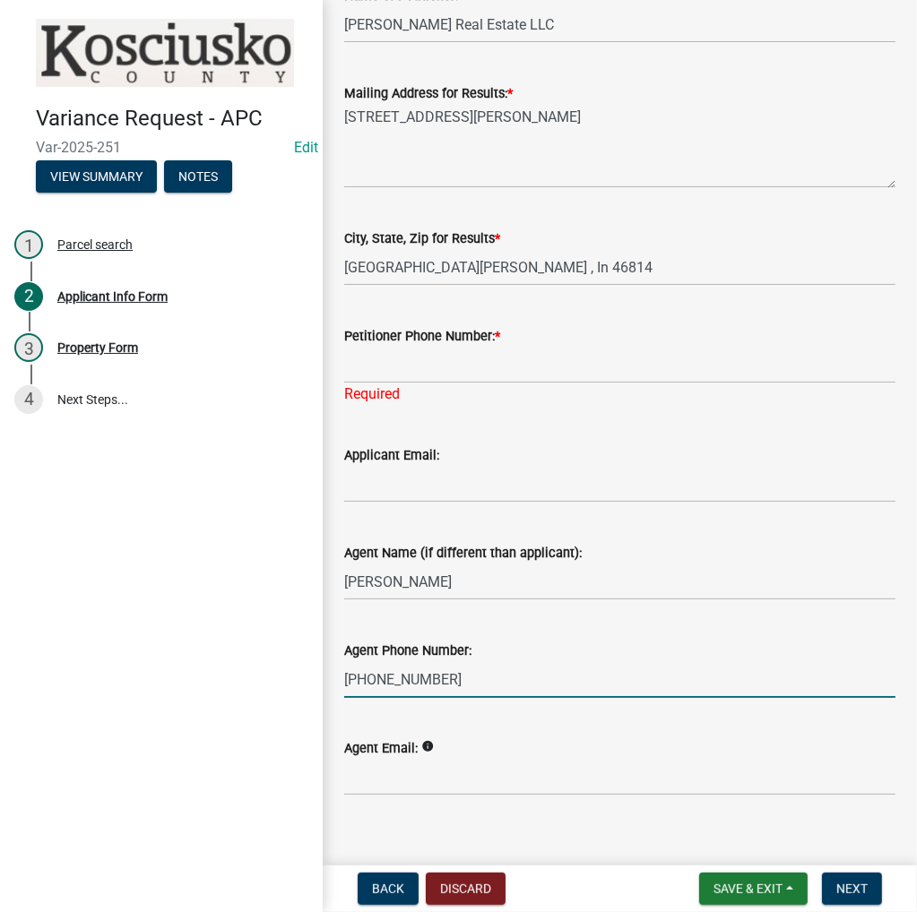
type input "[PHONE_NUMBER]"
click at [391, 363] on input "Petitioner Phone Number: *" at bounding box center [619, 365] width 551 height 37
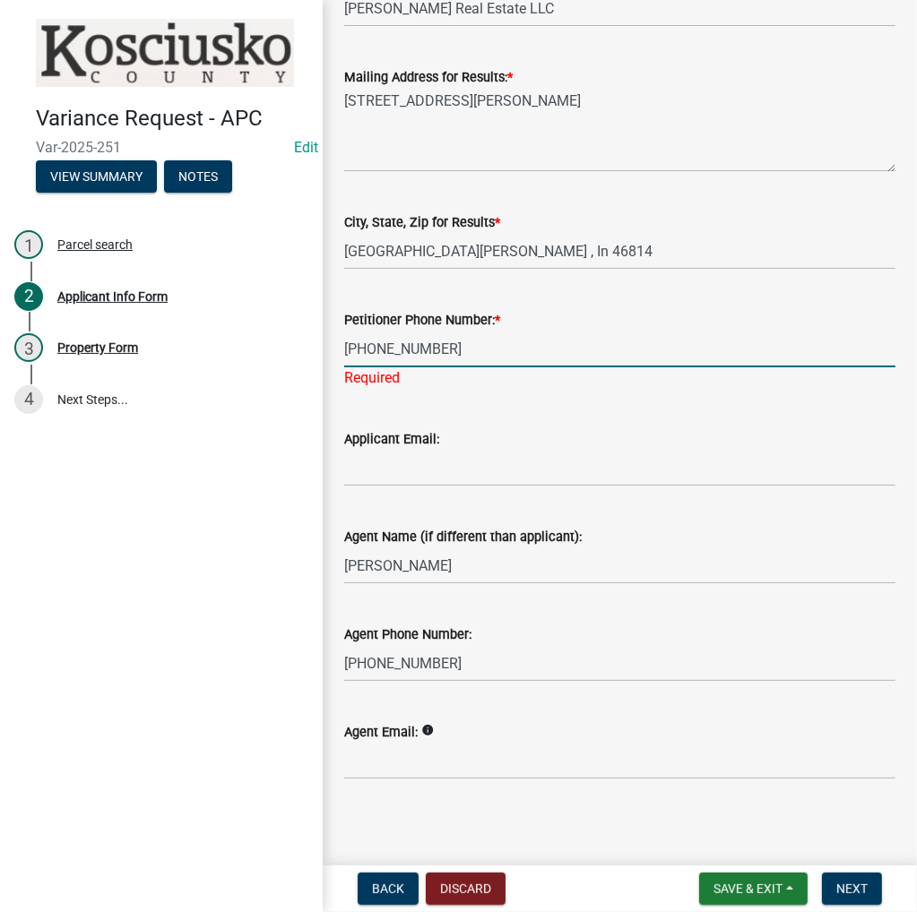
scroll to position [380, 0]
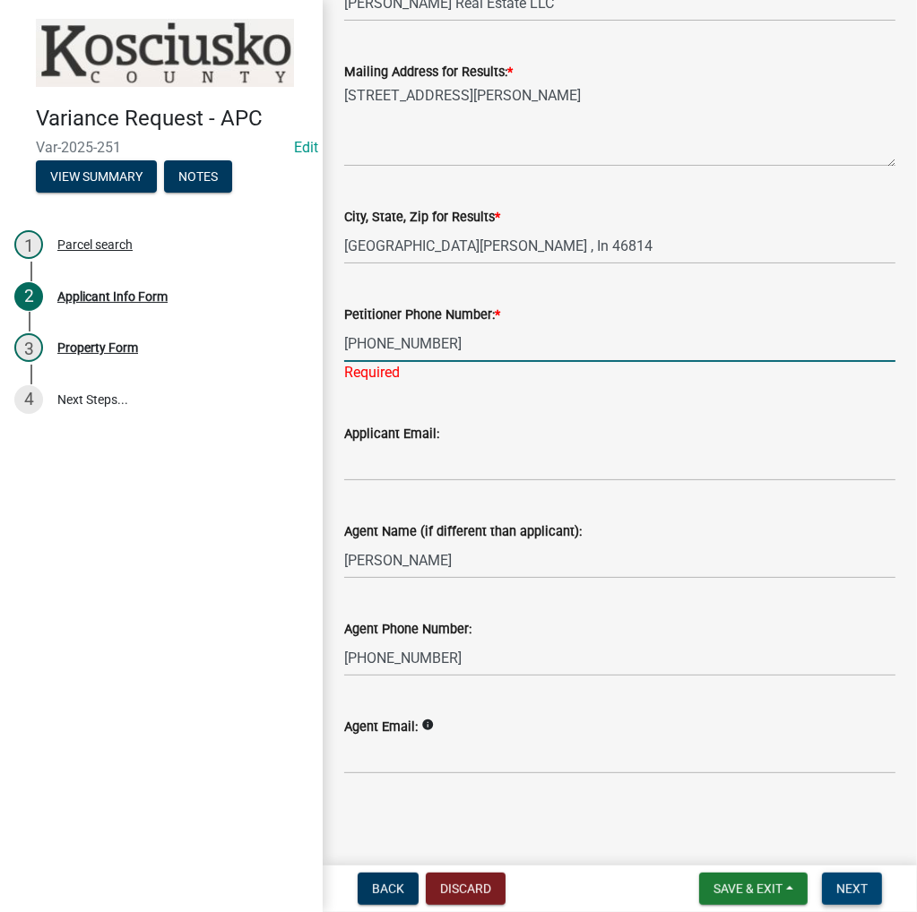
type input "[PHONE_NUMBER]"
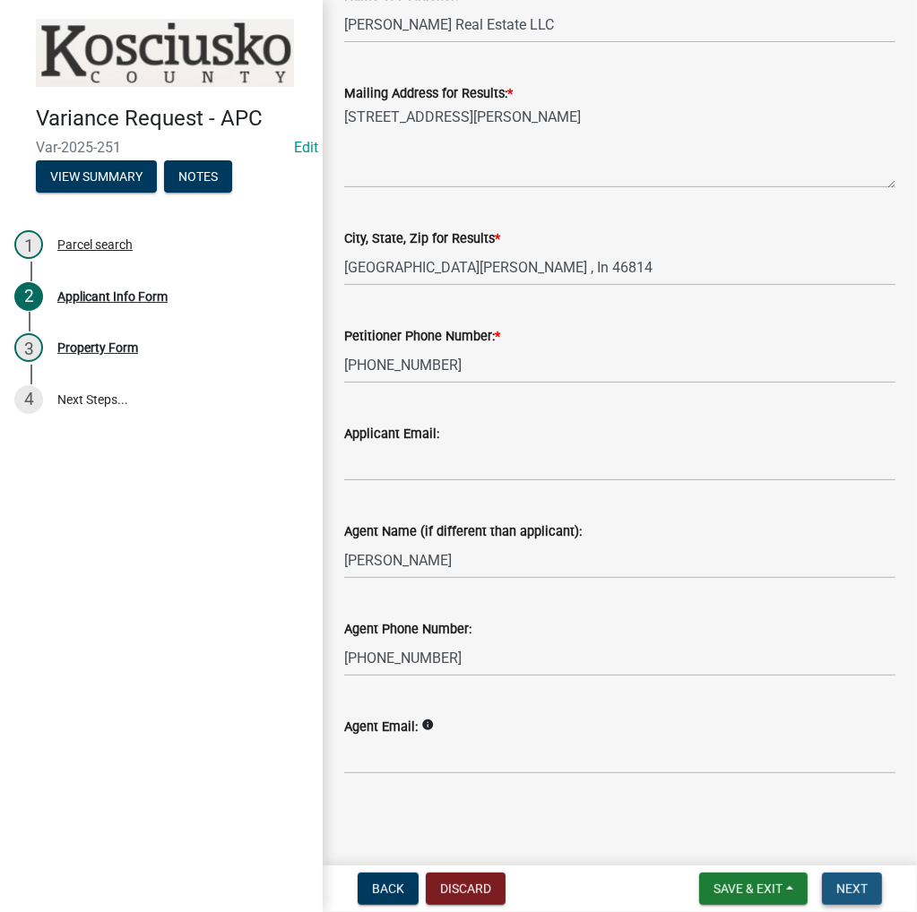
scroll to position [0, 0]
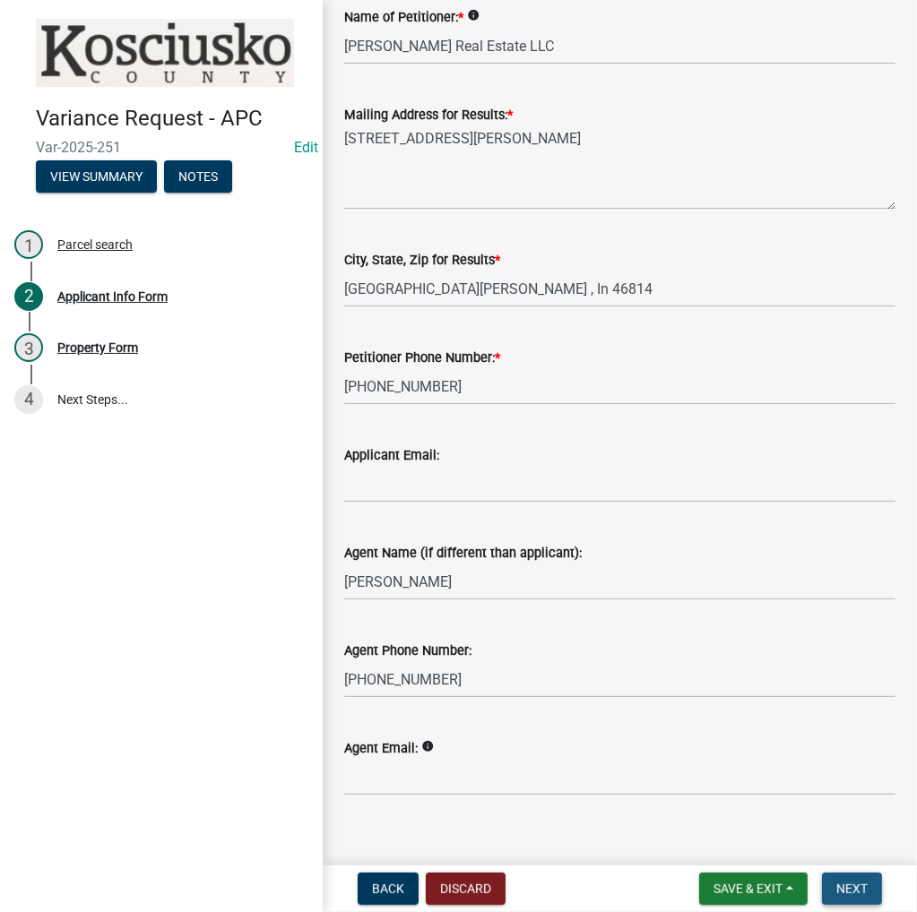
click at [853, 893] on span "Next" at bounding box center [851, 889] width 31 height 14
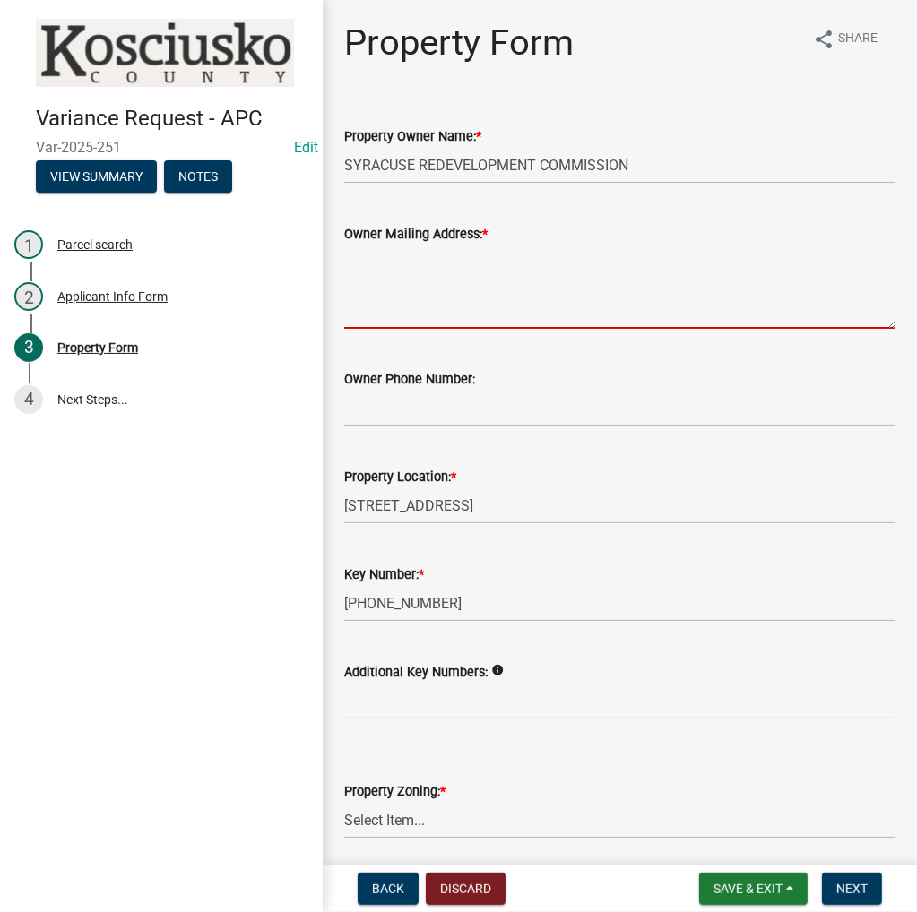
click at [407, 263] on textarea "Owner Mailing Address: *" at bounding box center [619, 287] width 551 height 84
type textarea "14633 E Egrets Ct"
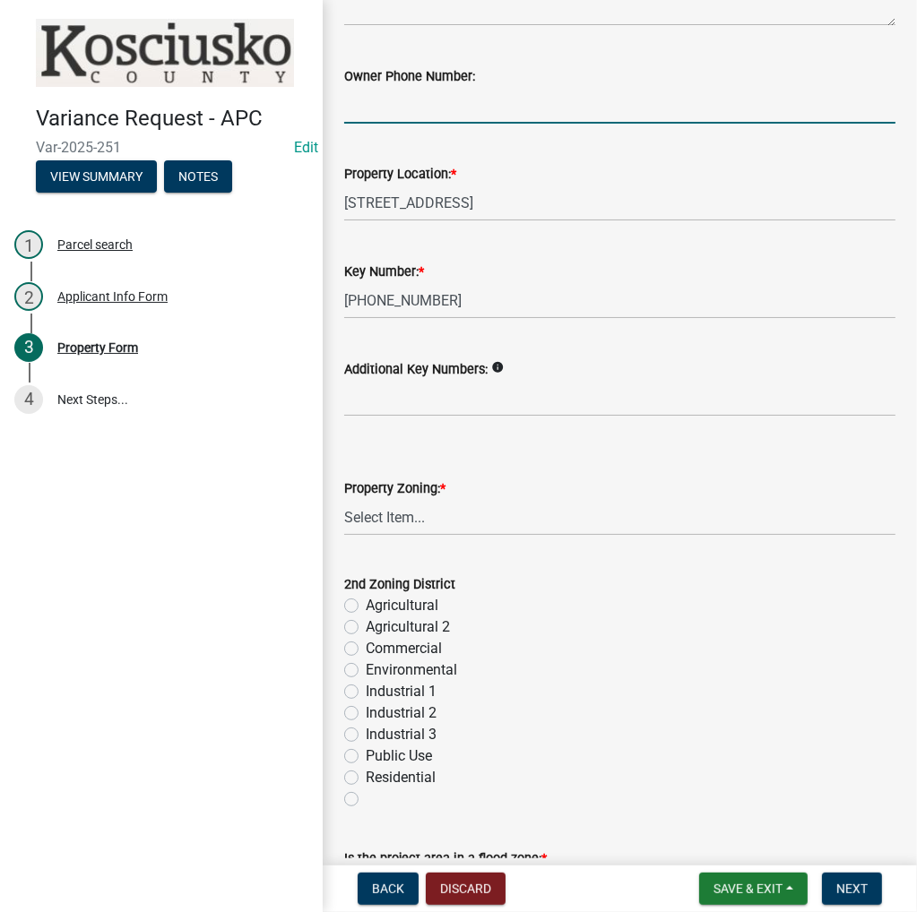
scroll to position [448, 0]
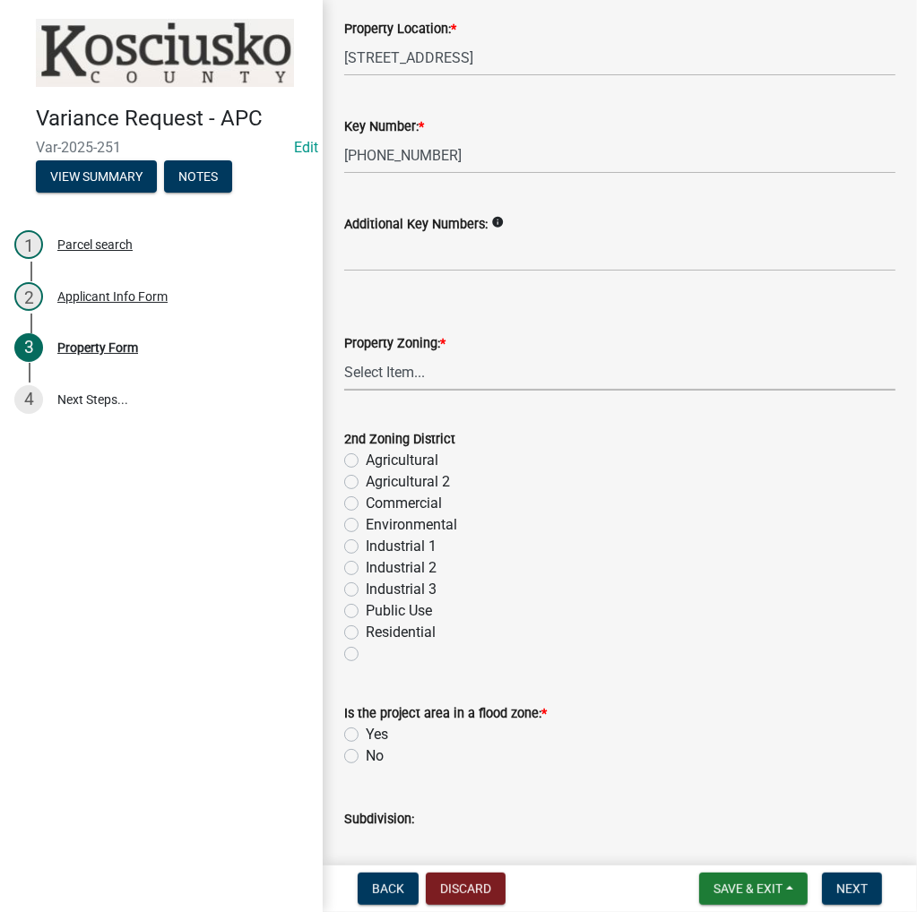
click at [374, 369] on select "Select Item... Agricultural Agricultural 2 Commercial Environmental Industrial …" at bounding box center [619, 372] width 551 height 37
click at [344, 354] on select "Select Item... Agricultural Agricultural 2 Commercial Environmental Industrial …" at bounding box center [619, 372] width 551 height 37
select select "3f6e17b4-c3ef-425f-bd65-fa435b065d65"
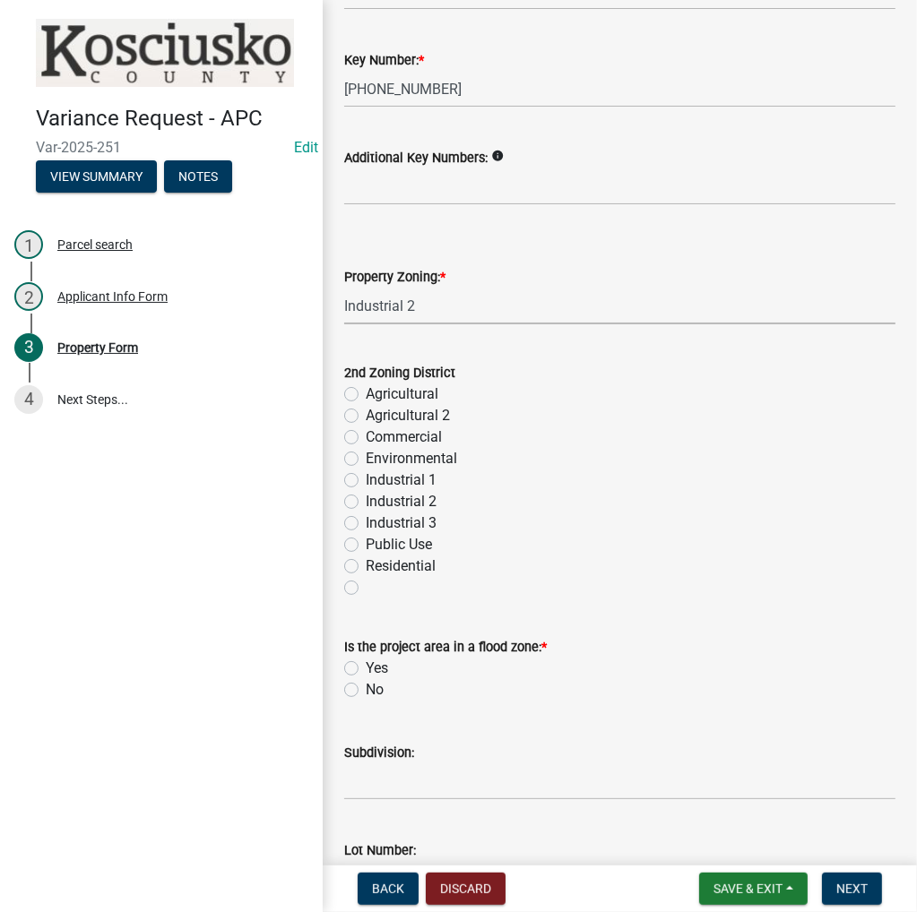
scroll to position [717, 0]
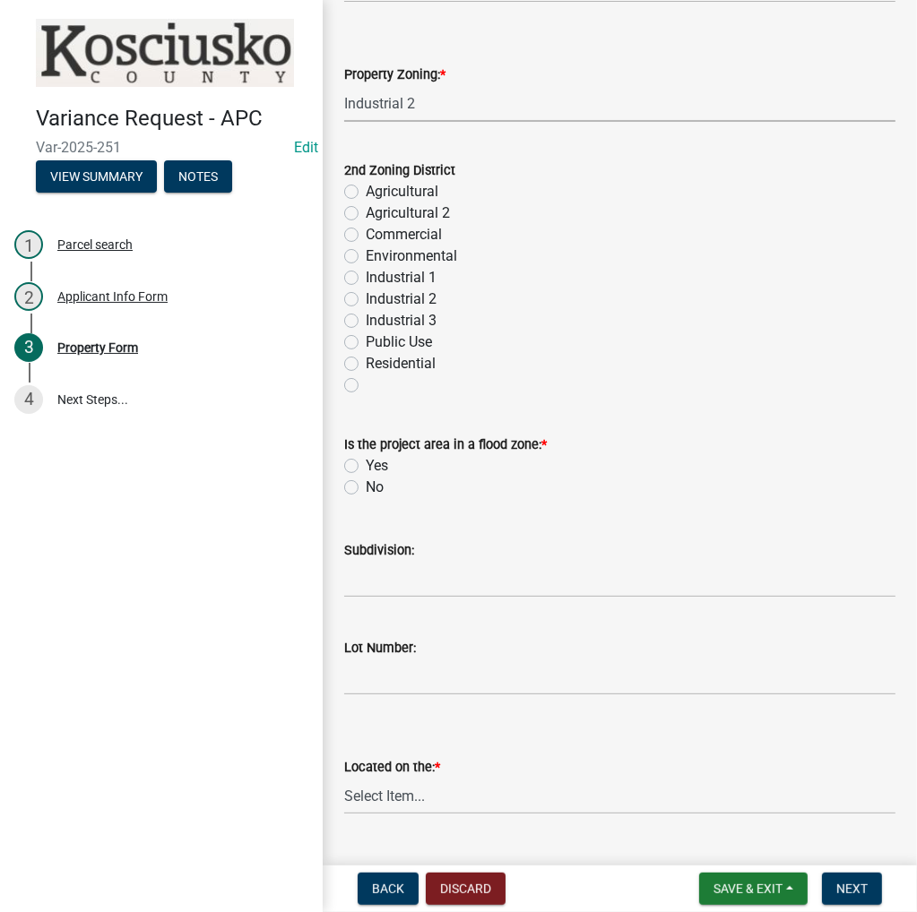
click at [366, 487] on label "No" at bounding box center [375, 488] width 18 height 22
click at [366, 487] on input "No" at bounding box center [372, 483] width 12 height 12
radio input "true"
click at [383, 581] on input "Subdivision:" at bounding box center [619, 579] width 551 height 37
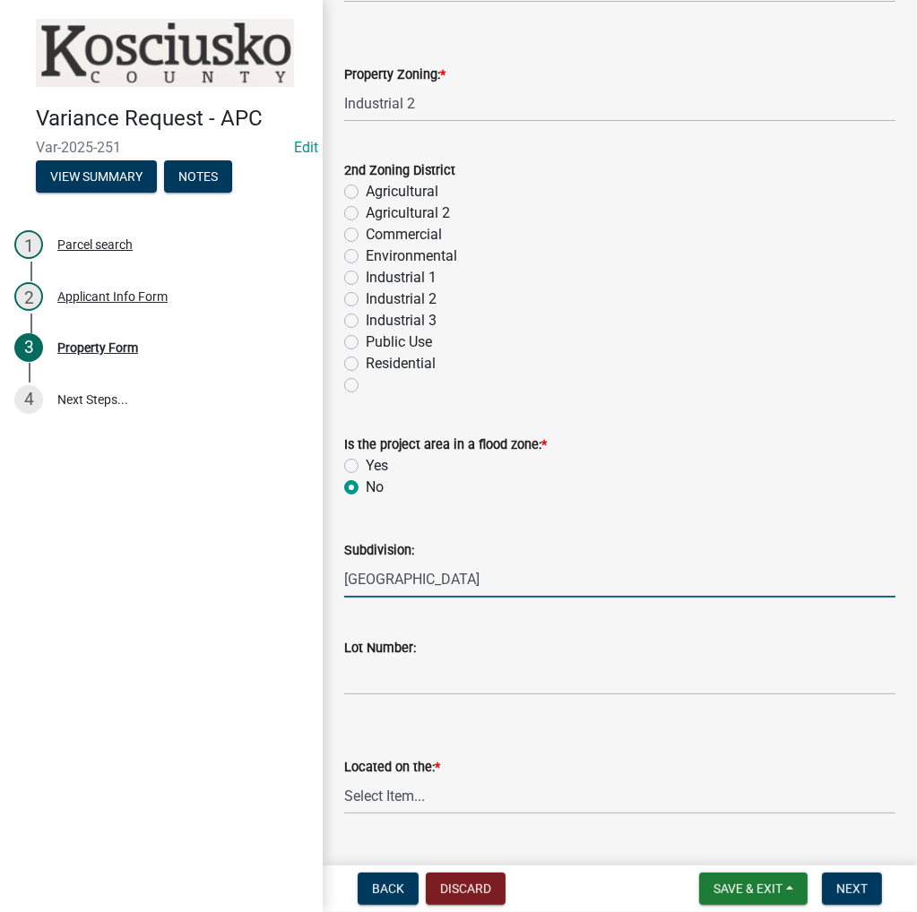
type input "Syracuse Industrial Park"
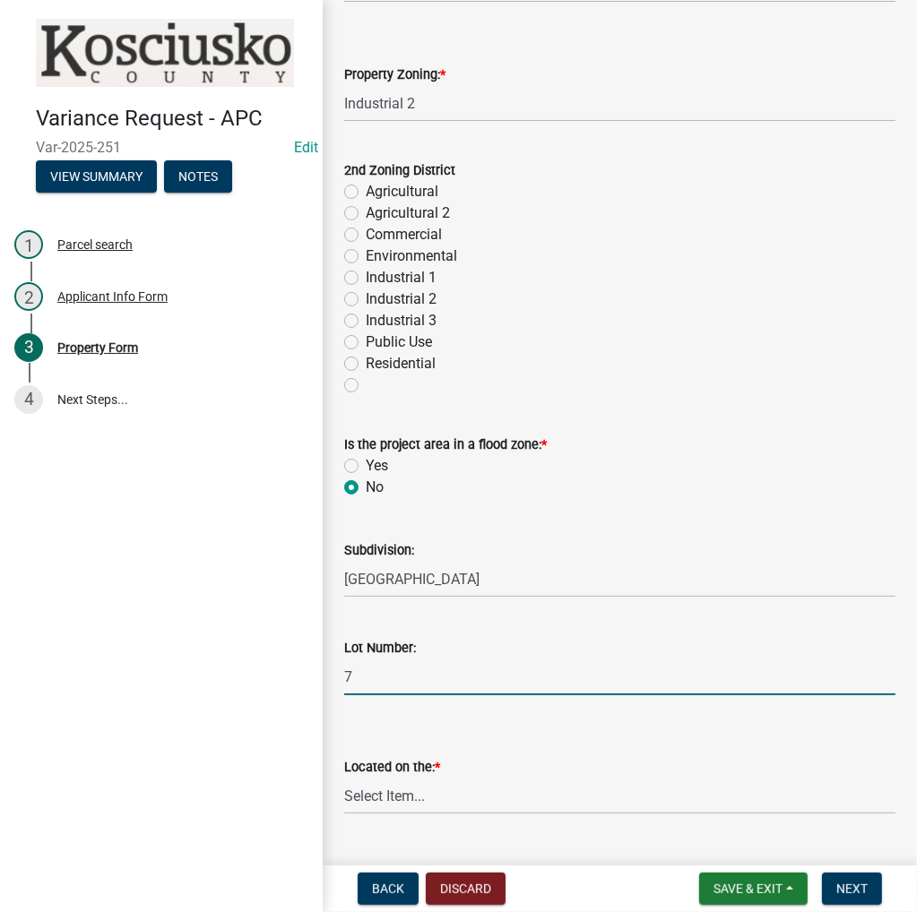
type input "7"
select select "a970d481-4b24-4397-adea-9fa616519827"
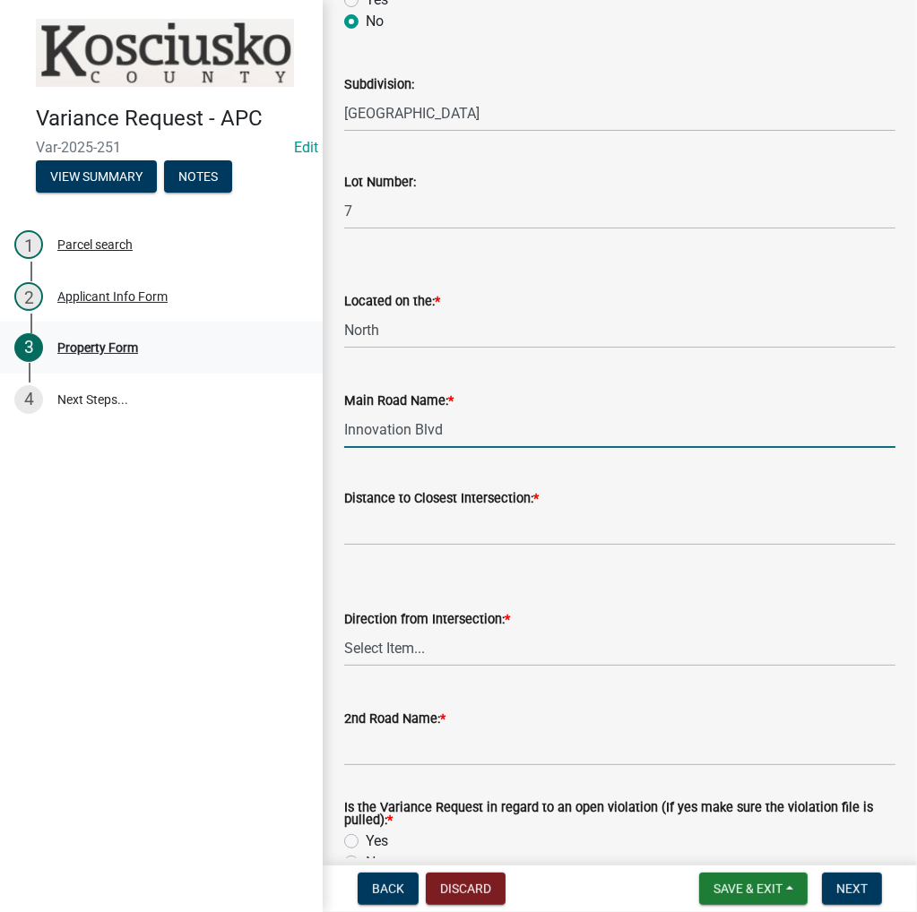
type input "Innovation Blvd"
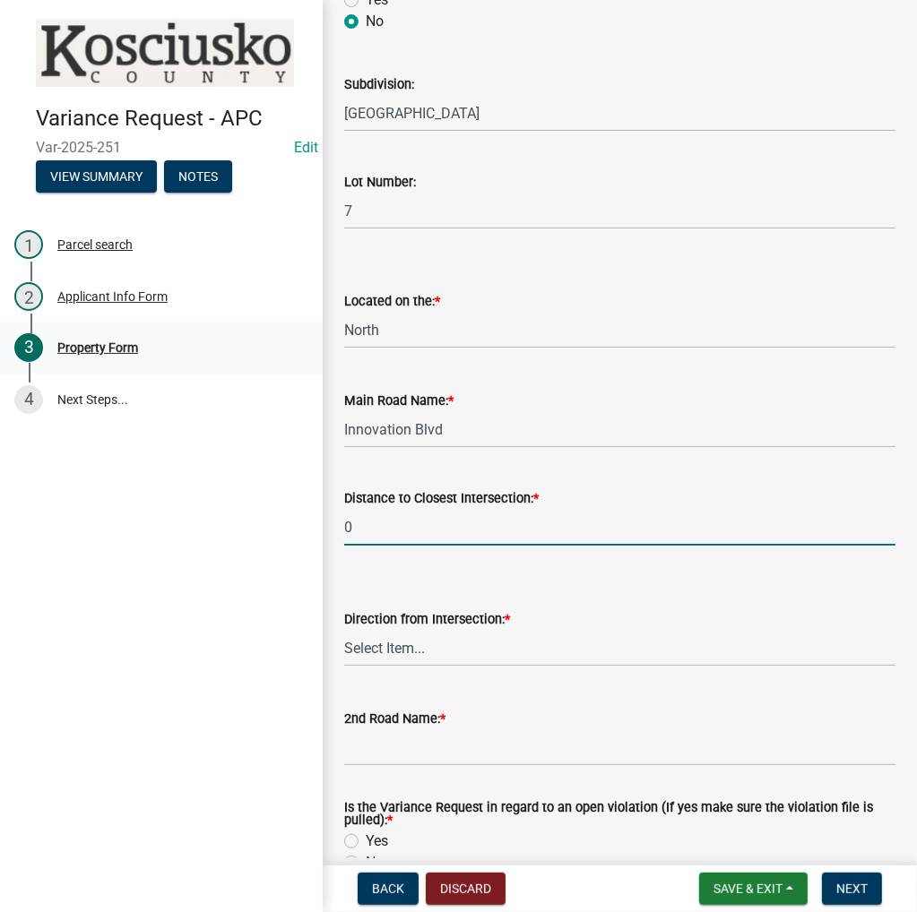
type input "0"
select select "b983368b-bd6c-49f0-a245-937c986c7d91"
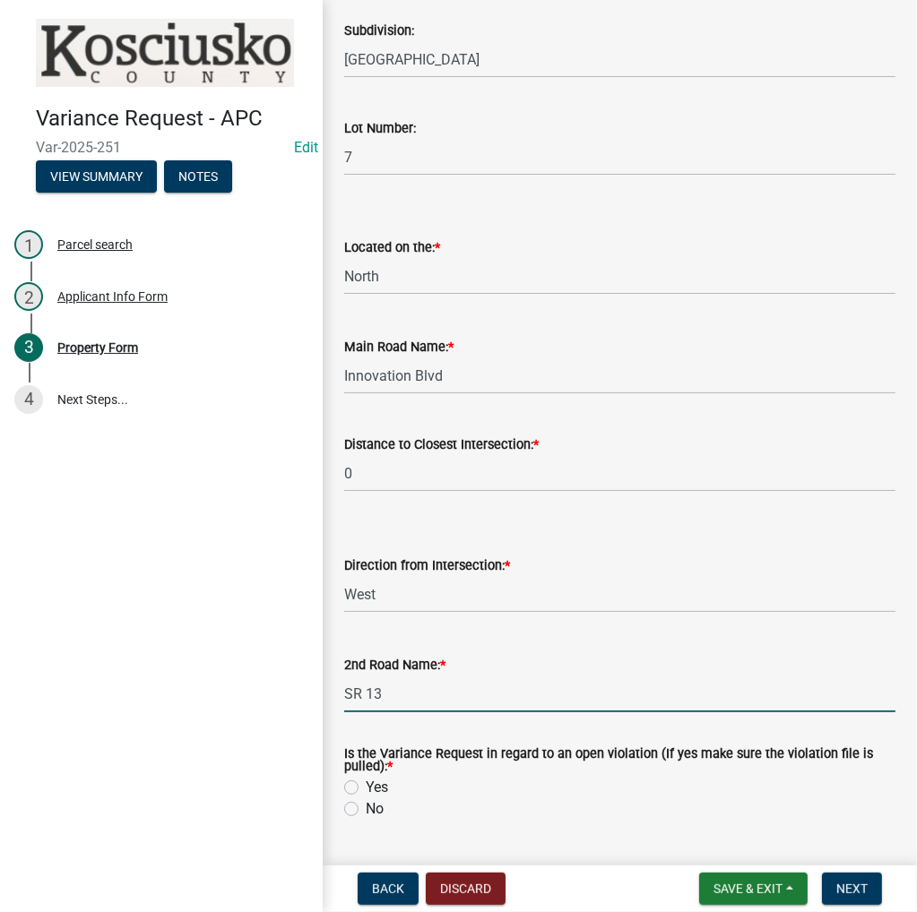
scroll to position [1285, 0]
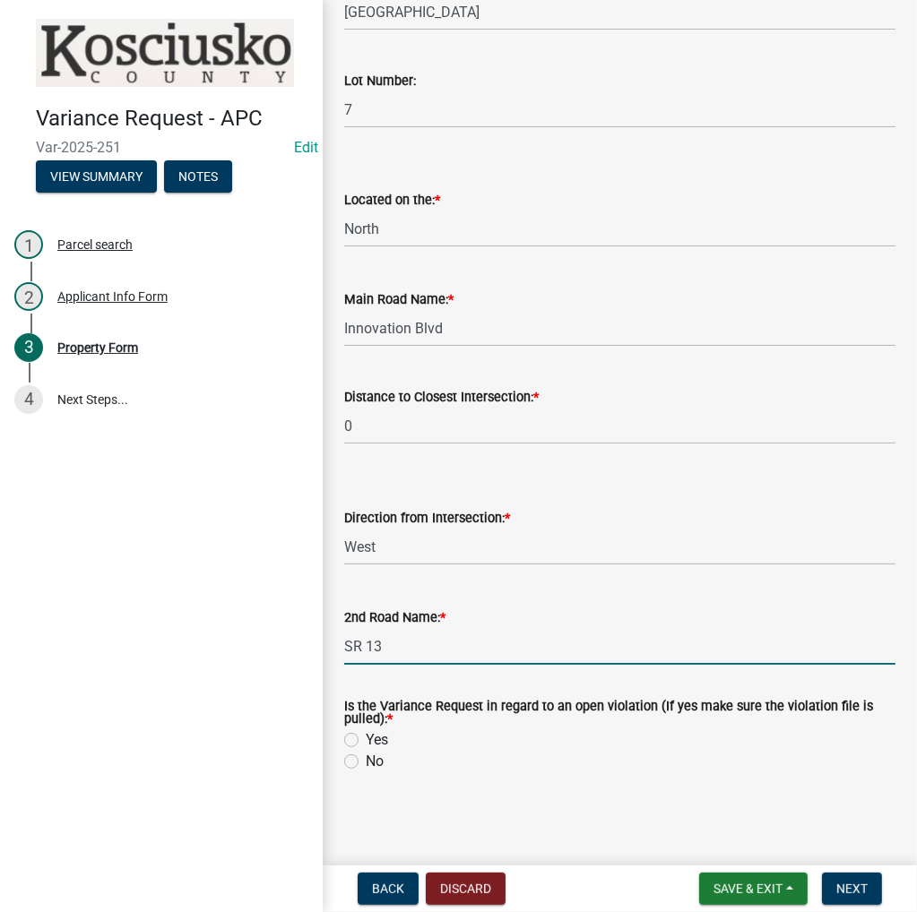
type input "SR 13"
click at [366, 762] on label "No" at bounding box center [375, 762] width 18 height 22
click at [366, 762] on input "No" at bounding box center [372, 757] width 12 height 12
radio input "true"
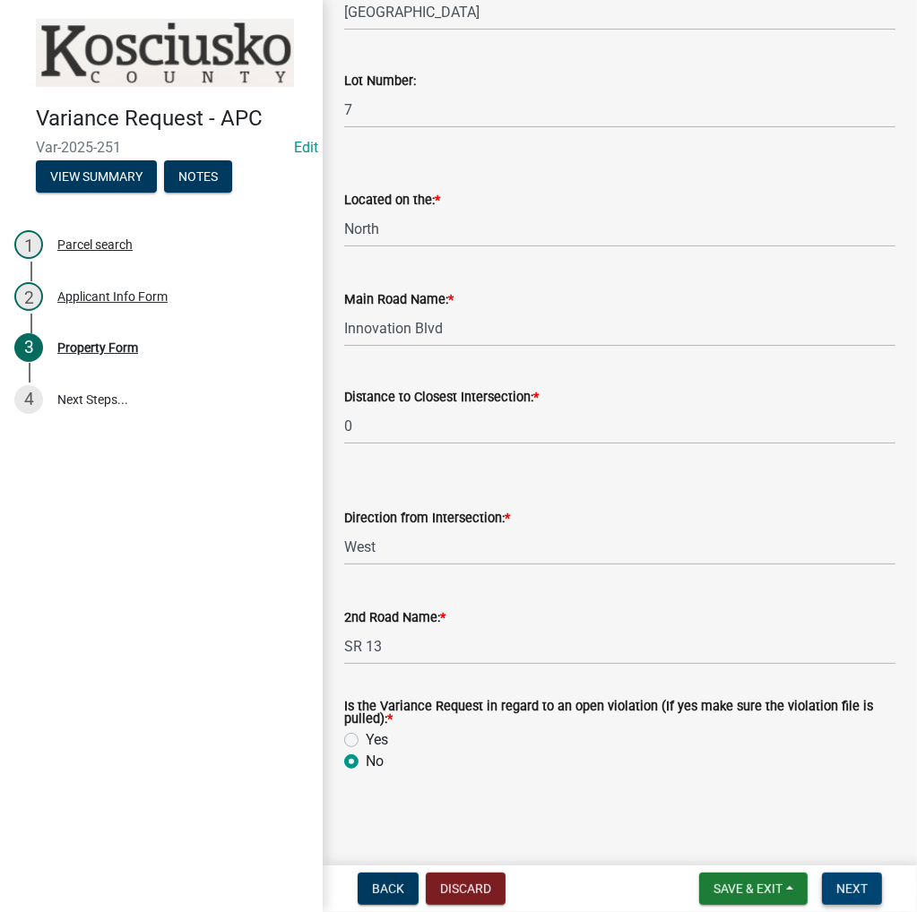
click at [857, 879] on button "Next" at bounding box center [852, 889] width 60 height 32
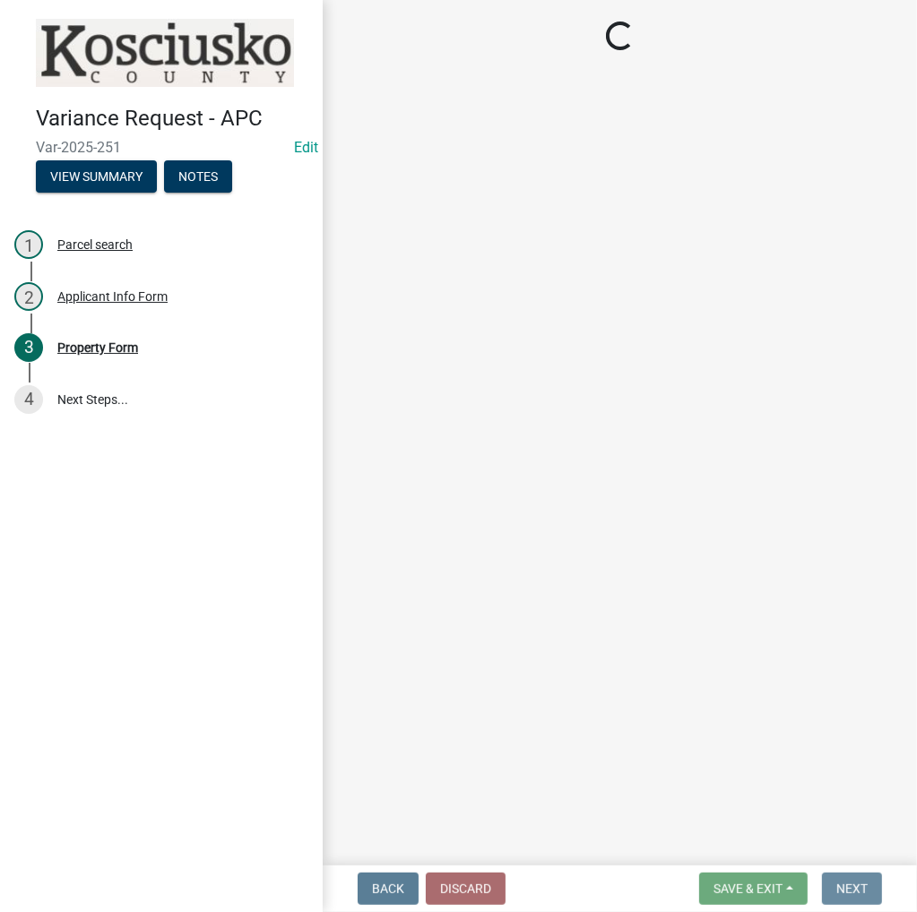
scroll to position [0, 0]
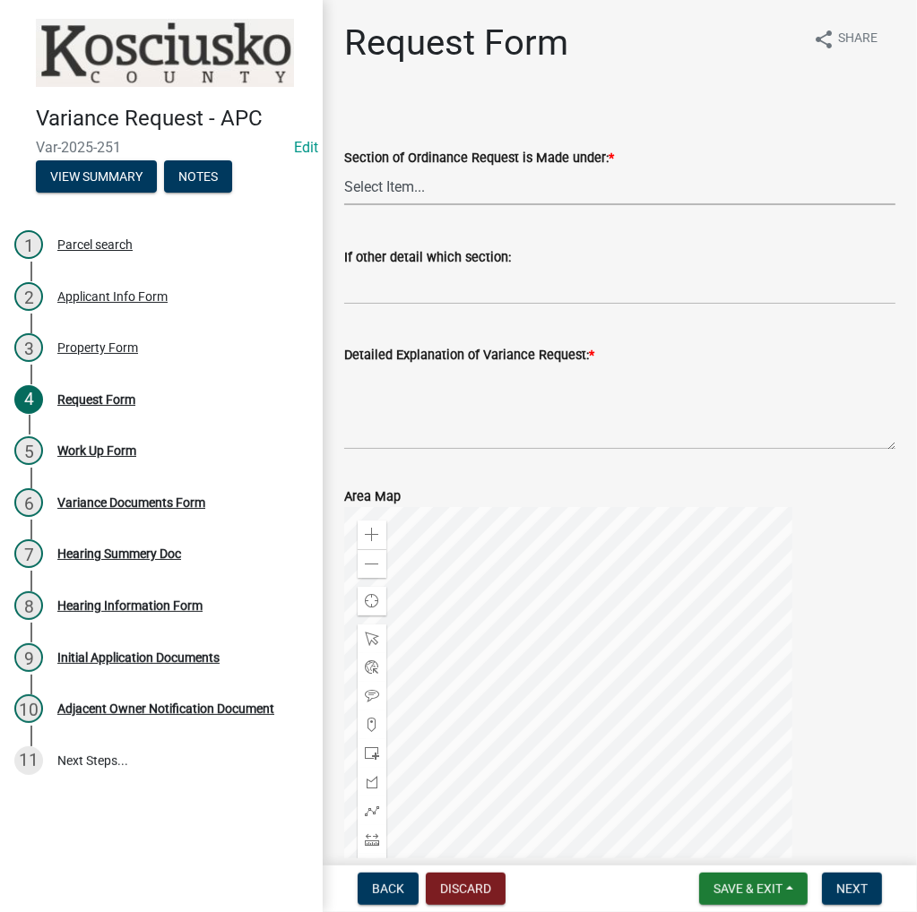
click at [404, 194] on select "Select Item... 2.10 I1 Criteria 2.11 I2 Criteria I3 Criteria 2.15 Lot and Yard …" at bounding box center [619, 186] width 551 height 37
click at [344, 168] on select "Select Item... 2.10 I1 Criteria 2.11 I2 Criteria I3 Criteria 2.15 Lot and Yard …" at bounding box center [619, 186] width 551 height 37
select select "2a15b419-fba5-43fd-a8ea-b073395298bc"
click at [491, 387] on textarea "Detailed Explanation of Variance Request: *" at bounding box center [619, 408] width 551 height 84
type textarea "To allow a loading dock in a front yard"
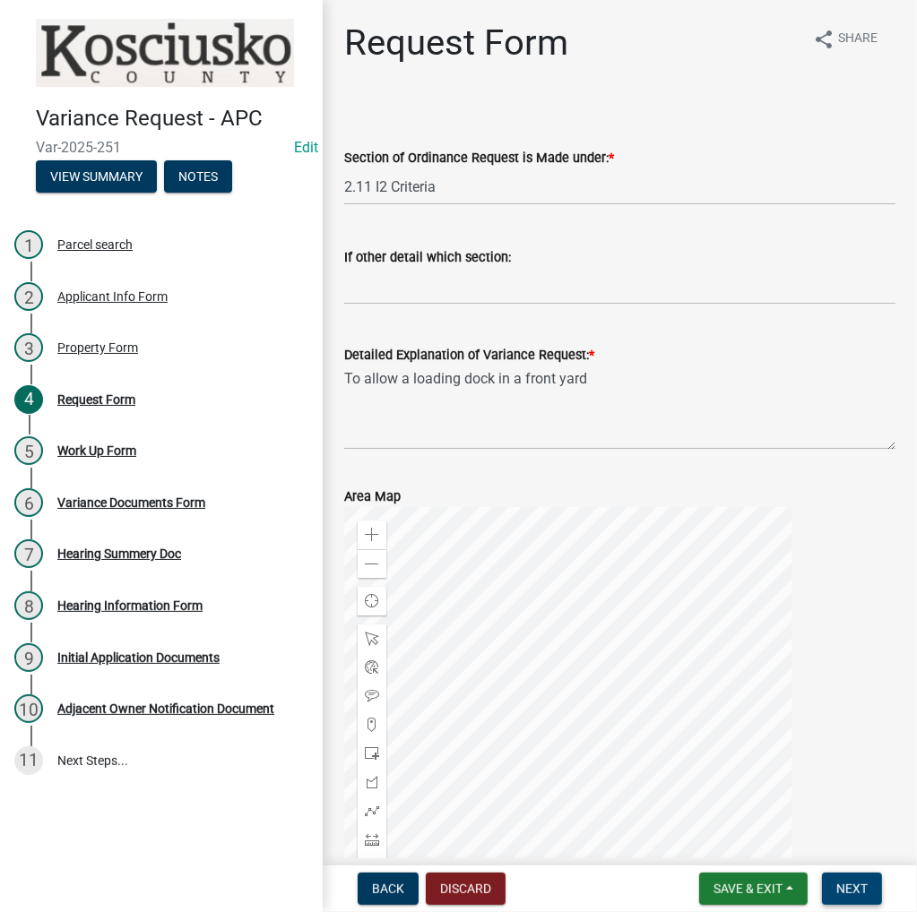
click at [859, 890] on span "Next" at bounding box center [851, 889] width 31 height 14
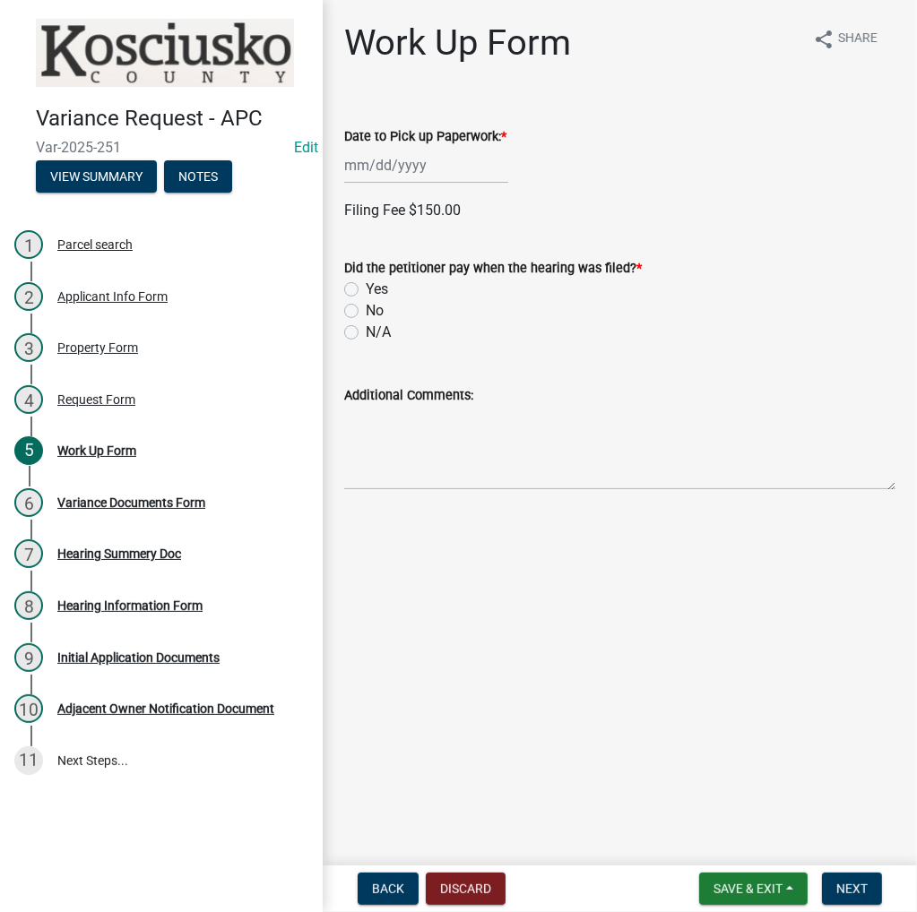
click at [366, 288] on label "Yes" at bounding box center [377, 290] width 22 height 22
click at [366, 288] on input "Yes" at bounding box center [372, 285] width 12 height 12
radio input "true"
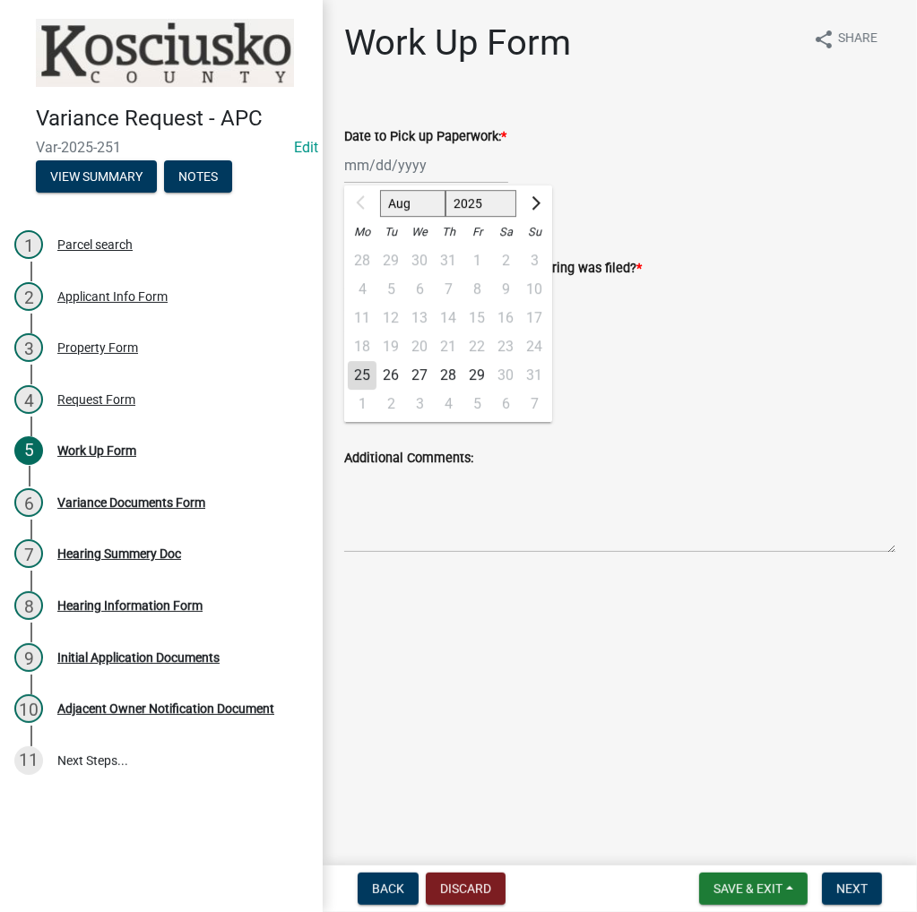
click at [359, 178] on div "Aug Sep Oct Nov Dec 2025 2026 2027 2028 2029 2030 2031 2032 2033 2034 2035 2036…" at bounding box center [426, 165] width 164 height 37
click at [530, 198] on button "Next month" at bounding box center [534, 203] width 22 height 29
select select "9"
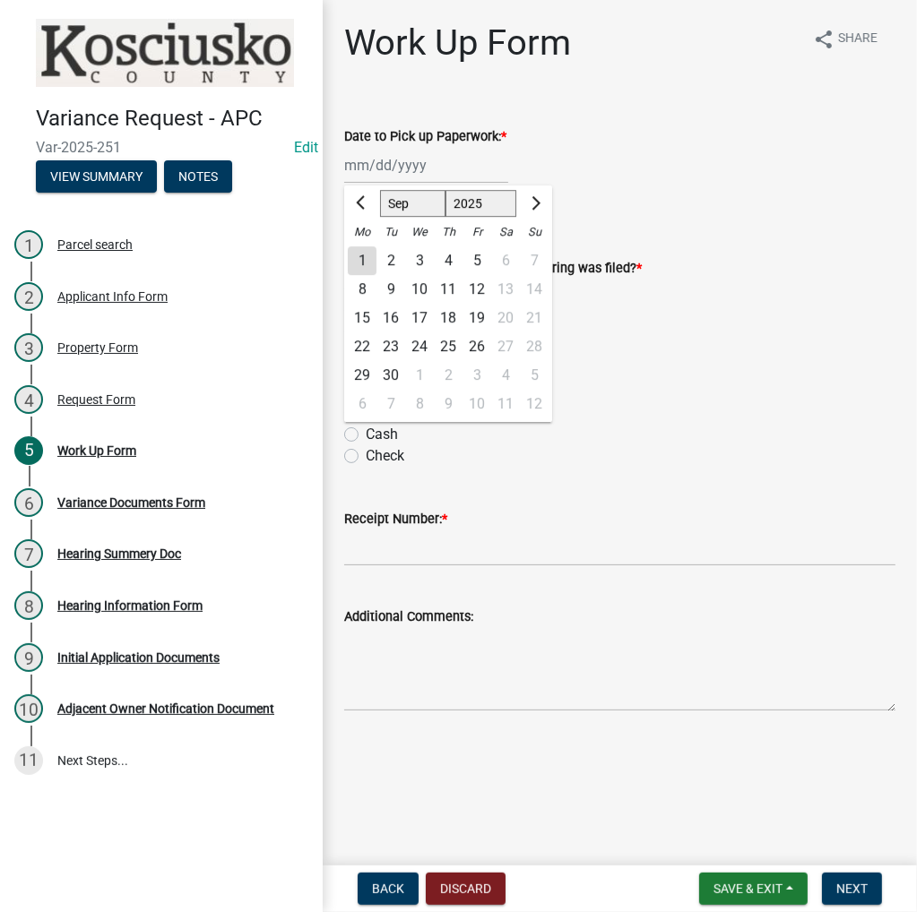
click at [388, 259] on div "2" at bounding box center [390, 260] width 29 height 29
type input "09/02/2025"
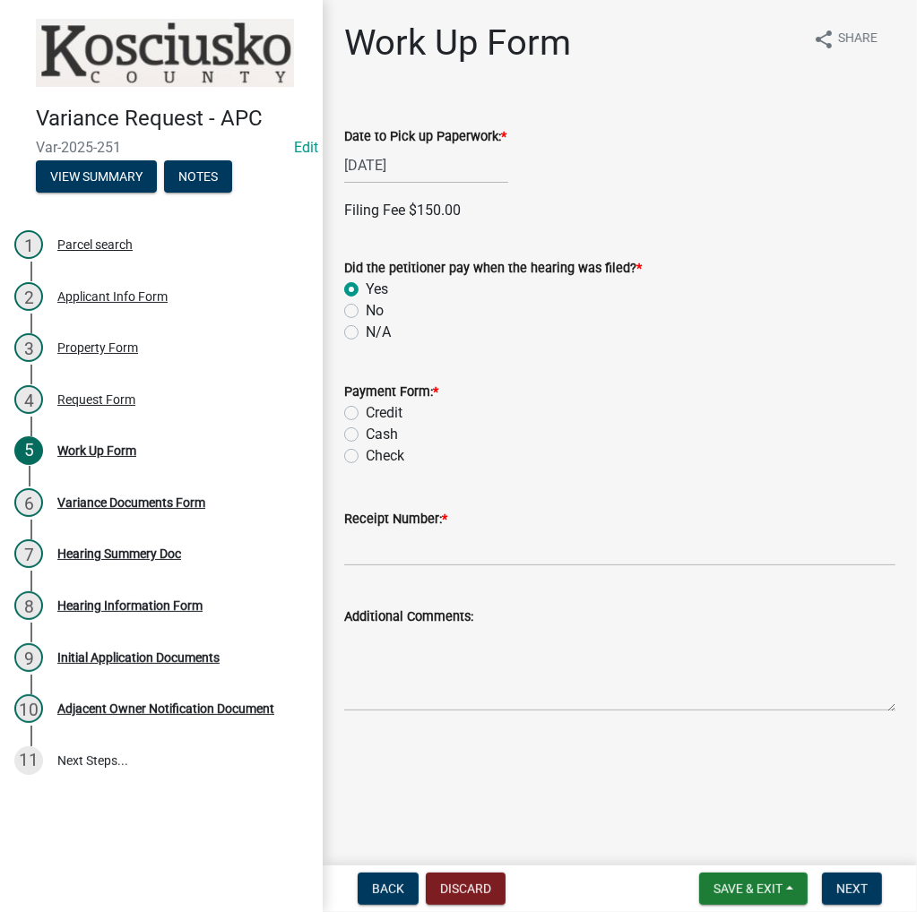
click at [366, 453] on label "Check" at bounding box center [385, 456] width 39 height 22
click at [366, 453] on input "Check" at bounding box center [372, 451] width 12 height 12
radio input "true"
click at [365, 556] on input "Receipt Number: *" at bounding box center [619, 548] width 551 height 37
type input "023516"
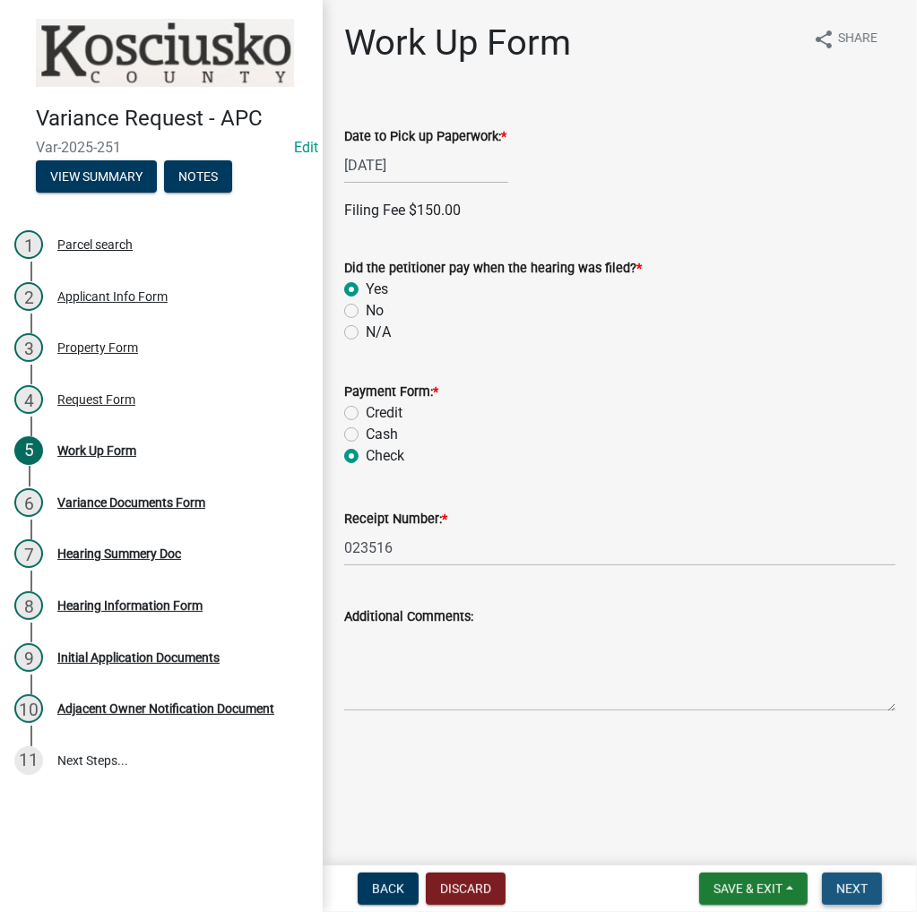
click at [853, 882] on span "Next" at bounding box center [851, 889] width 31 height 14
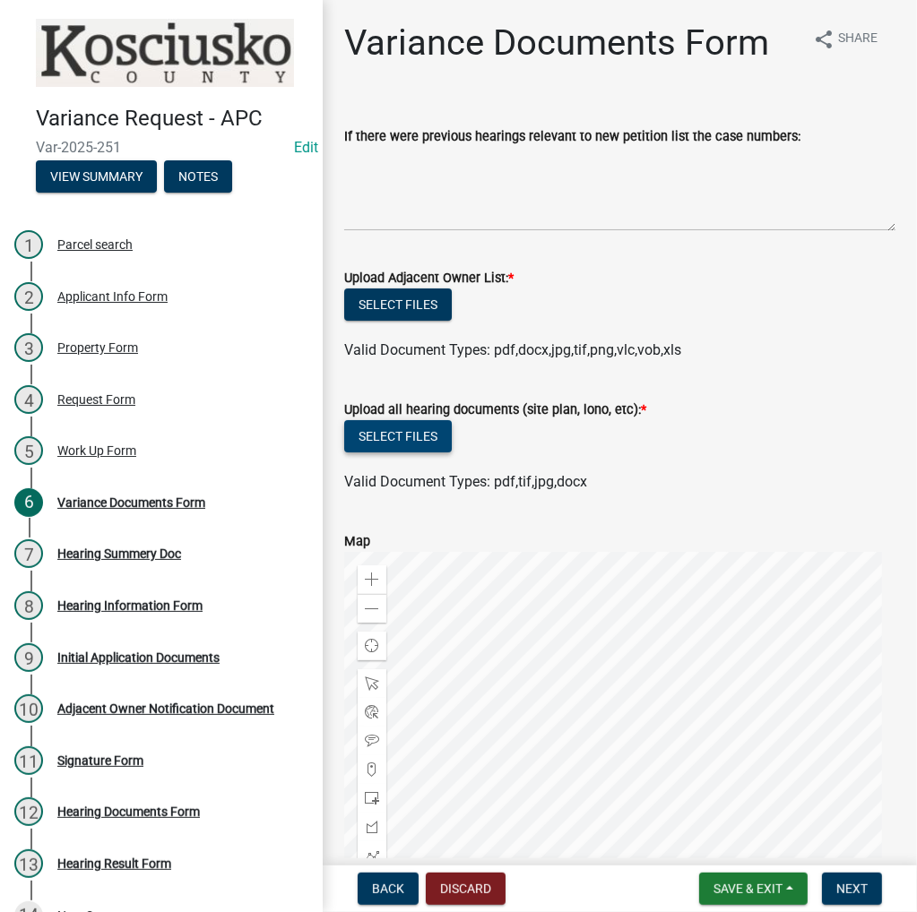
click at [398, 435] on button "Select files" at bounding box center [398, 436] width 108 height 32
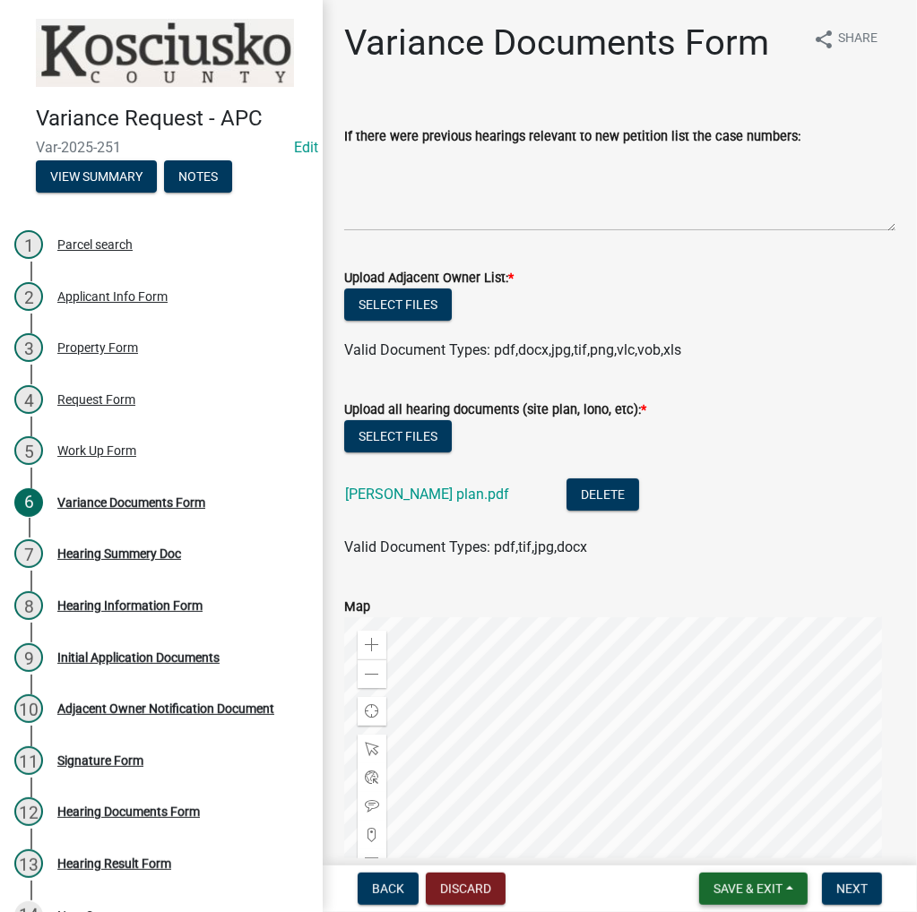
click at [744, 886] on span "Save & Exit" at bounding box center [747, 889] width 69 height 14
click at [732, 852] on button "Save & Exit" at bounding box center [735, 842] width 143 height 43
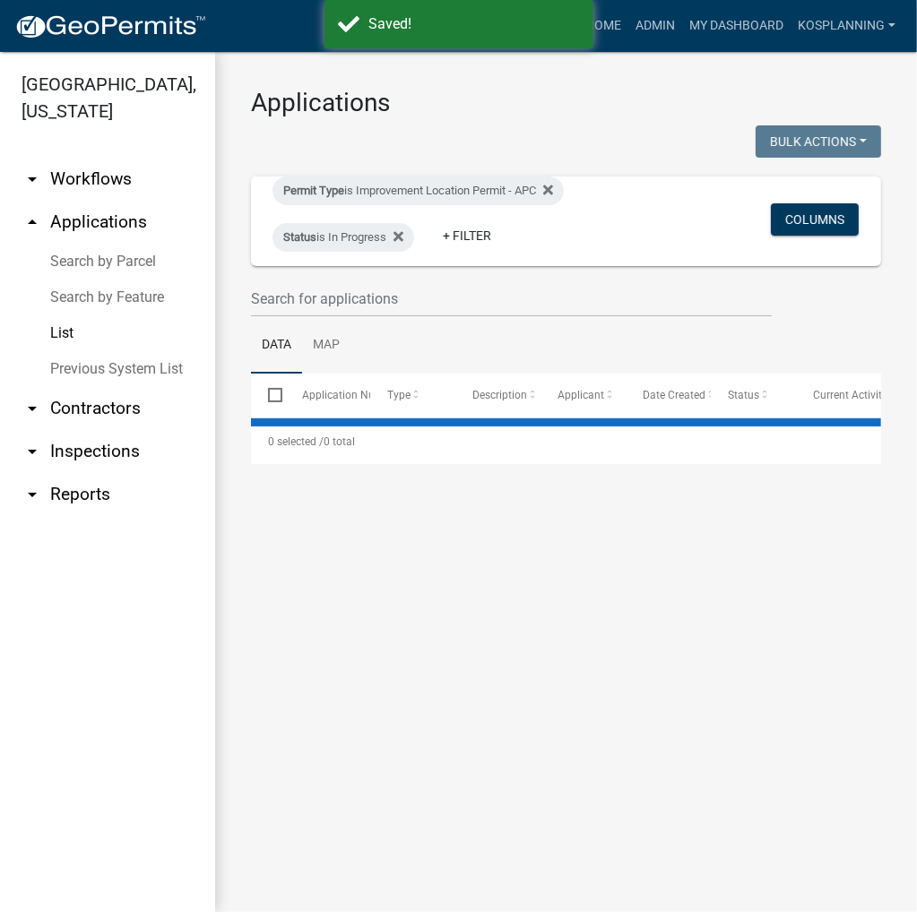
select select "3: 100"
